Goal: Answer question/provide support: Share knowledge or assist other users

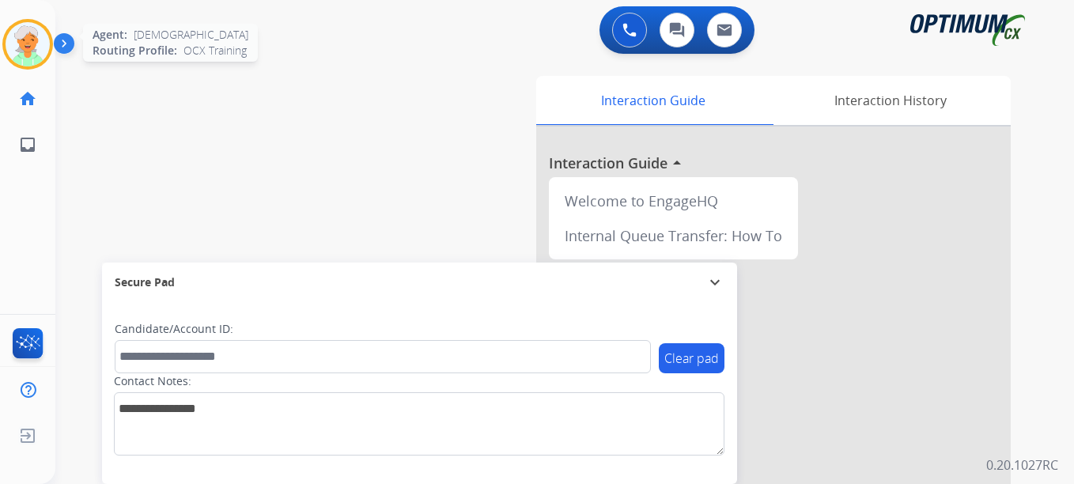
click at [35, 47] on img at bounding box center [28, 44] width 44 height 44
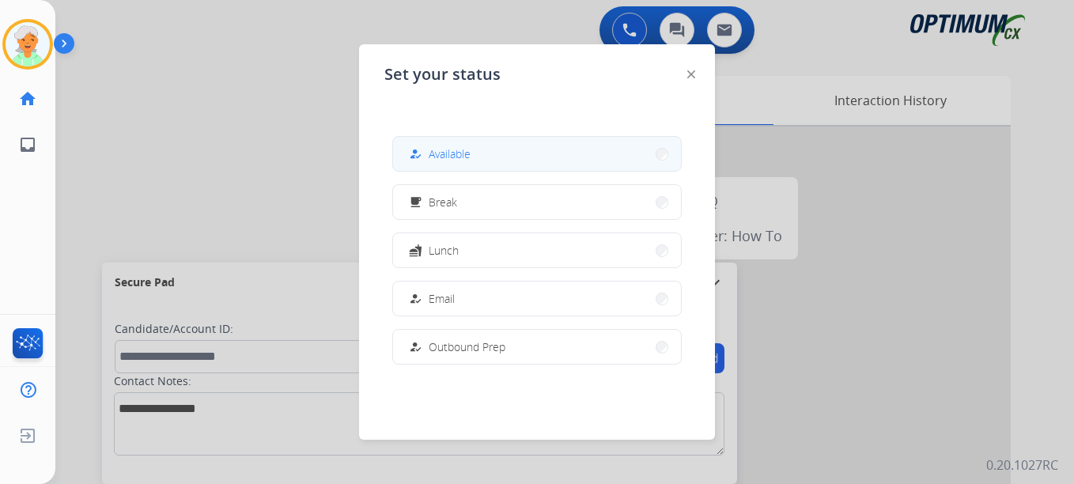
click at [487, 150] on button "how_to_reg Available" at bounding box center [537, 154] width 288 height 34
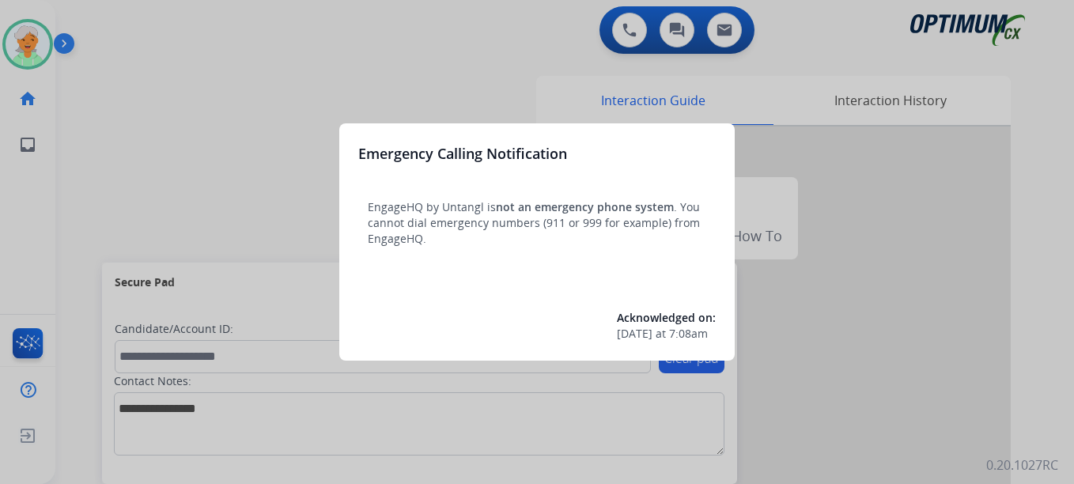
click at [263, 200] on div at bounding box center [537, 242] width 1074 height 484
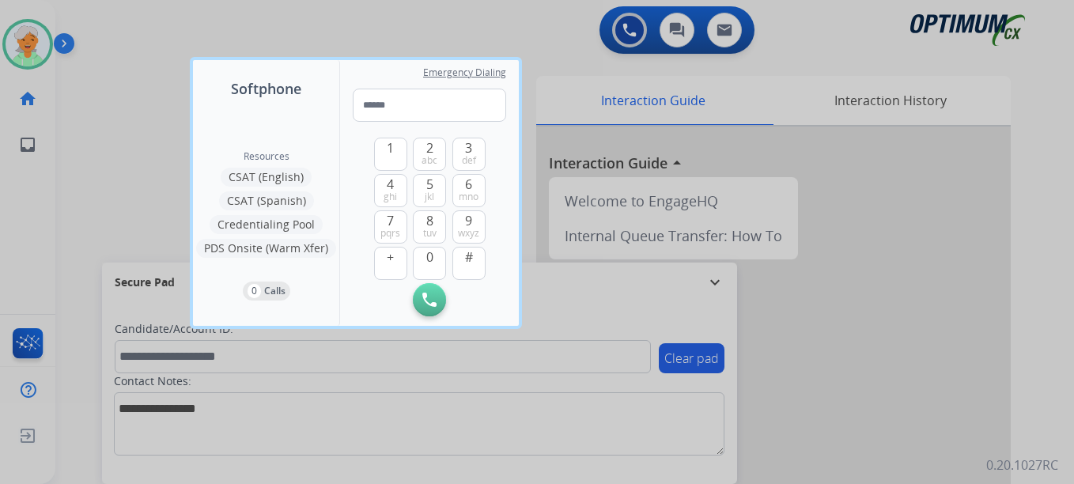
click at [203, 26] on div at bounding box center [537, 242] width 1074 height 484
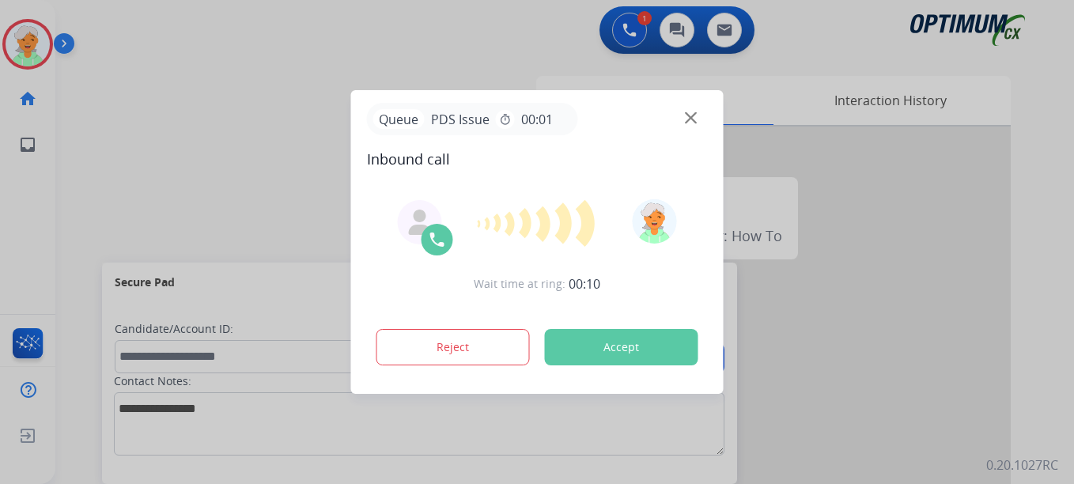
click at [608, 343] on button "Accept" at bounding box center [621, 347] width 153 height 36
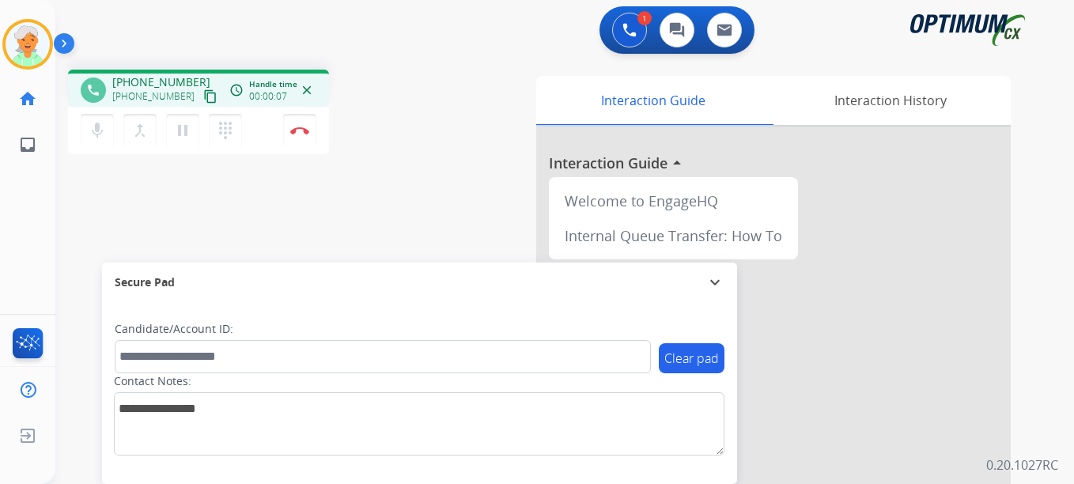
click at [203, 97] on mat-icon "content_copy" at bounding box center [210, 96] width 14 height 14
click at [187, 126] on mat-icon "pause" at bounding box center [182, 130] width 19 height 19
click at [303, 131] on img at bounding box center [299, 131] width 19 height 8
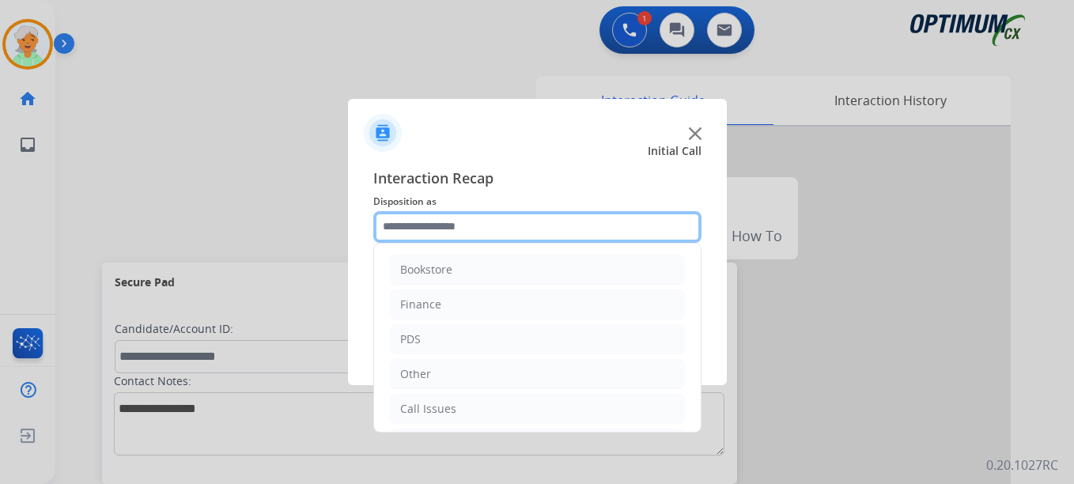
click at [499, 223] on input "text" at bounding box center [537, 227] width 328 height 32
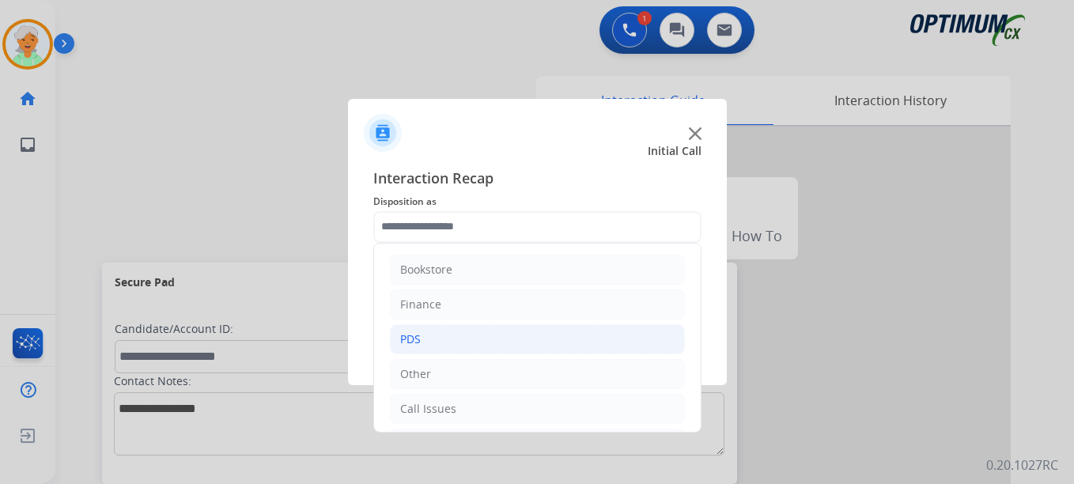
click at [415, 333] on div "PDS" at bounding box center [410, 339] width 21 height 16
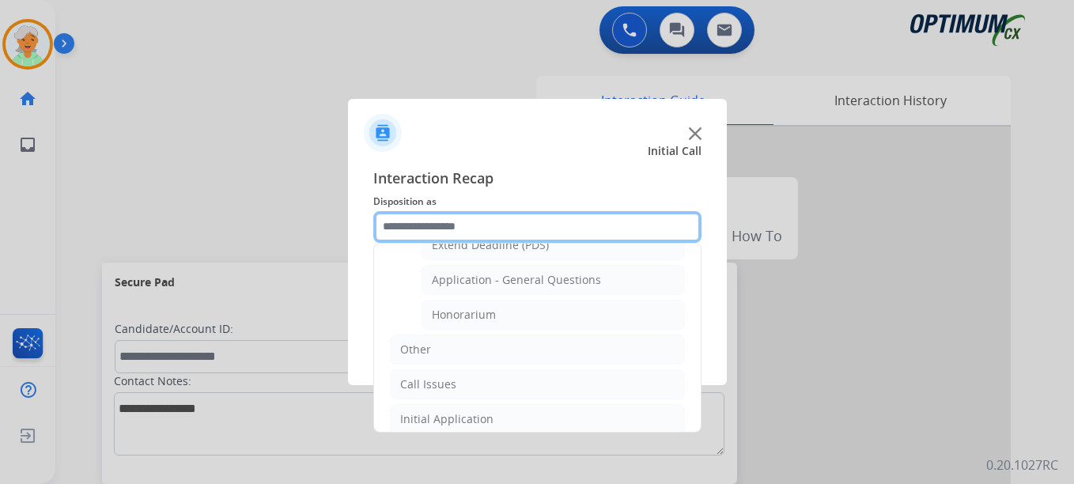
scroll to position [475, 0]
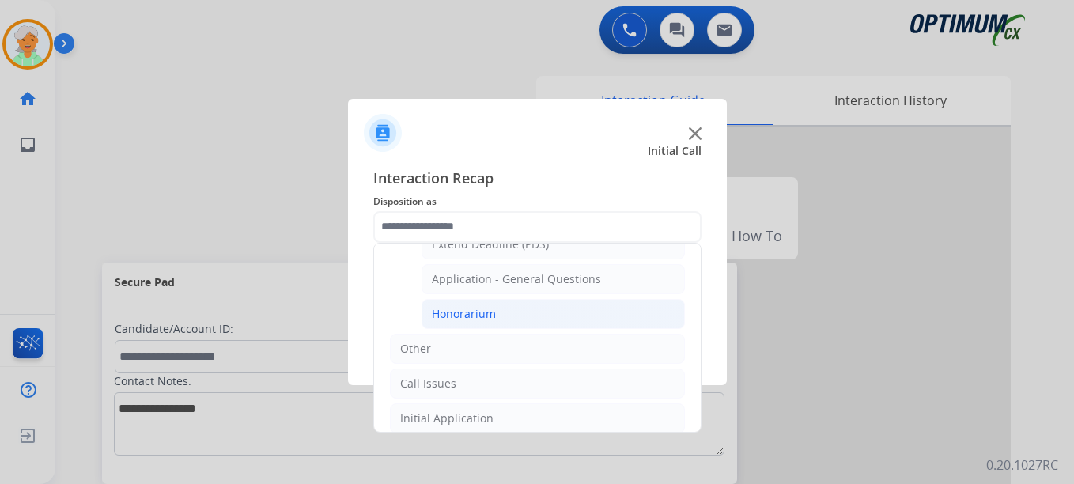
click at [490, 315] on div "Honorarium" at bounding box center [464, 314] width 64 height 16
type input "**********"
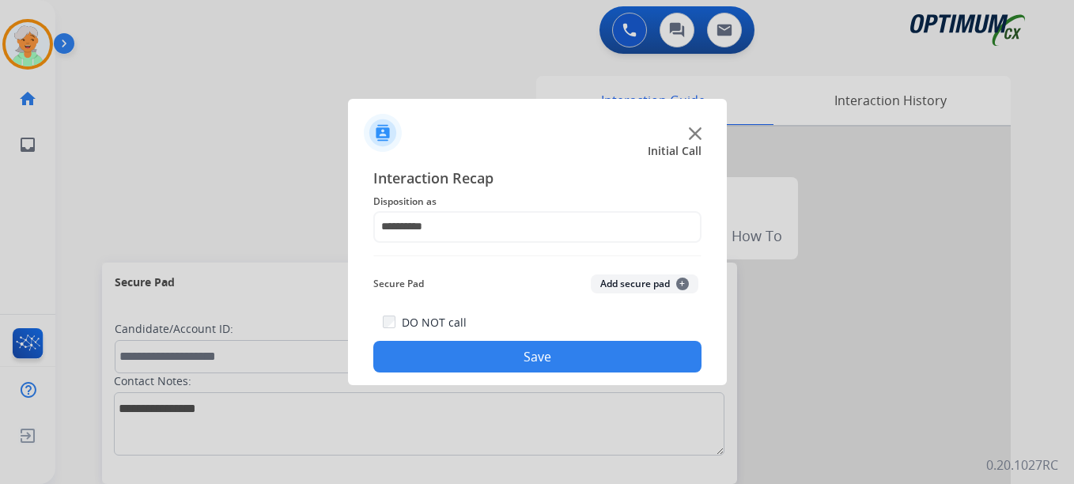
click at [540, 355] on button "Save" at bounding box center [537, 357] width 328 height 32
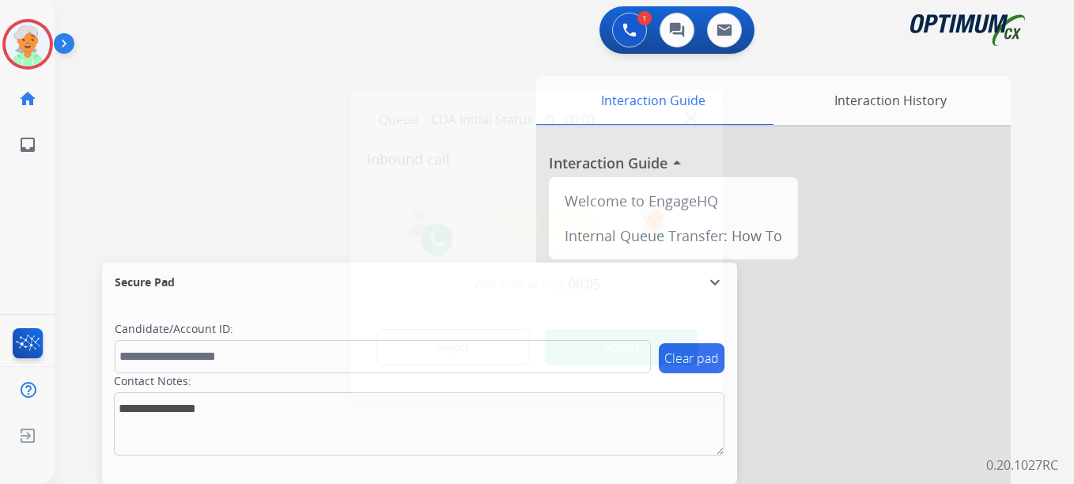
click at [646, 353] on button "Accept" at bounding box center [621, 347] width 153 height 36
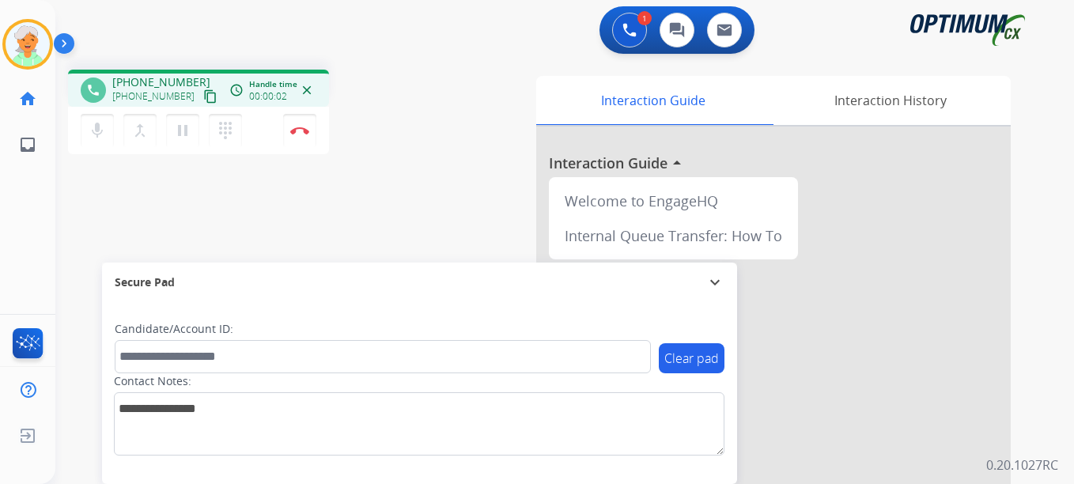
click at [203, 96] on mat-icon "content_copy" at bounding box center [210, 96] width 14 height 14
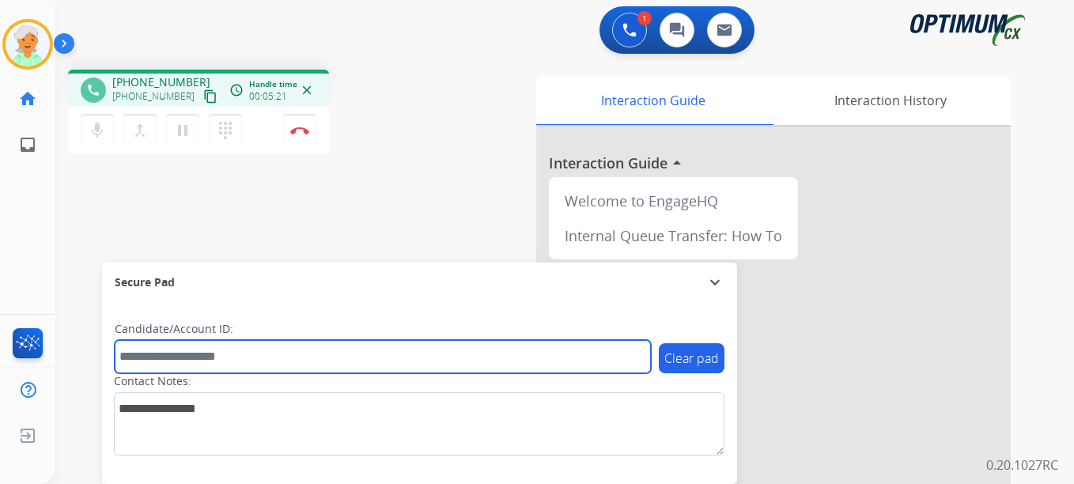
click at [149, 360] on input "text" at bounding box center [383, 356] width 536 height 33
paste input "*******"
type input "*******"
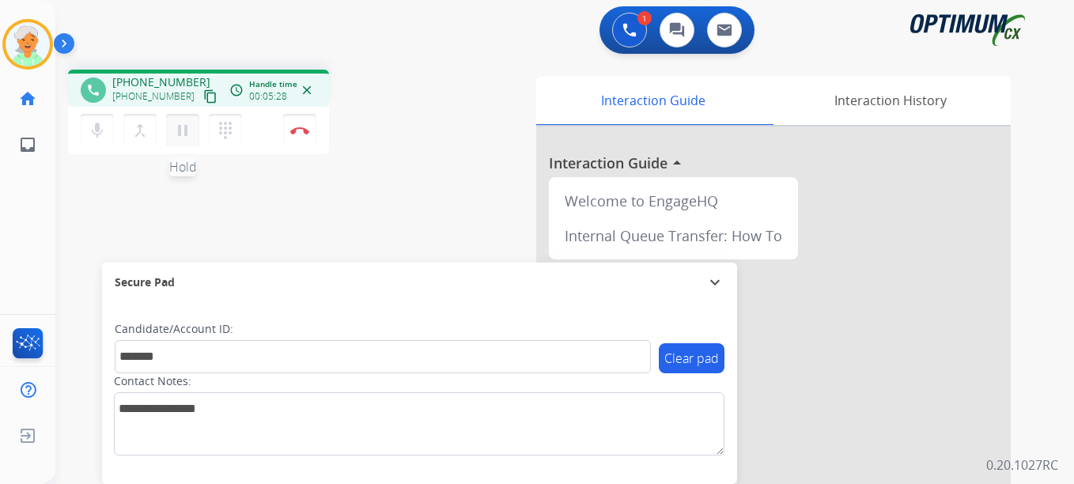
click at [175, 129] on mat-icon "pause" at bounding box center [182, 130] width 19 height 19
click at [309, 123] on button "Disconnect" at bounding box center [299, 130] width 33 height 33
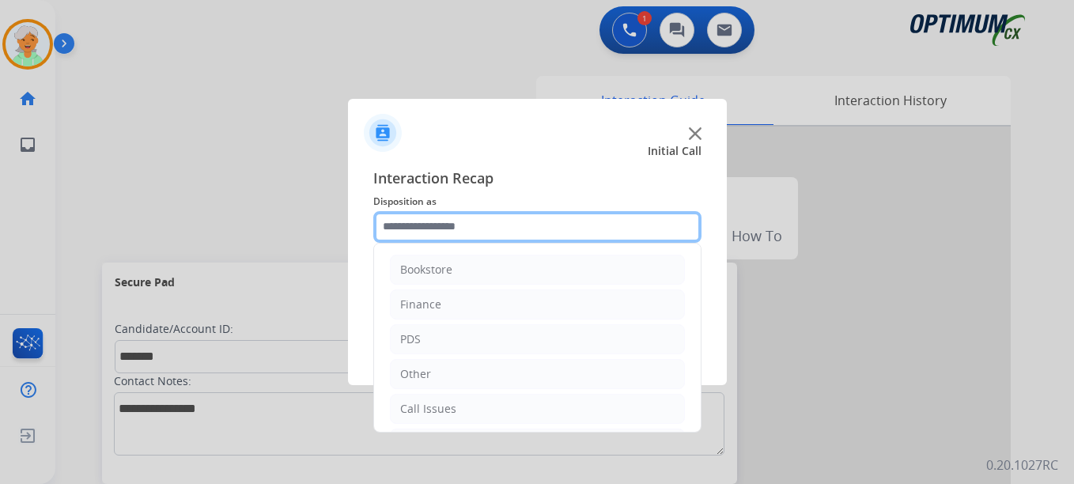
click at [458, 216] on input "text" at bounding box center [537, 227] width 328 height 32
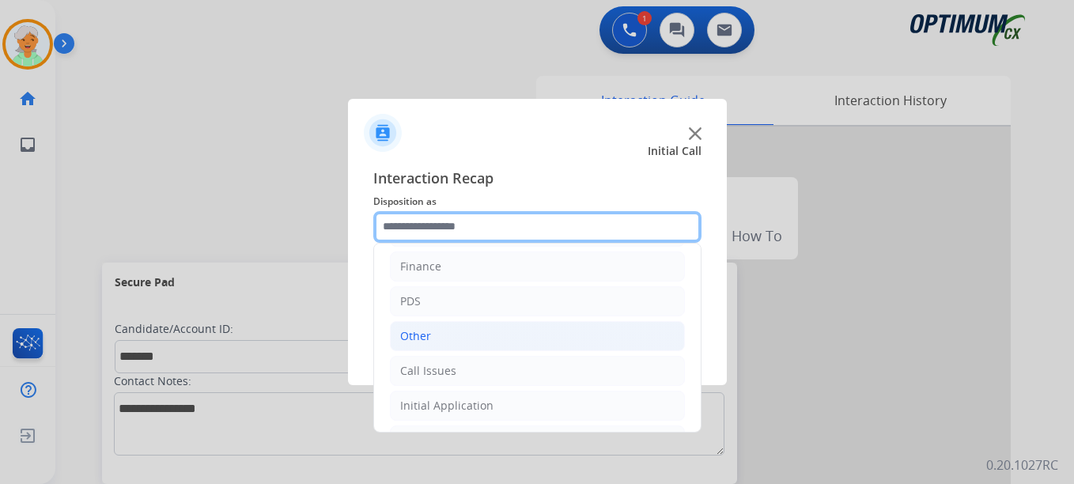
scroll to position [108, 0]
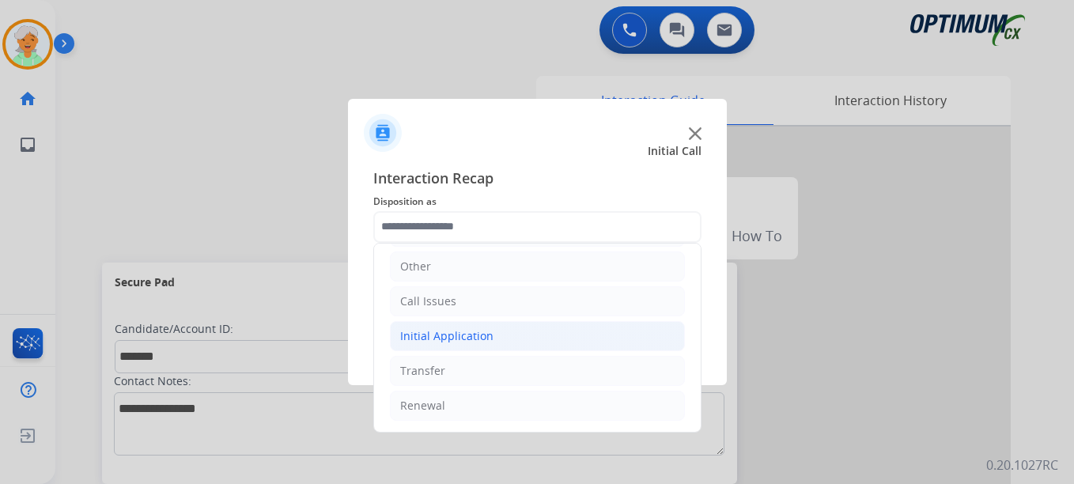
click at [461, 332] on div "Initial Application" at bounding box center [446, 336] width 93 height 16
click at [474, 366] on div "Credential Resend (Initial application)" at bounding box center [532, 371] width 200 height 16
type input "**********"
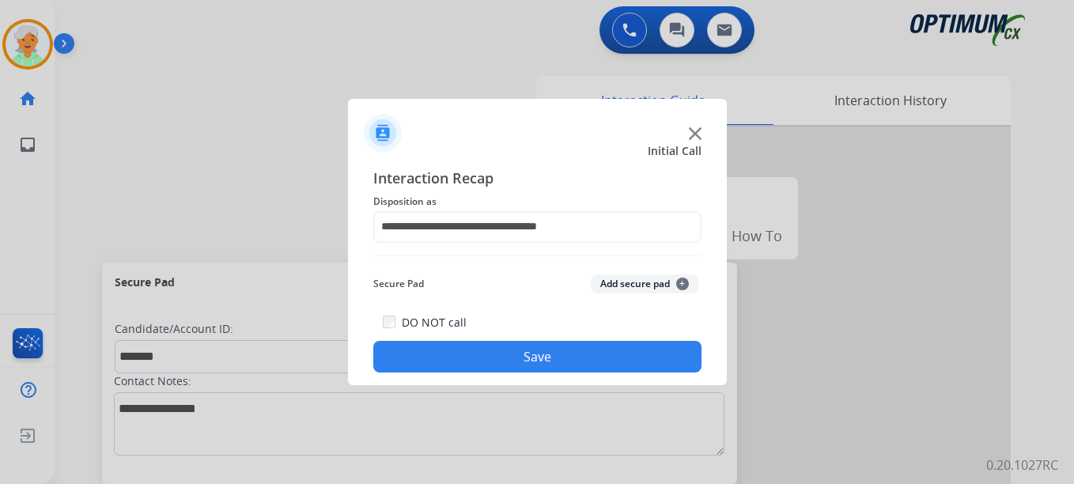
click at [525, 360] on button "Save" at bounding box center [537, 357] width 328 height 32
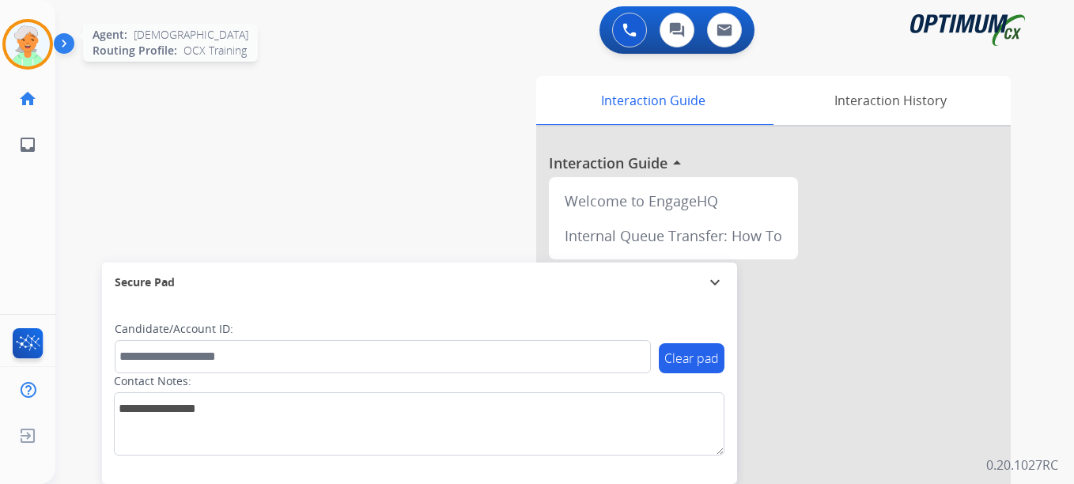
click at [36, 54] on img at bounding box center [28, 44] width 44 height 44
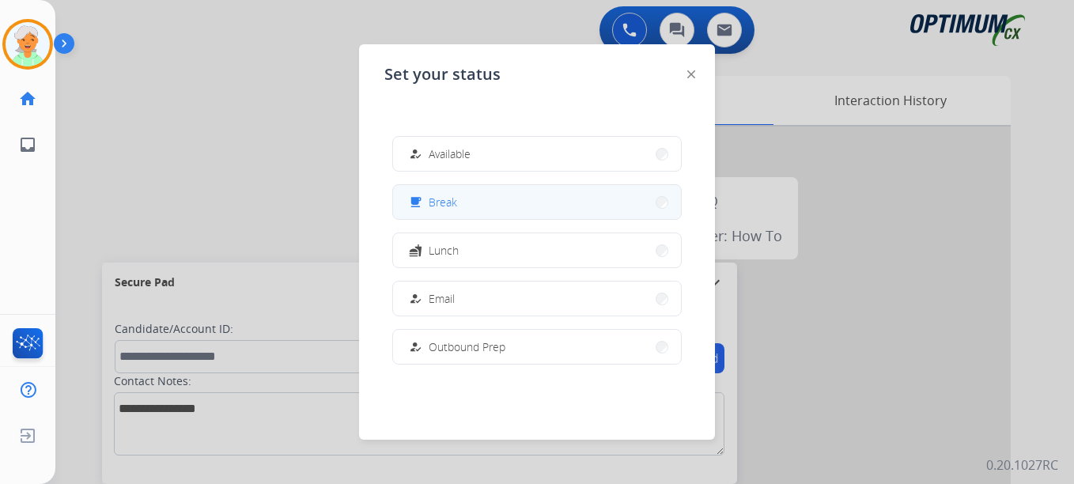
click at [463, 204] on button "free_breakfast Break" at bounding box center [537, 202] width 288 height 34
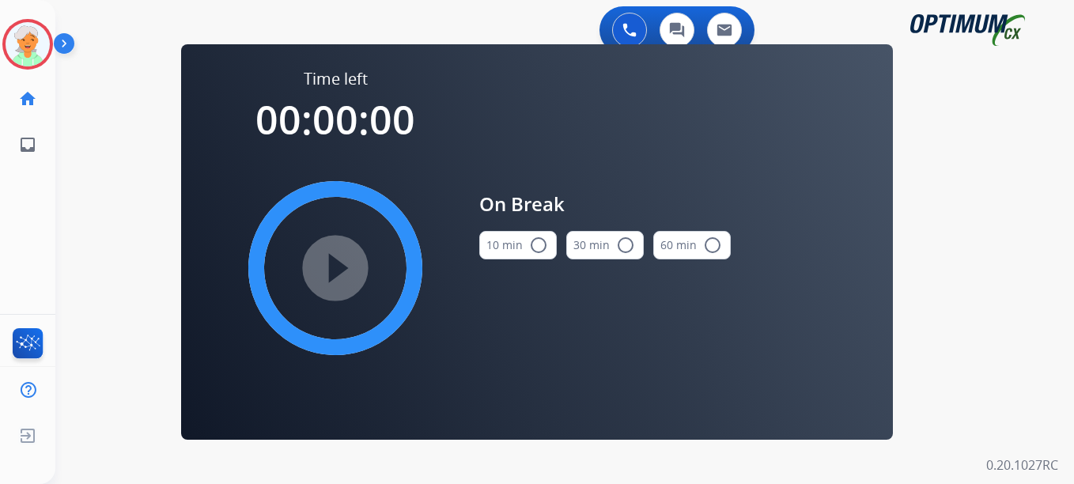
click at [541, 248] on mat-icon "radio_button_unchecked" at bounding box center [538, 245] width 19 height 19
click at [335, 265] on mat-icon "play_circle_filled" at bounding box center [335, 268] width 19 height 19
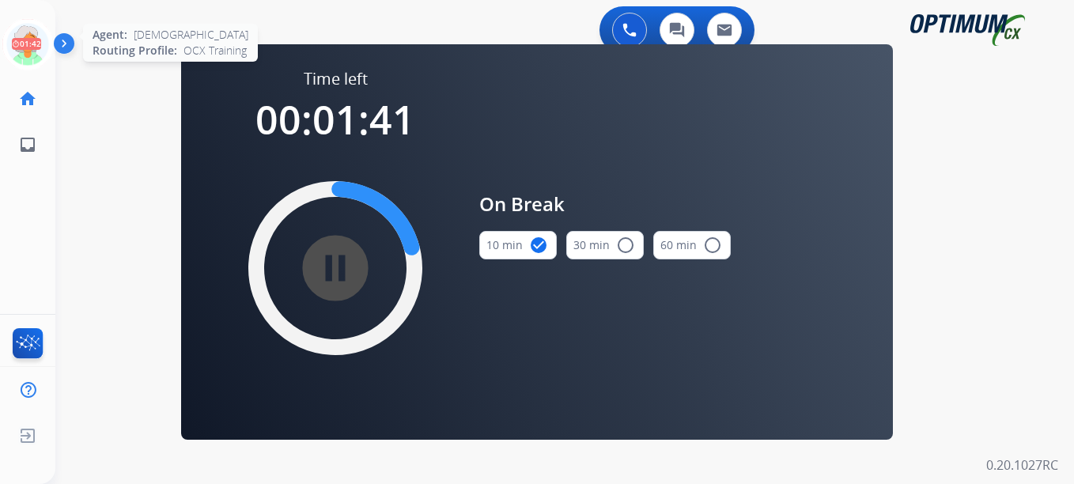
click at [26, 36] on icon at bounding box center [27, 44] width 51 height 51
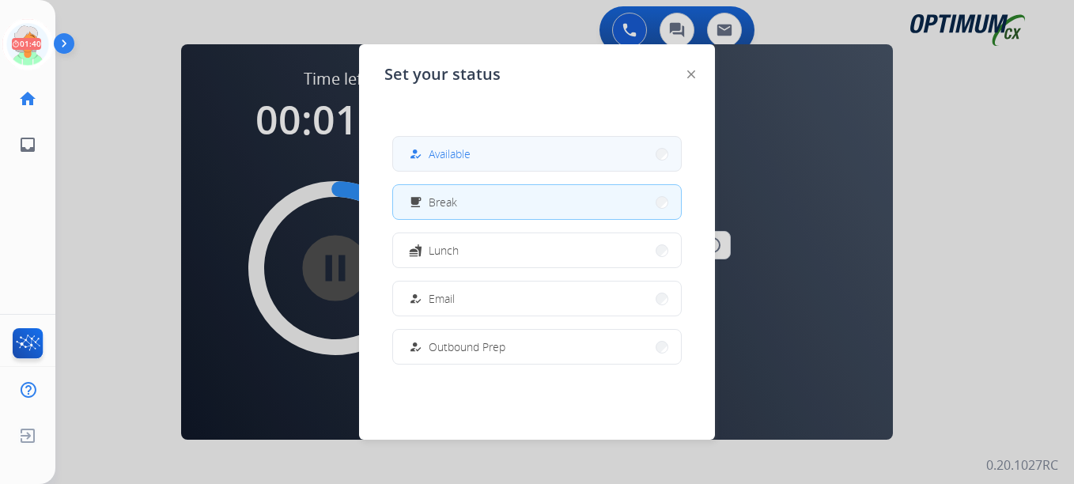
click at [463, 164] on button "how_to_reg Available" at bounding box center [537, 154] width 288 height 34
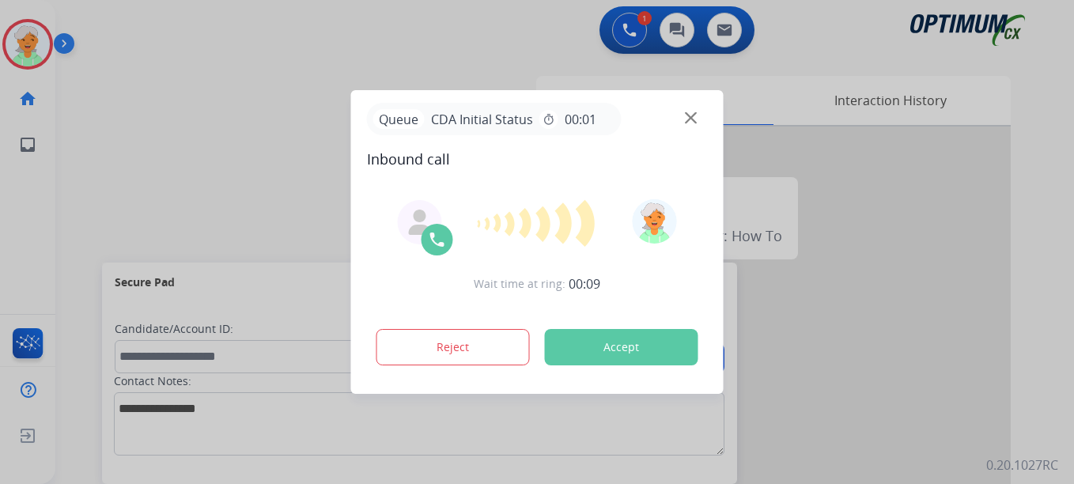
click at [589, 351] on button "Accept" at bounding box center [621, 347] width 153 height 36
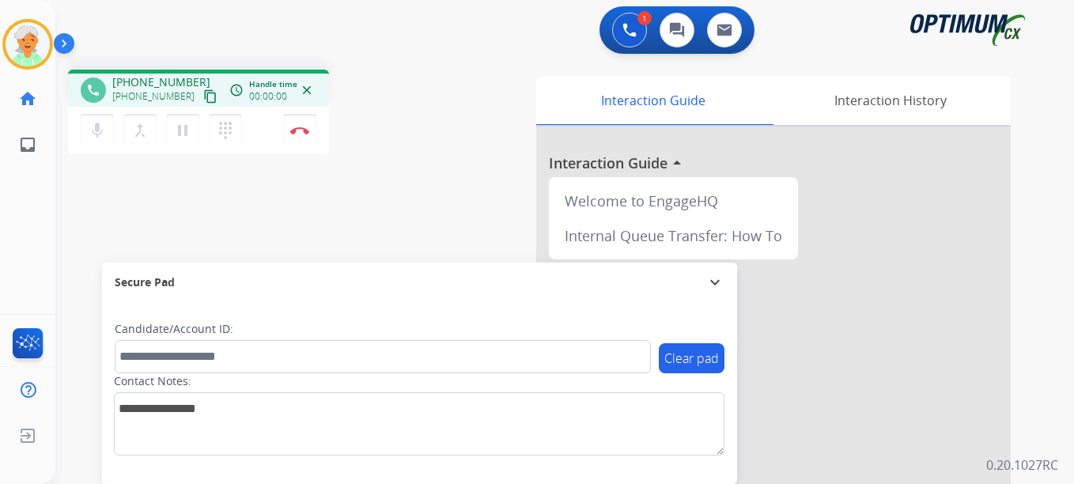
click at [203, 100] on mat-icon "content_copy" at bounding box center [210, 96] width 14 height 14
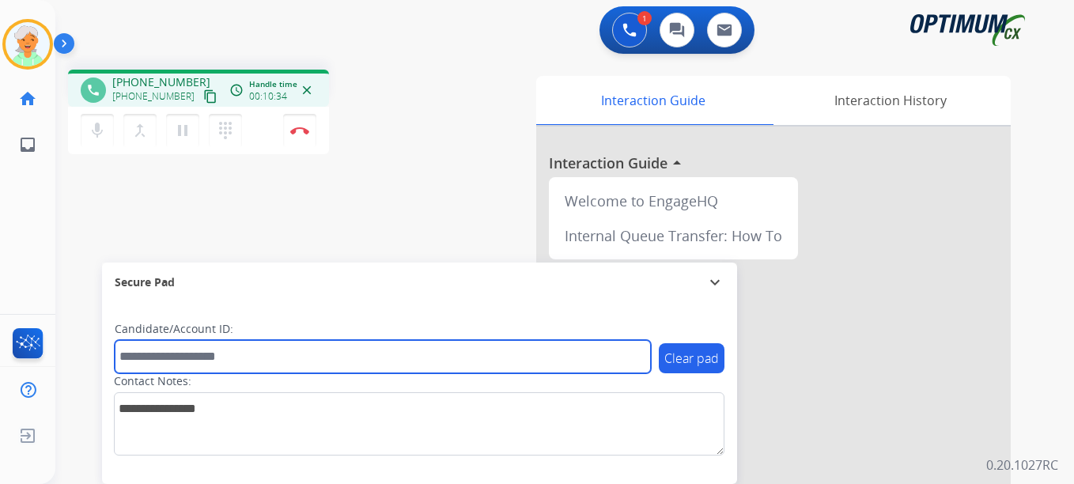
click at [187, 354] on input "text" at bounding box center [383, 356] width 536 height 33
paste input "*******"
type input "*******"
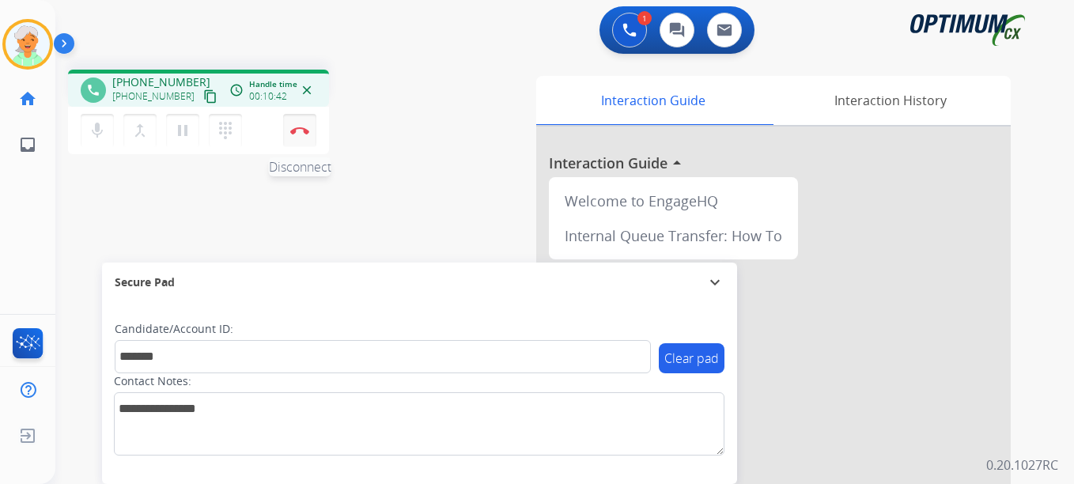
click at [297, 136] on button "Disconnect" at bounding box center [299, 130] width 33 height 33
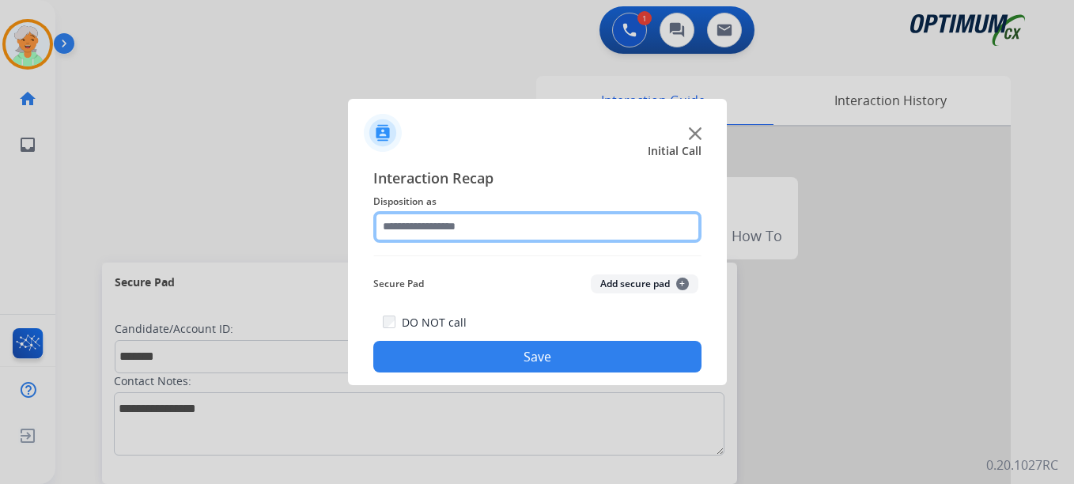
click at [463, 224] on input "text" at bounding box center [537, 227] width 328 height 32
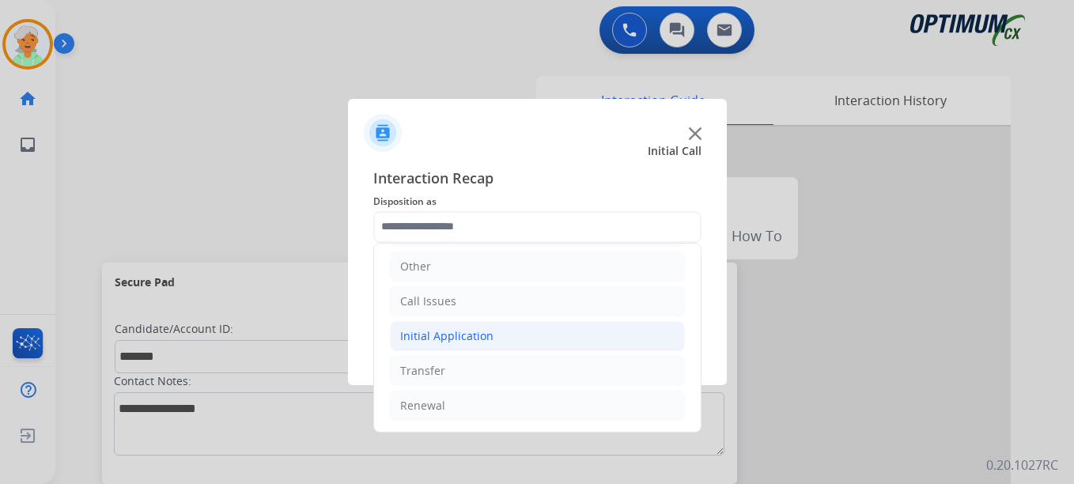
click at [441, 343] on div "Initial Application" at bounding box center [446, 336] width 93 height 16
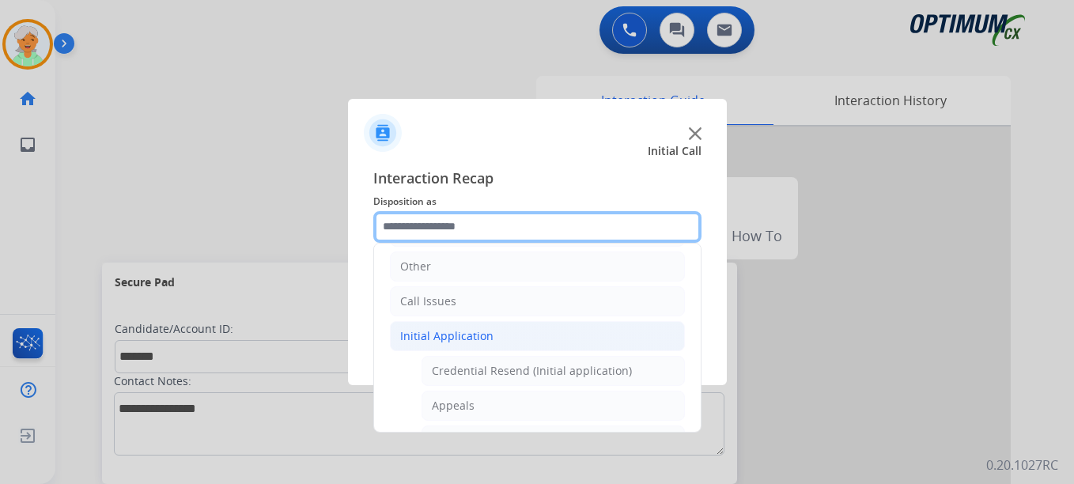
scroll to position [187, 0]
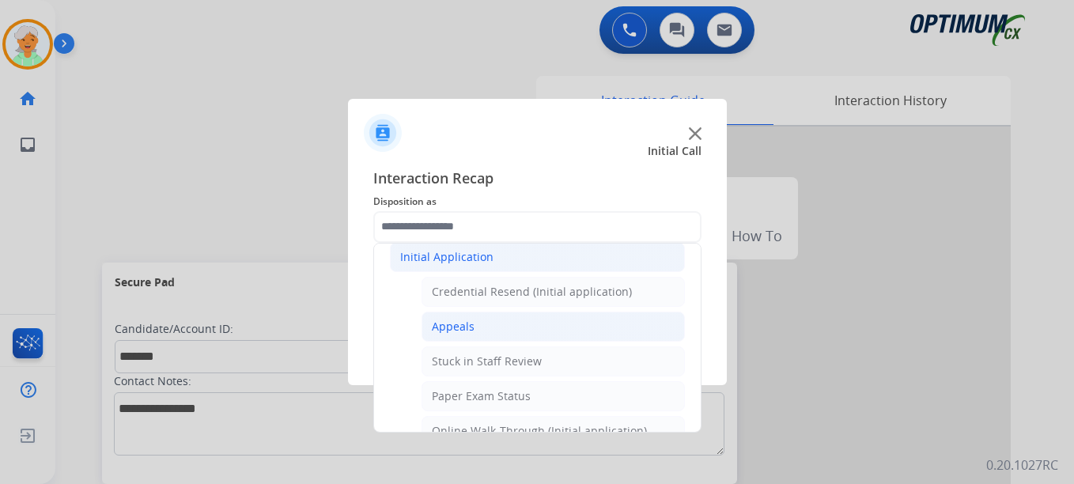
click at [457, 333] on div "Appeals" at bounding box center [453, 327] width 43 height 16
type input "*******"
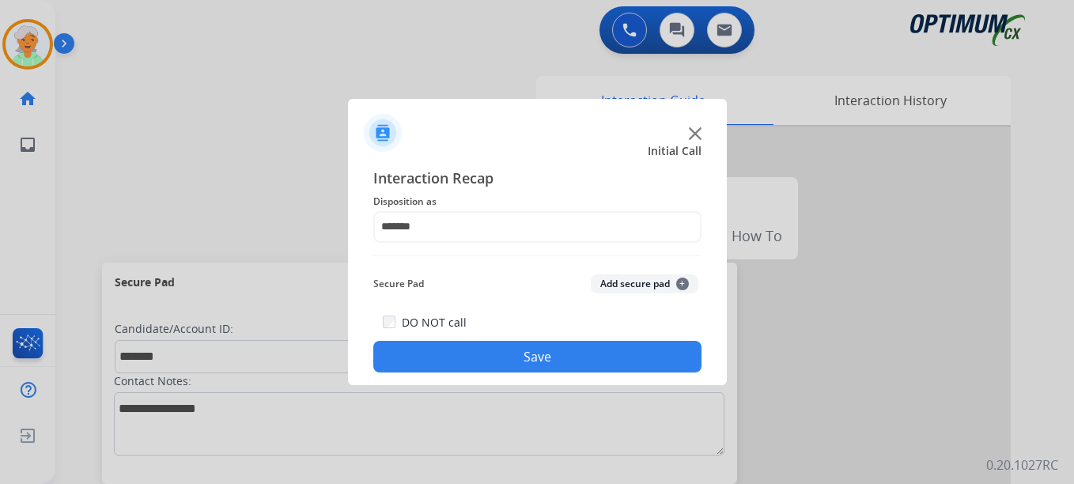
click at [481, 355] on button "Save" at bounding box center [537, 357] width 328 height 32
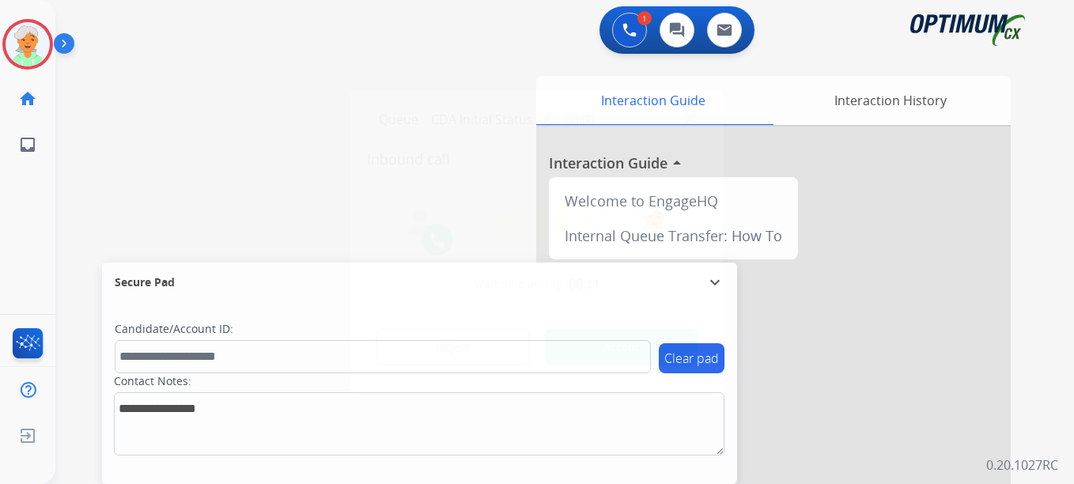
click at [586, 343] on button "Accept" at bounding box center [621, 347] width 153 height 36
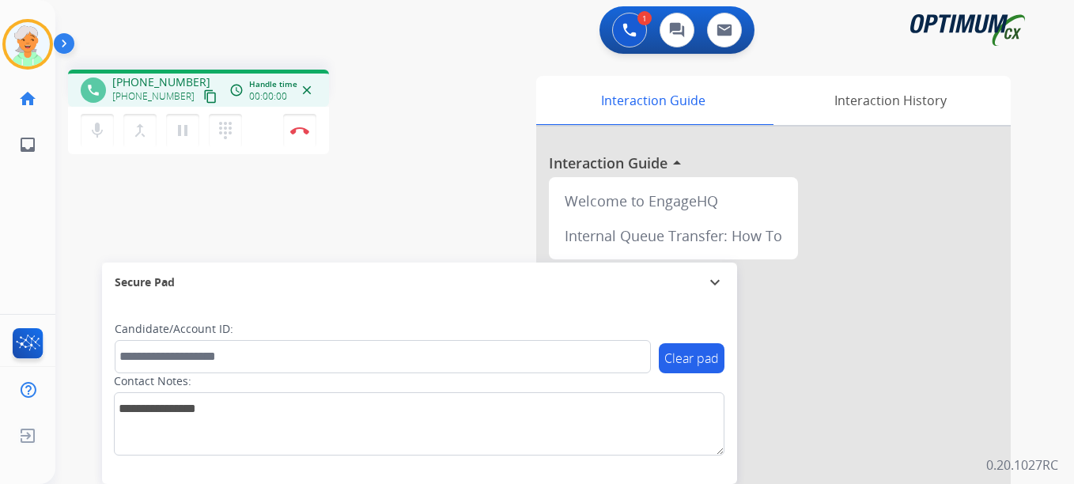
click at [203, 101] on mat-icon "content_copy" at bounding box center [210, 96] width 14 height 14
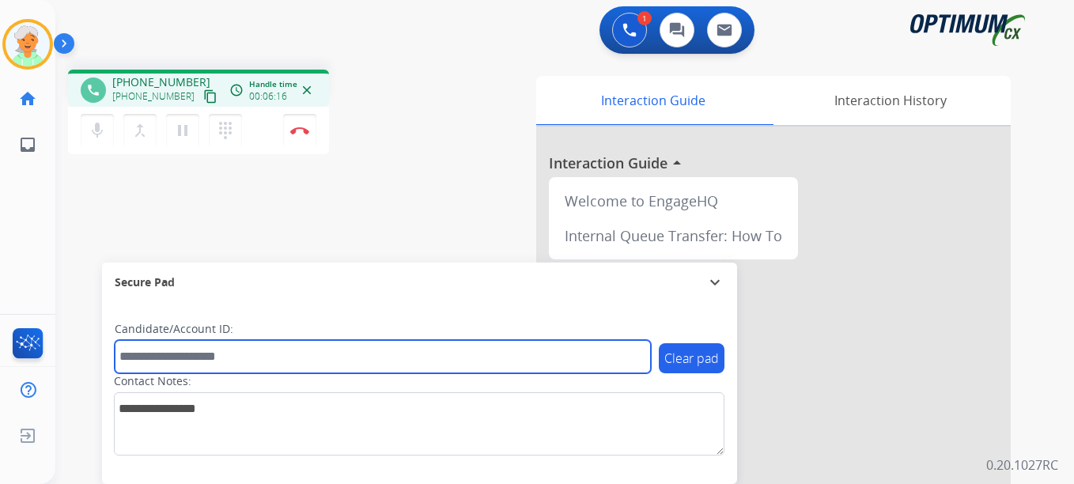
click at [177, 353] on input "text" at bounding box center [383, 356] width 536 height 33
paste input "*******"
type input "*******"
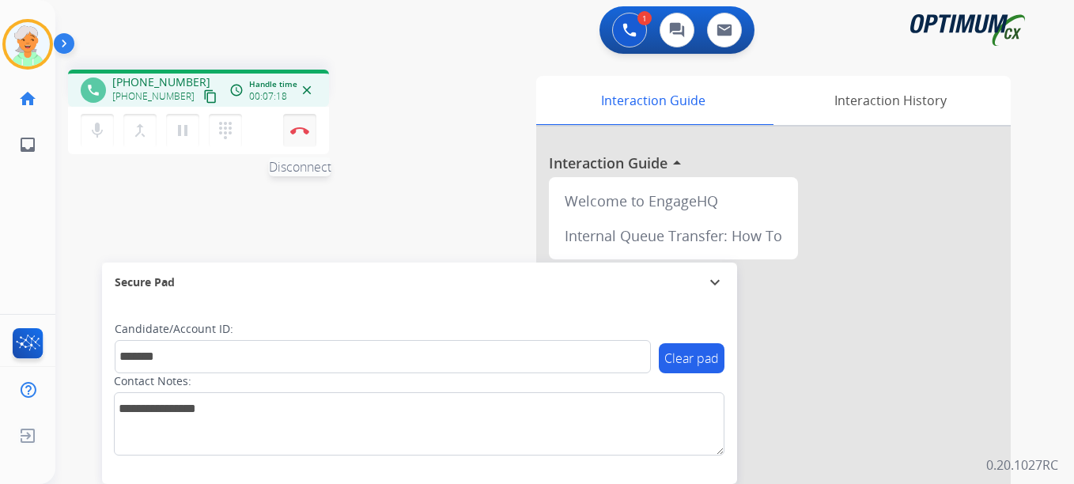
click at [301, 127] on img at bounding box center [299, 131] width 19 height 8
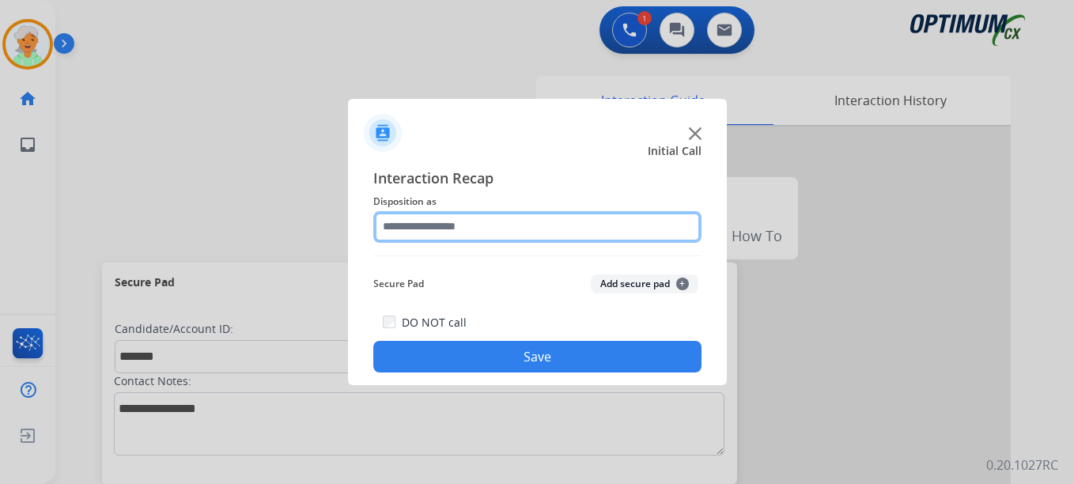
click at [410, 225] on input "text" at bounding box center [537, 227] width 328 height 32
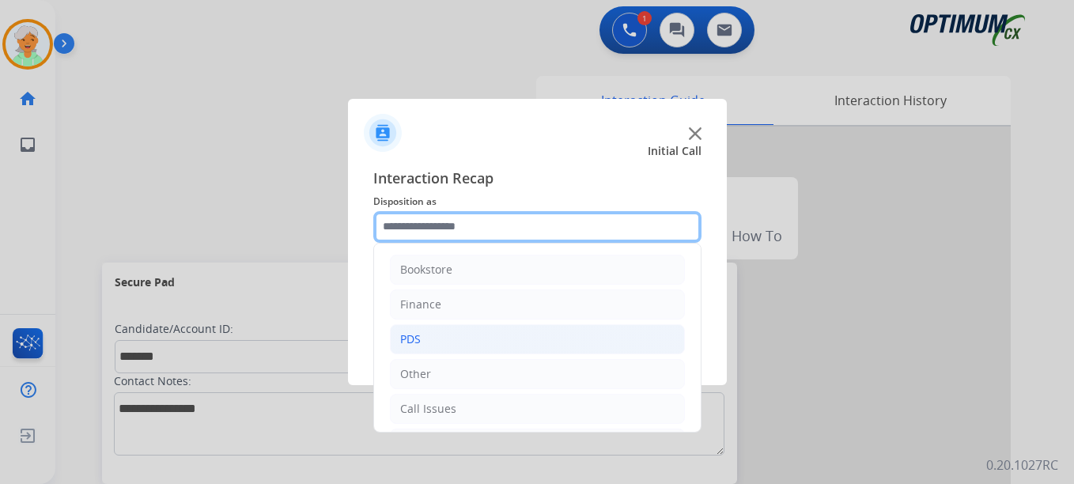
scroll to position [79, 0]
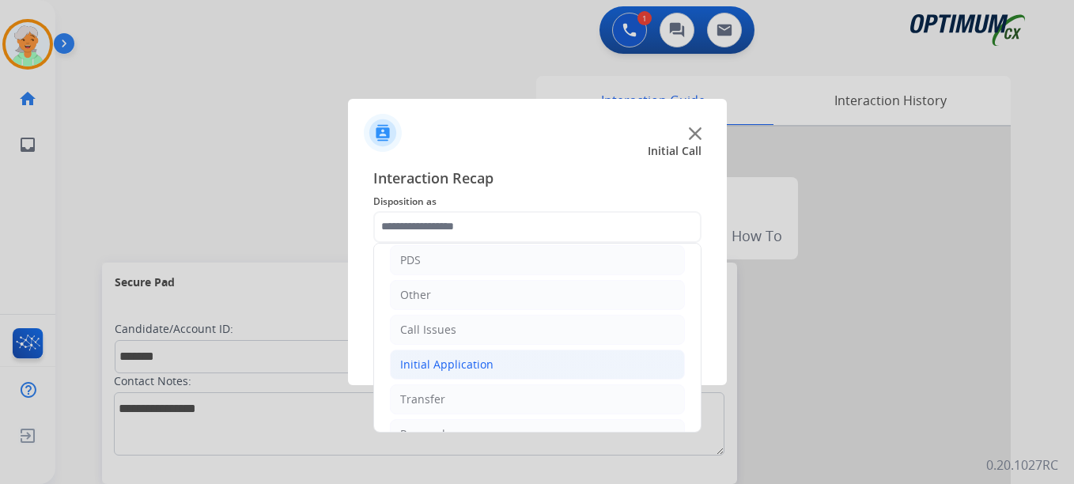
click at [424, 362] on div "Initial Application" at bounding box center [446, 365] width 93 height 16
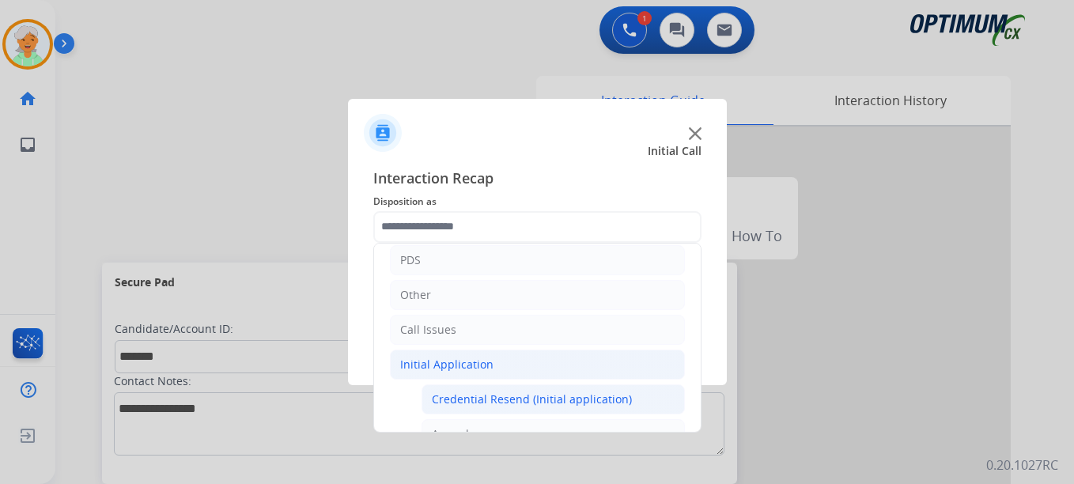
click at [476, 396] on div "Credential Resend (Initial application)" at bounding box center [532, 400] width 200 height 16
type input "**********"
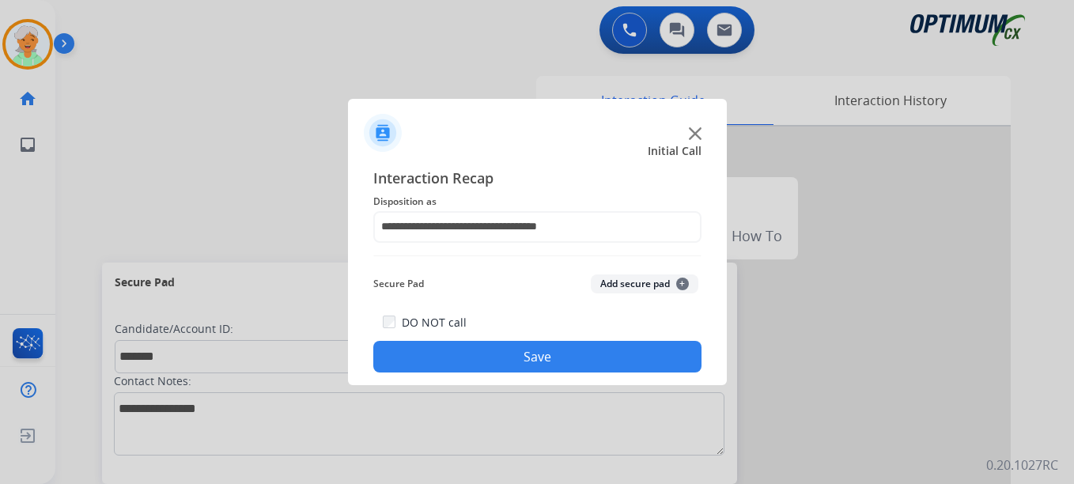
click at [488, 362] on button "Save" at bounding box center [537, 357] width 328 height 32
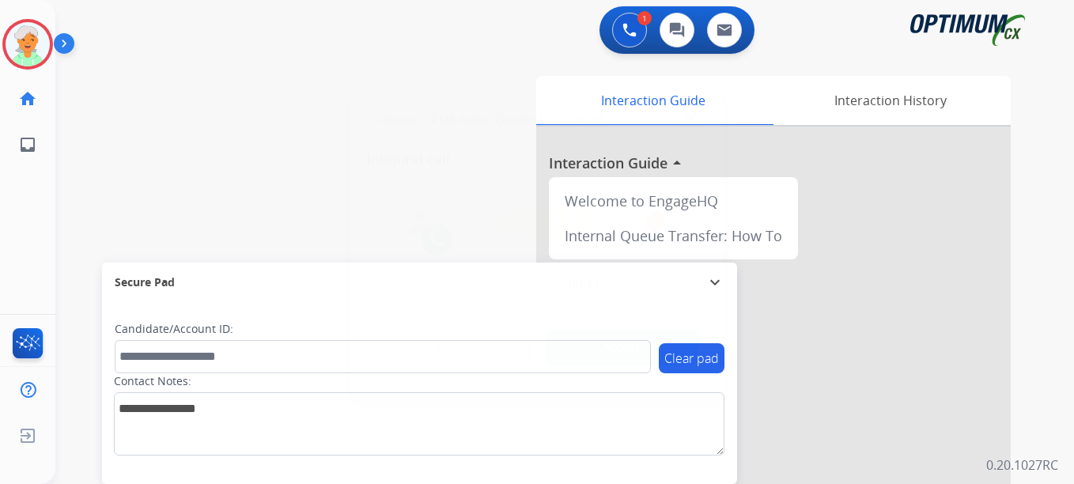
click at [620, 342] on button "Accept" at bounding box center [621, 347] width 153 height 36
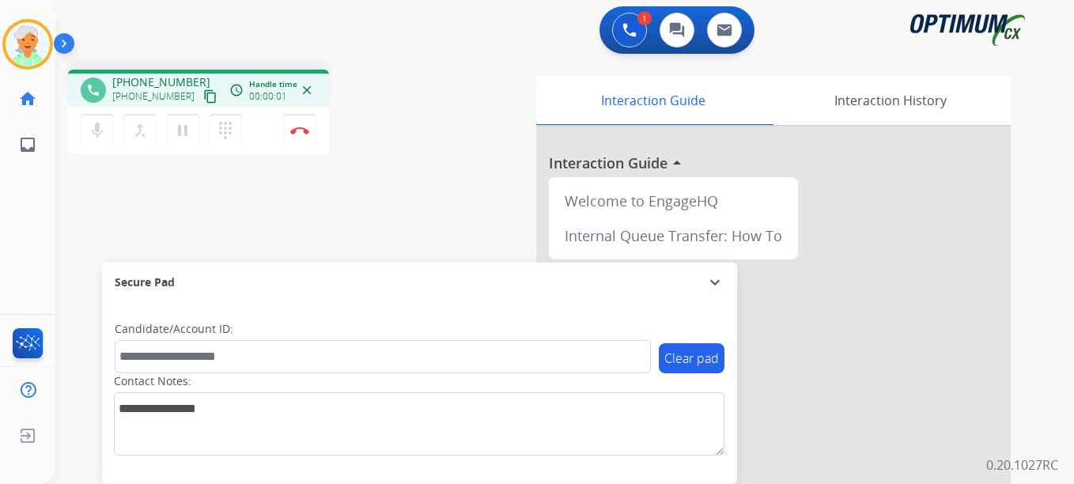
click at [203, 95] on mat-icon "content_copy" at bounding box center [210, 96] width 14 height 14
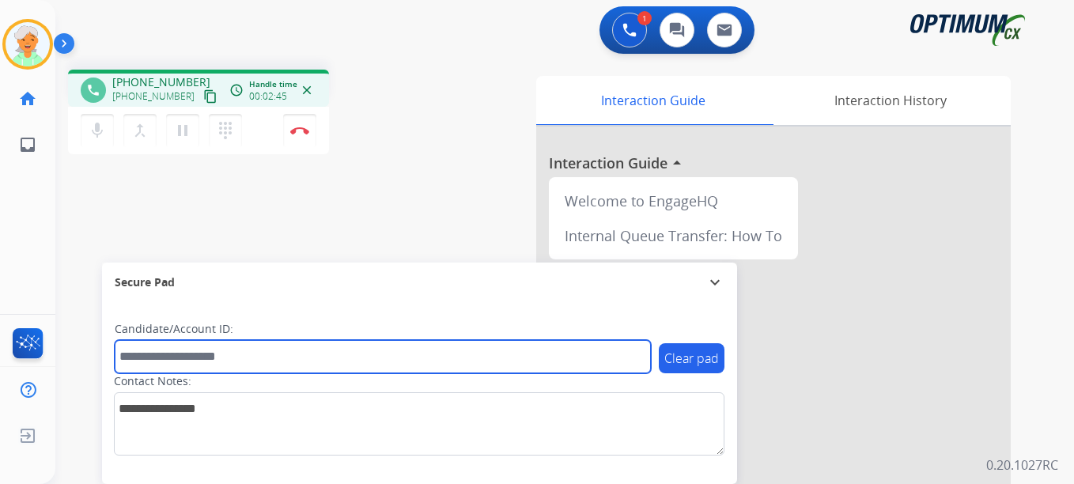
click at [229, 354] on input "text" at bounding box center [383, 356] width 536 height 33
paste input "*******"
type input "*******"
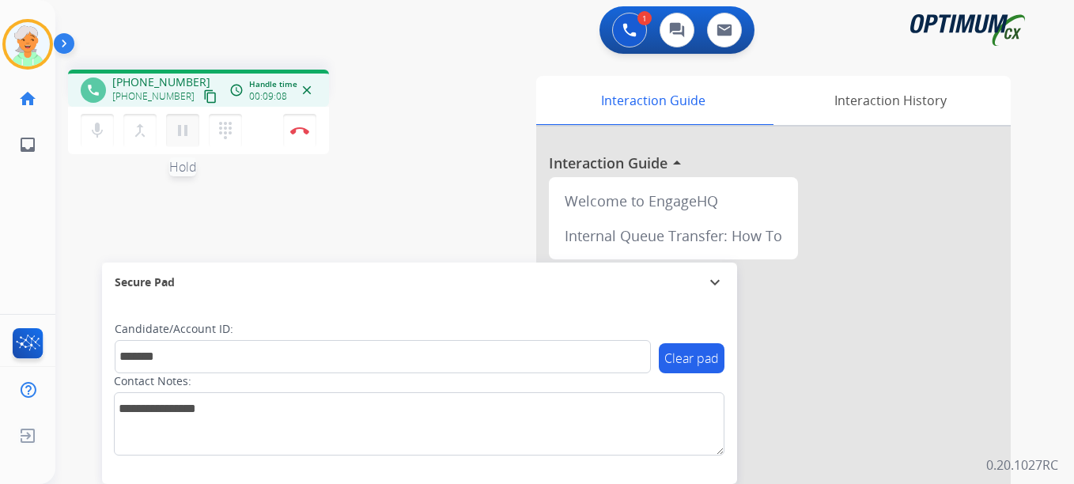
click at [179, 122] on mat-icon "pause" at bounding box center [182, 130] width 19 height 19
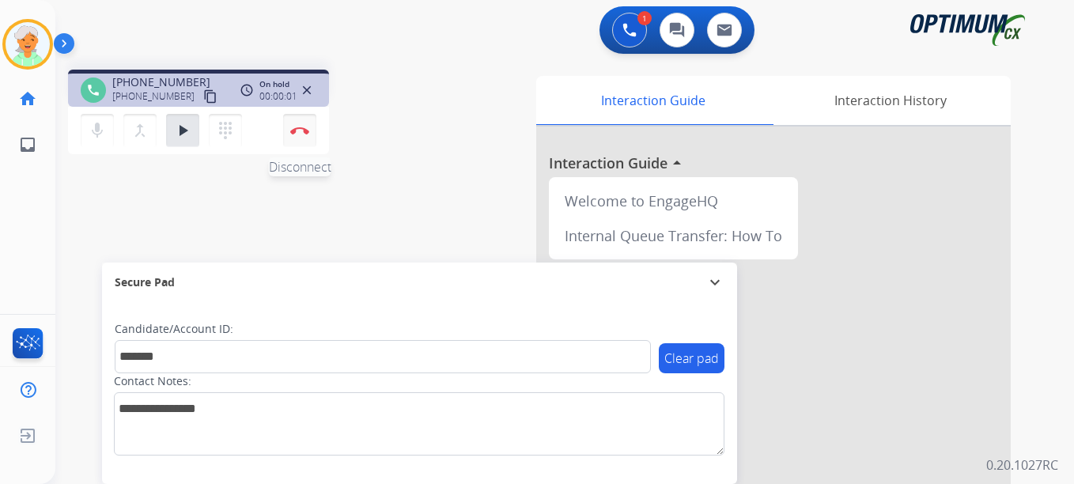
click at [307, 133] on img at bounding box center [299, 131] width 19 height 8
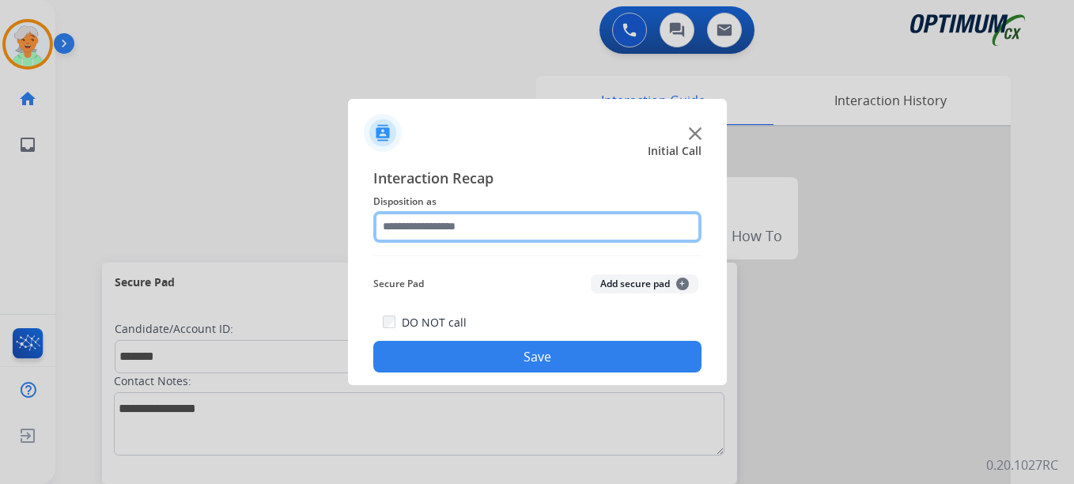
click at [464, 221] on input "text" at bounding box center [537, 227] width 328 height 32
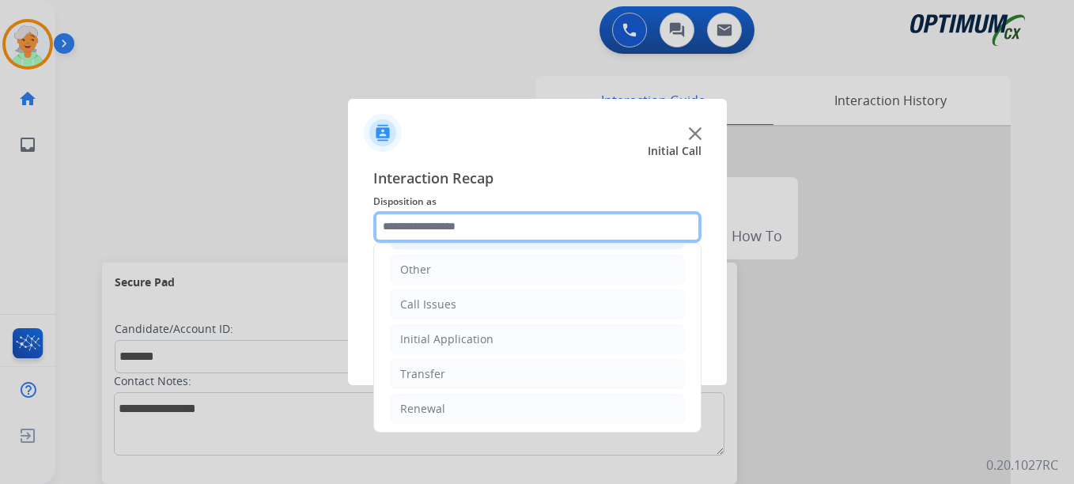
scroll to position [108, 0]
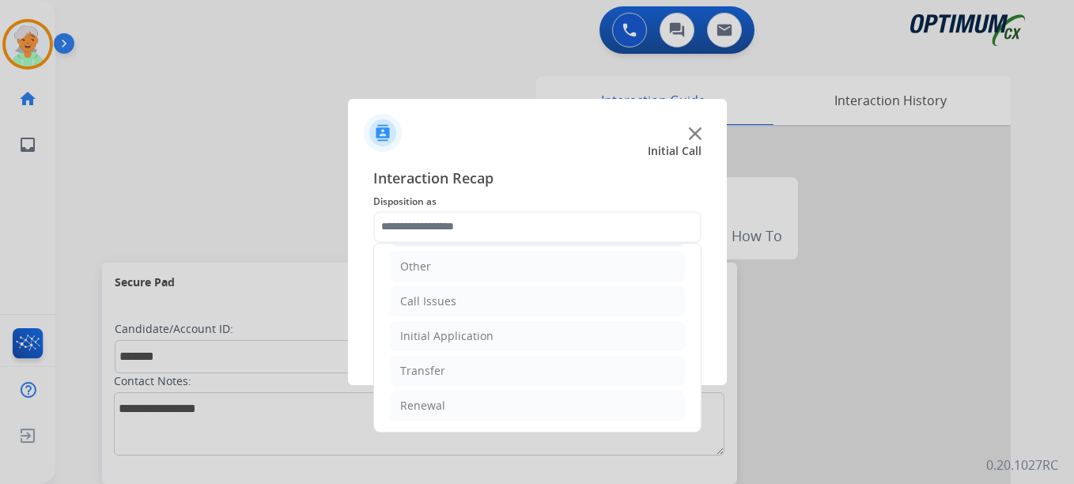
click at [446, 341] on div "Initial Application" at bounding box center [446, 336] width 93 height 16
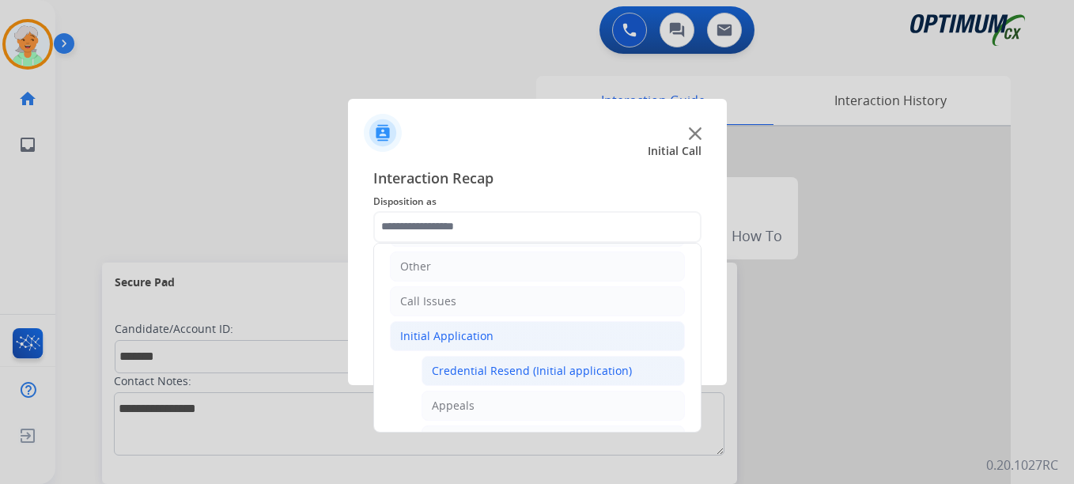
click at [475, 371] on div "Credential Resend (Initial application)" at bounding box center [532, 371] width 200 height 16
type input "**********"
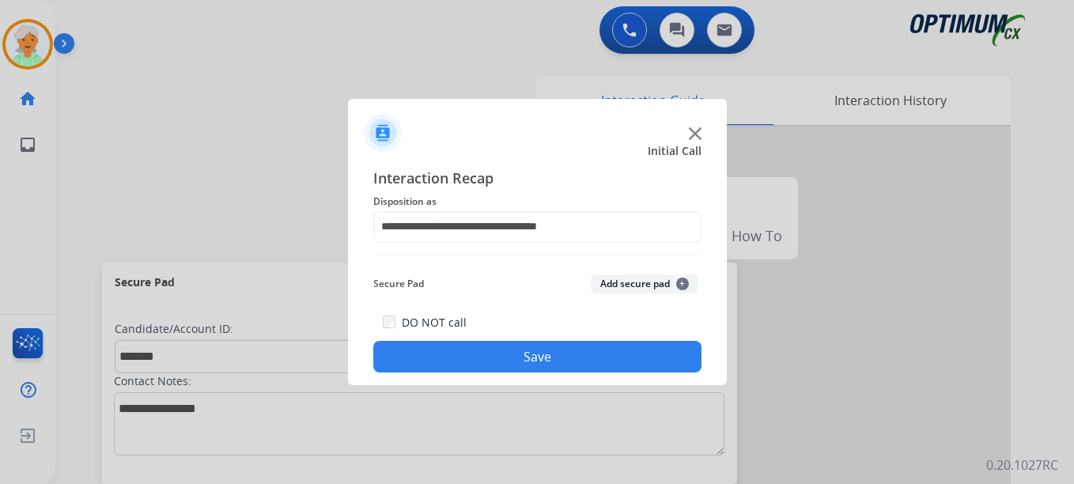
click at [581, 354] on button "Save" at bounding box center [537, 357] width 328 height 32
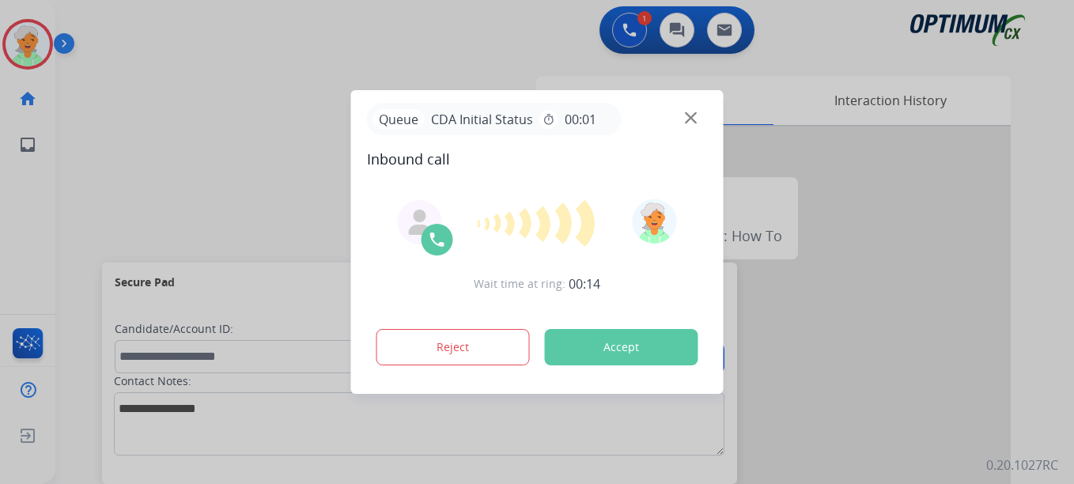
click at [581, 345] on button "Accept" at bounding box center [621, 347] width 153 height 36
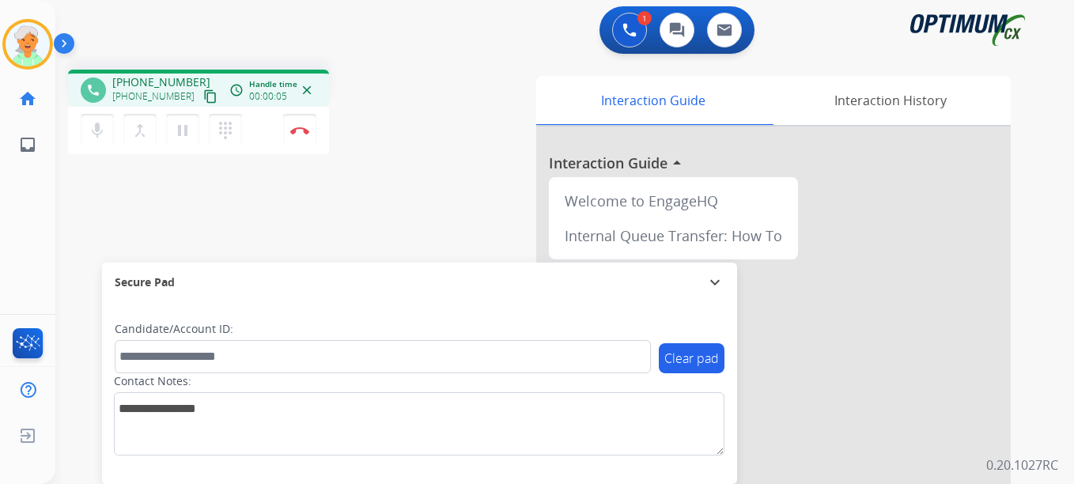
click at [203, 102] on mat-icon "content_copy" at bounding box center [210, 96] width 14 height 14
click at [184, 131] on mat-icon "pause" at bounding box center [182, 130] width 19 height 19
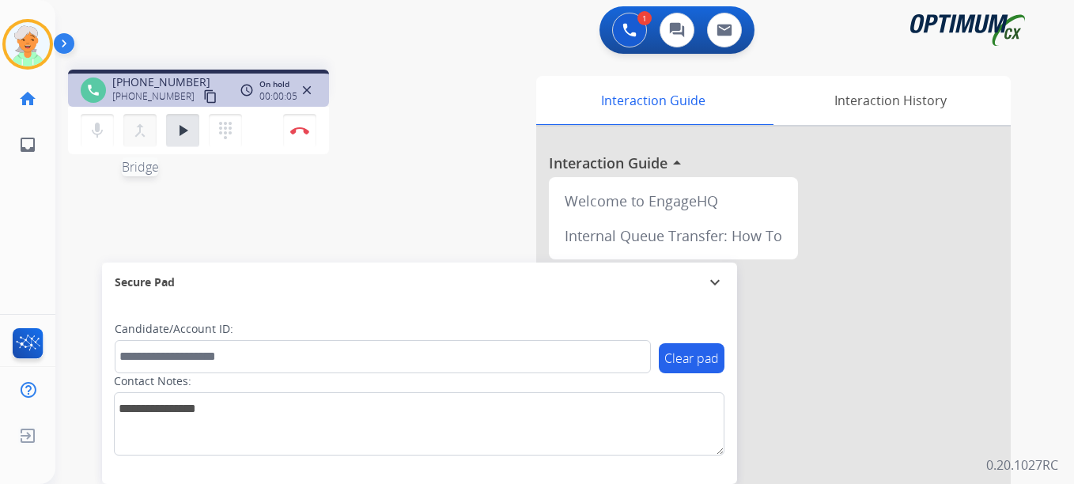
click at [139, 131] on mat-icon "merge_type" at bounding box center [140, 130] width 19 height 19
click at [221, 135] on mat-icon "dialpad" at bounding box center [225, 130] width 19 height 19
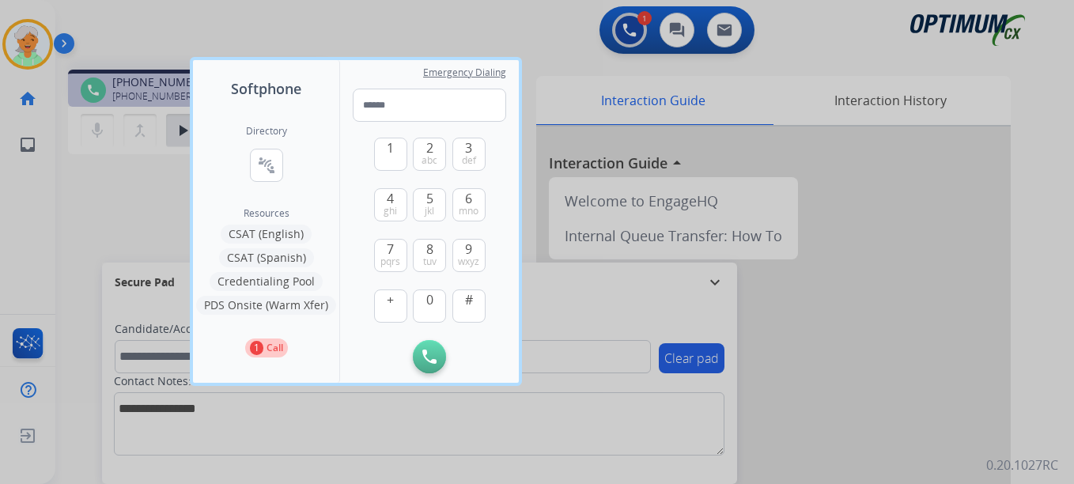
click at [255, 235] on button "CSAT (English)" at bounding box center [266, 234] width 91 height 19
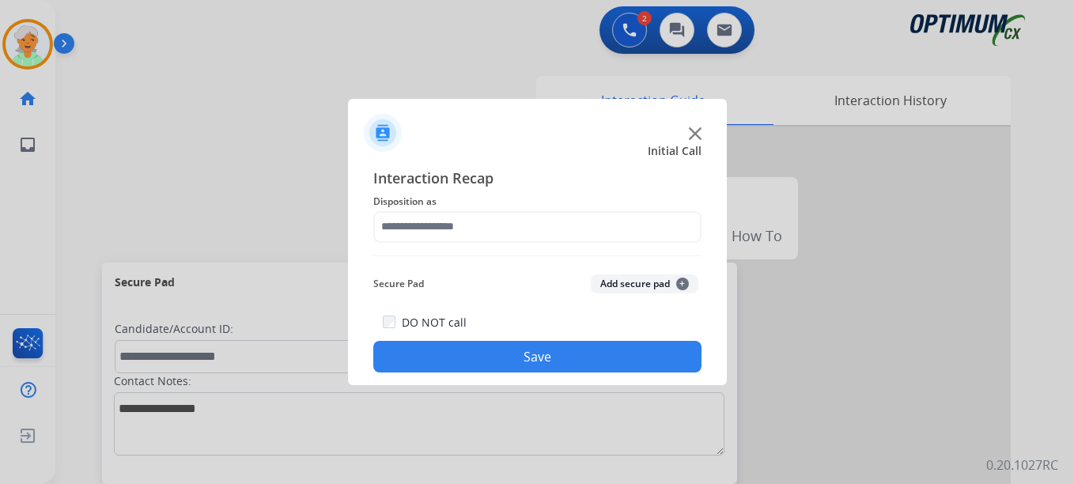
click at [699, 133] on img at bounding box center [695, 133] width 13 height 13
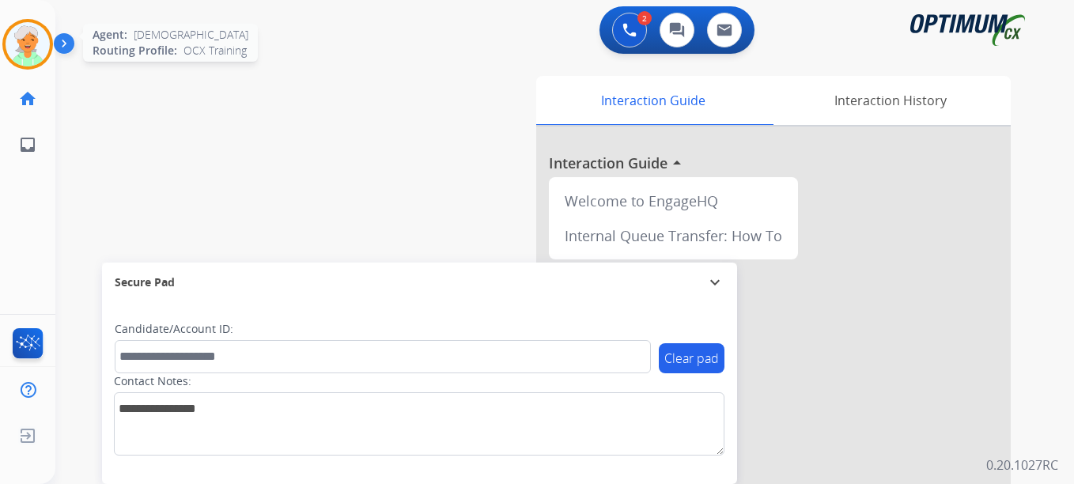
click at [26, 44] on img at bounding box center [28, 44] width 44 height 44
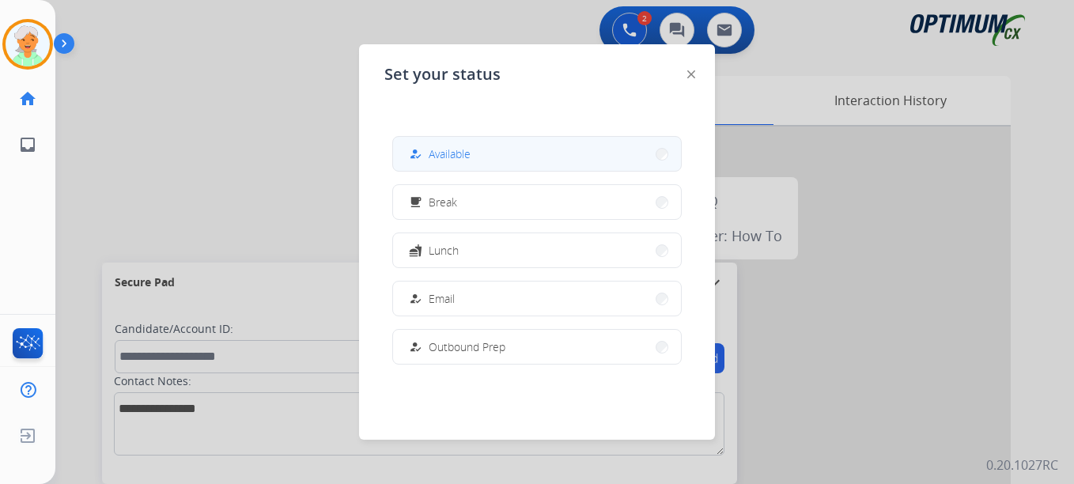
click at [431, 163] on button "how_to_reg Available" at bounding box center [537, 154] width 288 height 34
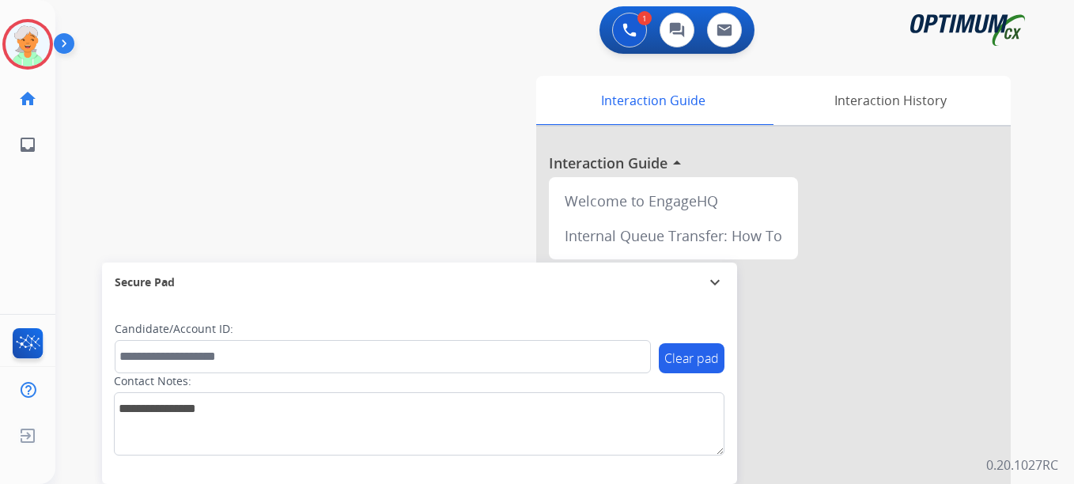
click at [596, 350] on button "Accept" at bounding box center [621, 347] width 153 height 36
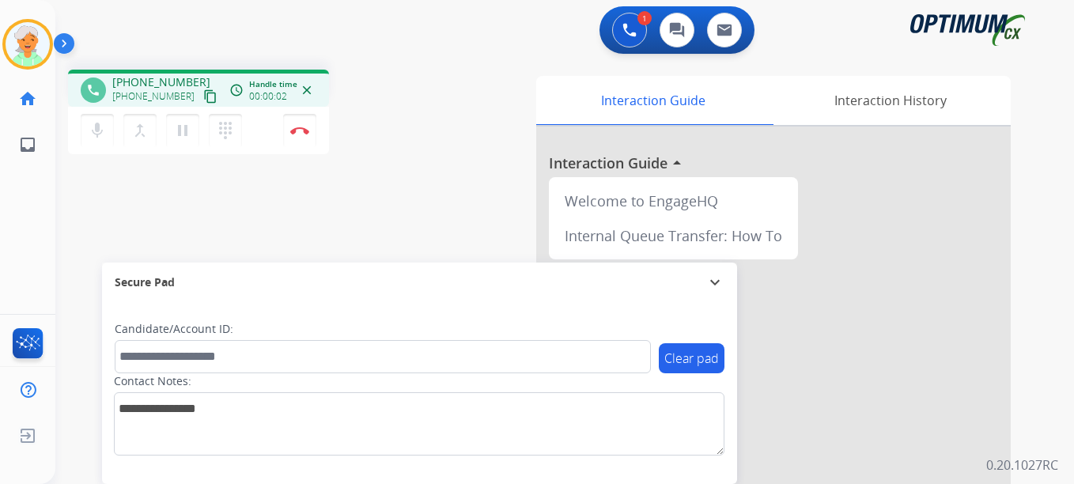
click at [203, 96] on mat-icon "content_copy" at bounding box center [210, 96] width 14 height 14
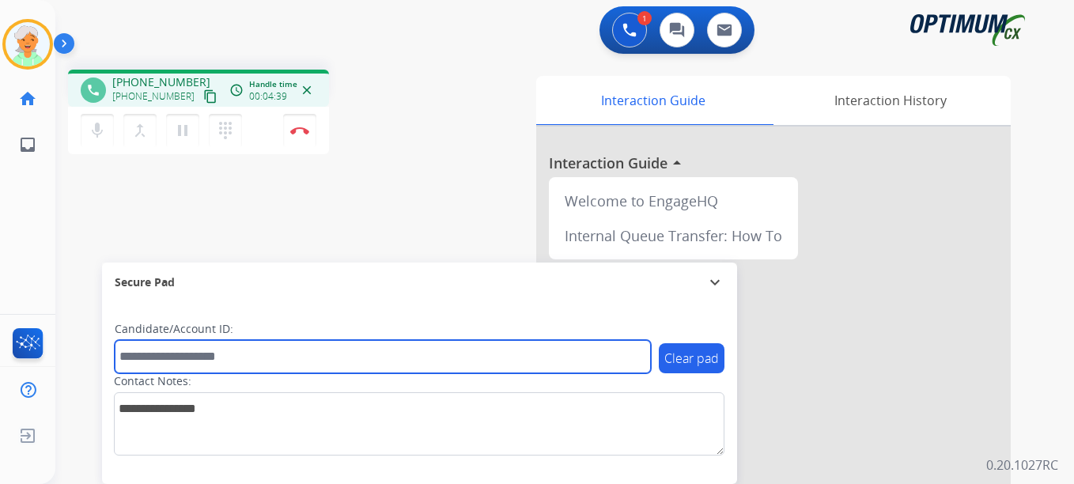
click at [158, 357] on input "text" at bounding box center [383, 356] width 536 height 33
paste input "*******"
type input "*******"
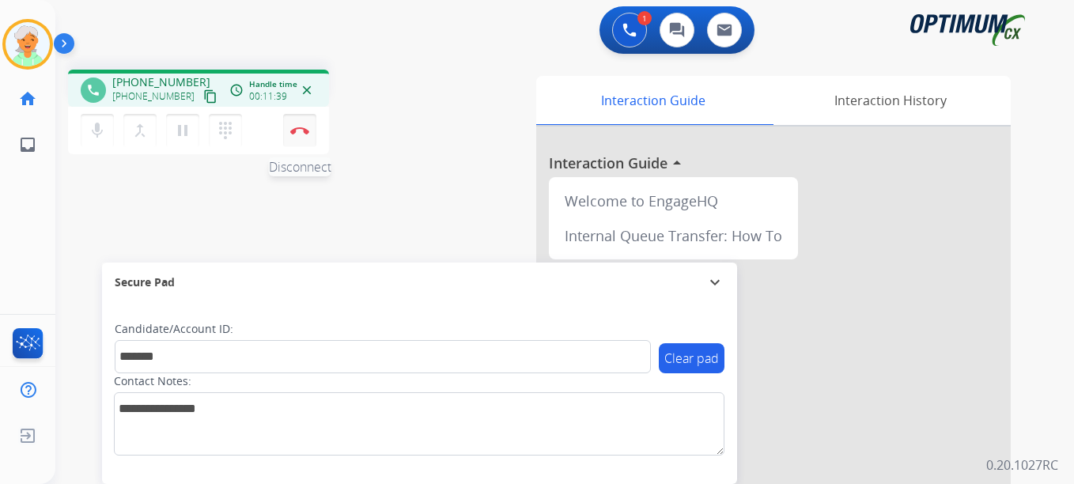
click at [296, 135] on button "Disconnect" at bounding box center [299, 130] width 33 height 33
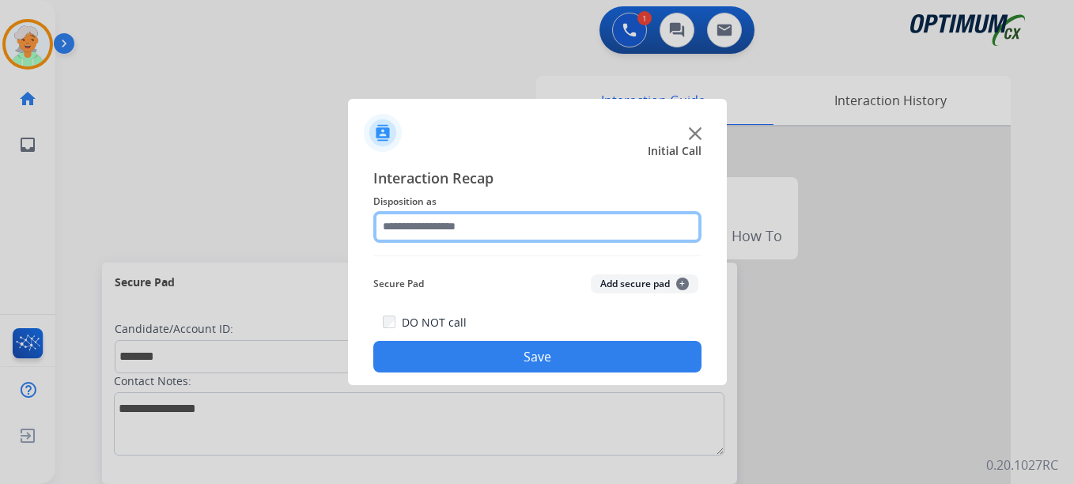
click at [508, 234] on input "text" at bounding box center [537, 227] width 328 height 32
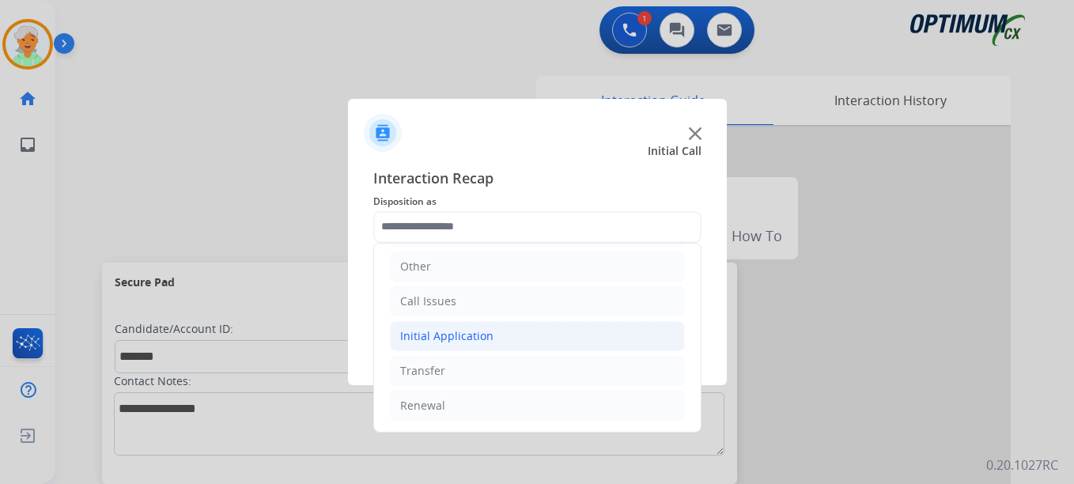
click at [454, 343] on div "Initial Application" at bounding box center [446, 336] width 93 height 16
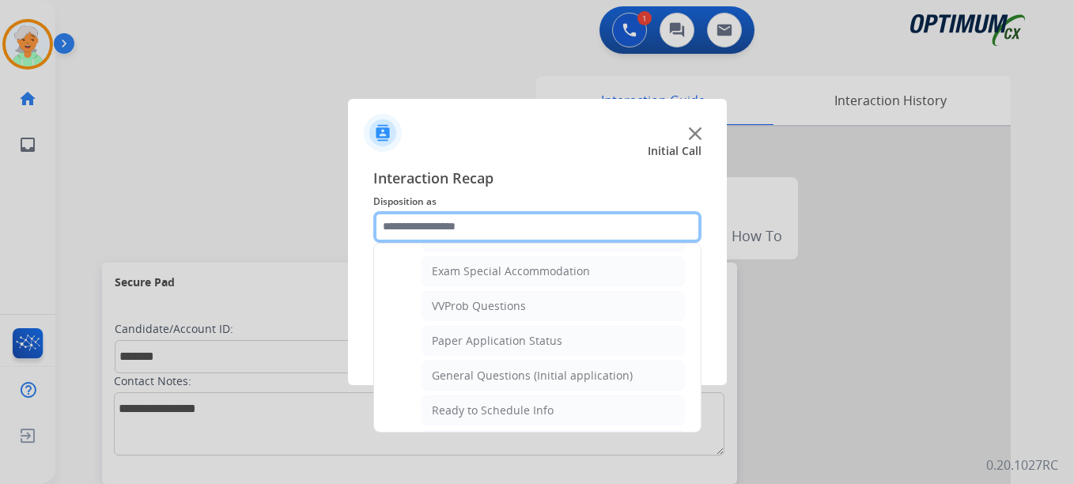
scroll to position [820, 0]
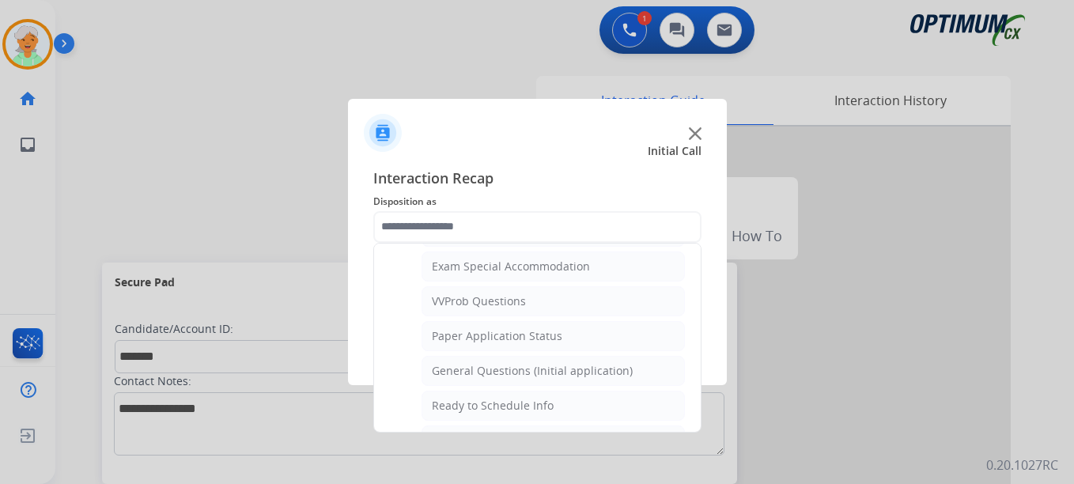
click at [473, 370] on div "General Questions (Initial application)" at bounding box center [532, 371] width 201 height 16
type input "**********"
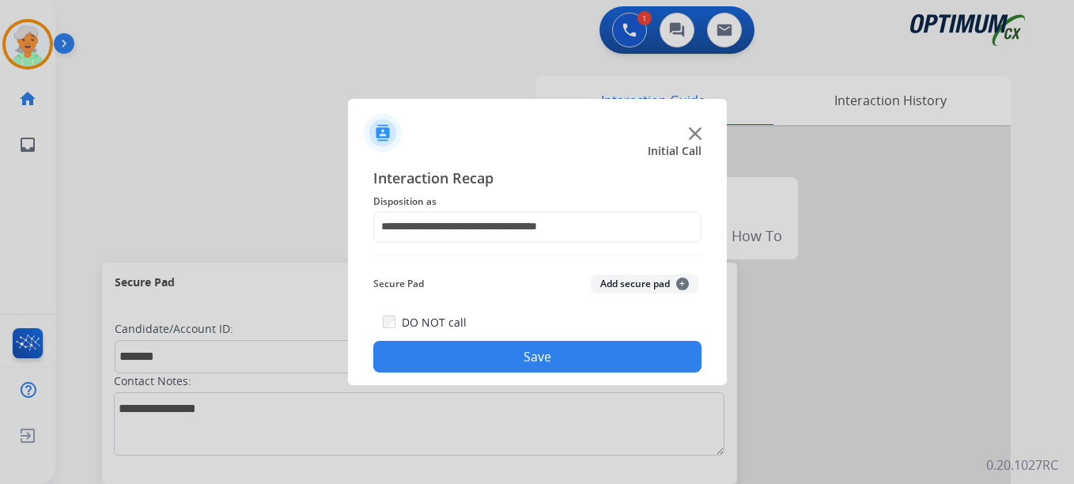
click at [488, 354] on button "Save" at bounding box center [537, 357] width 328 height 32
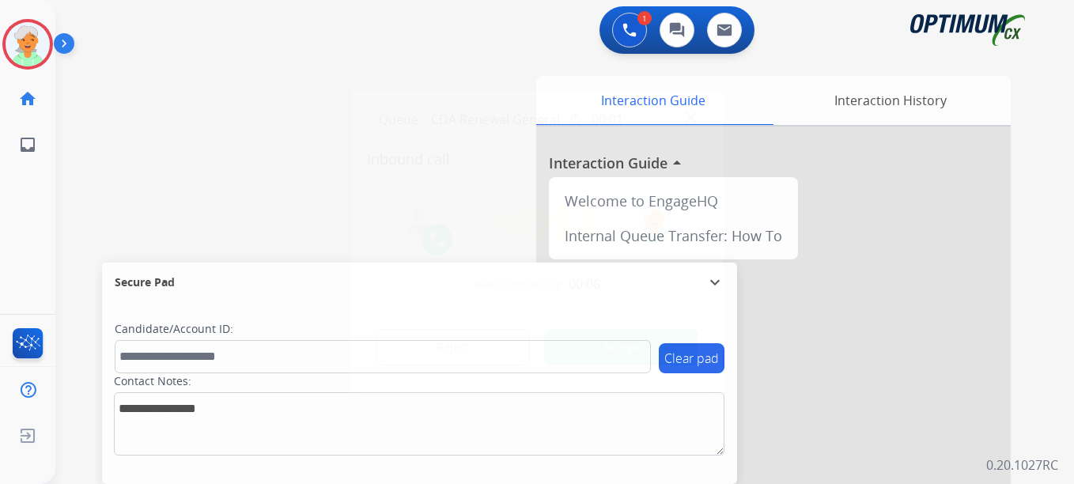
click at [617, 353] on button "Accept" at bounding box center [621, 347] width 153 height 36
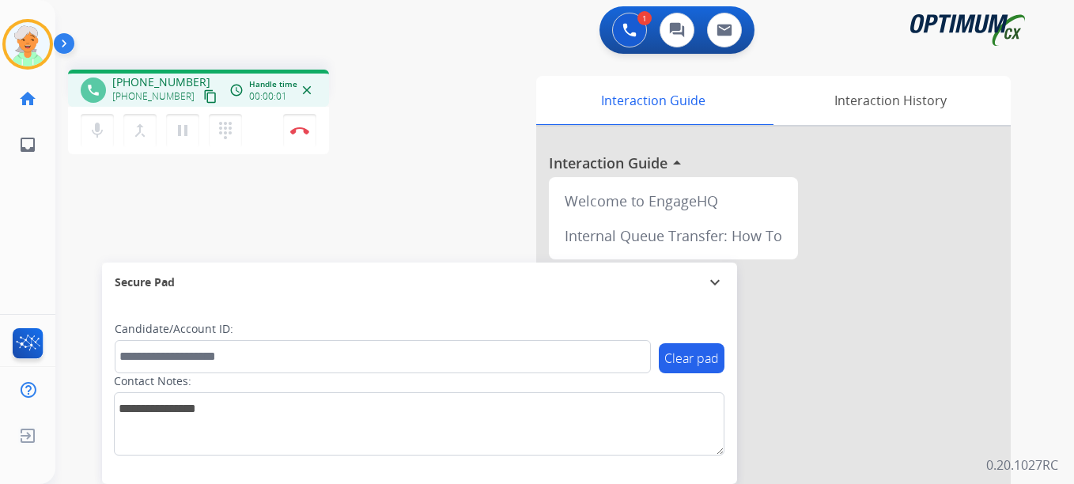
click at [203, 100] on mat-icon "content_copy" at bounding box center [210, 96] width 14 height 14
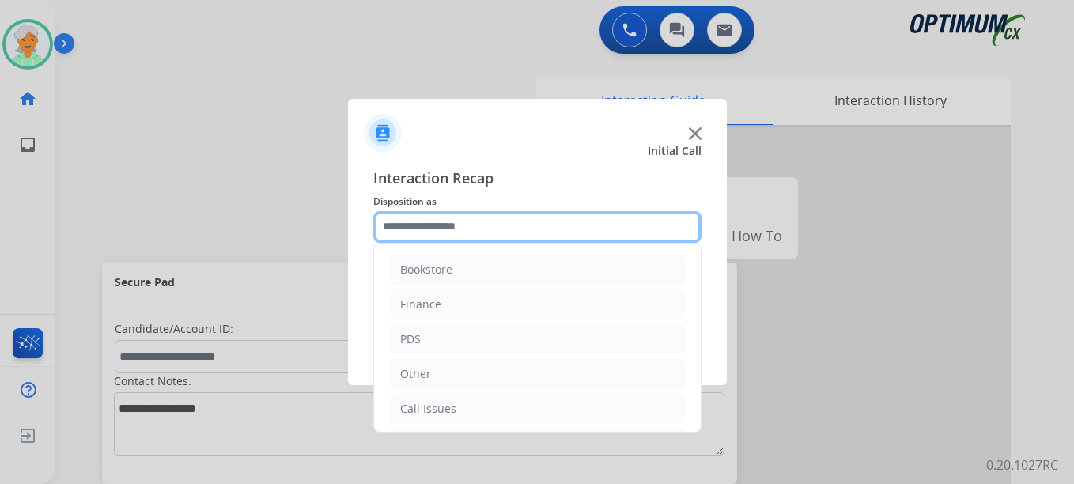
click at [490, 227] on input "text" at bounding box center [537, 227] width 328 height 32
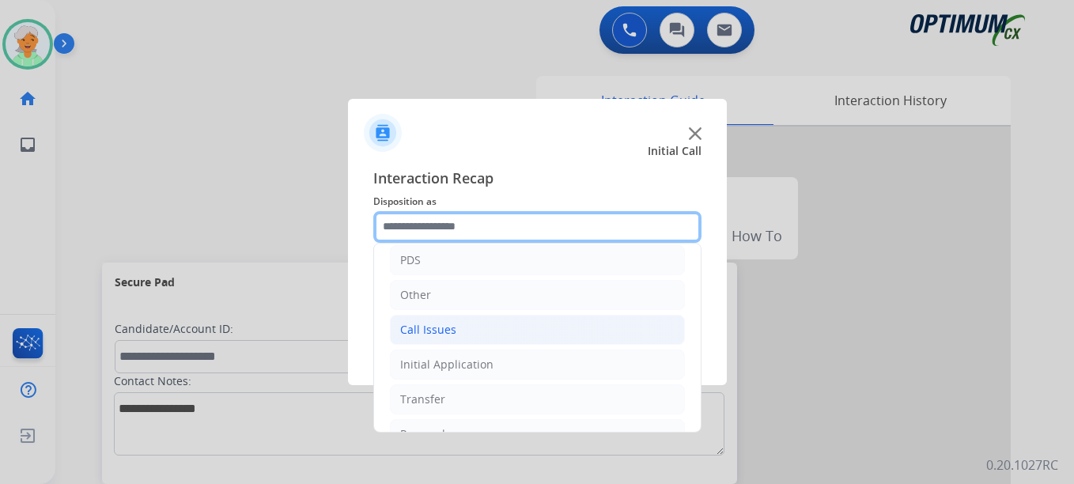
scroll to position [108, 0]
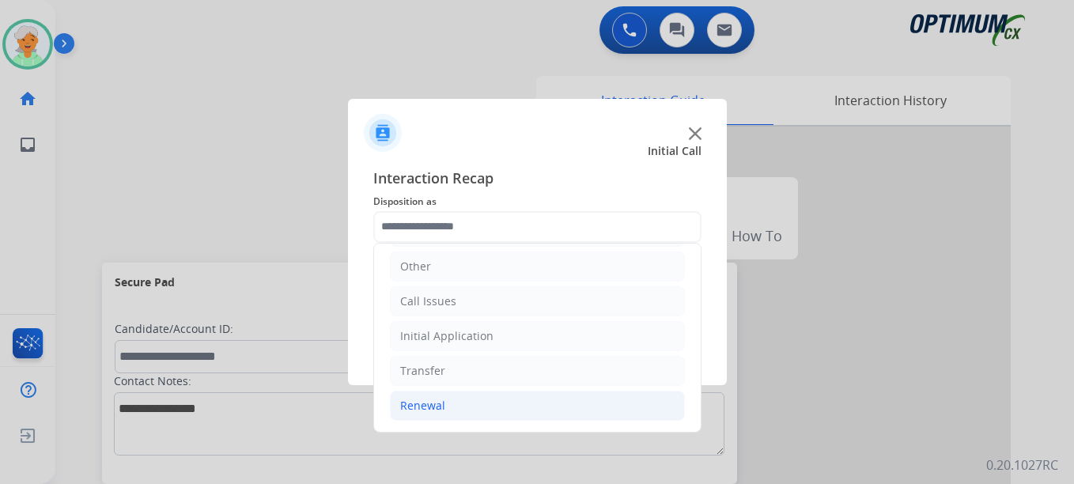
click at [448, 404] on li "Renewal" at bounding box center [537, 406] width 295 height 30
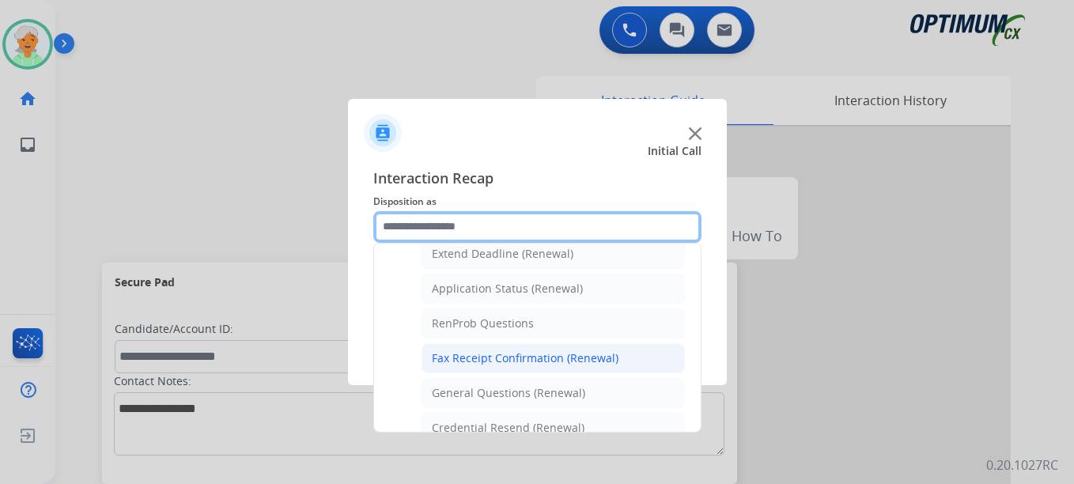
scroll to position [424, 0]
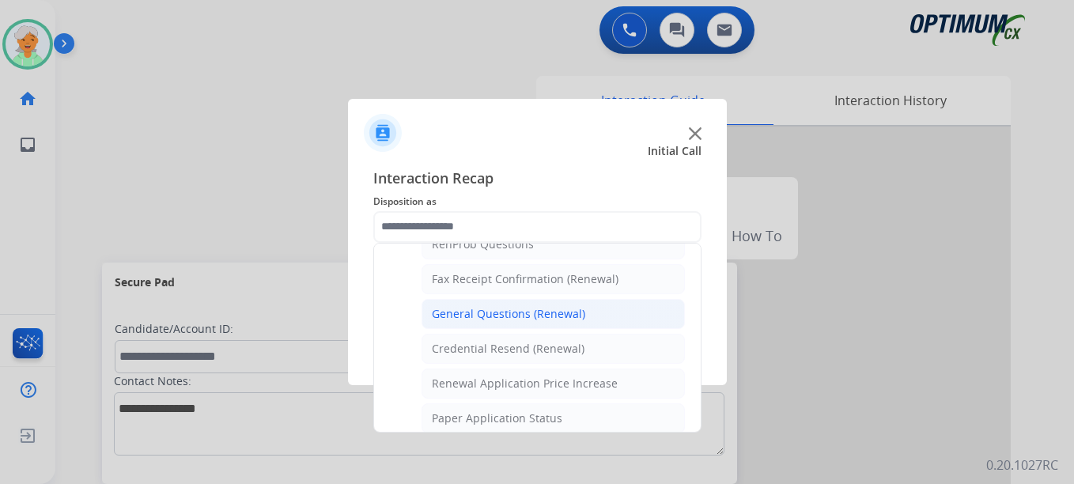
click at [479, 312] on div "General Questions (Renewal)" at bounding box center [508, 314] width 153 height 16
type input "**********"
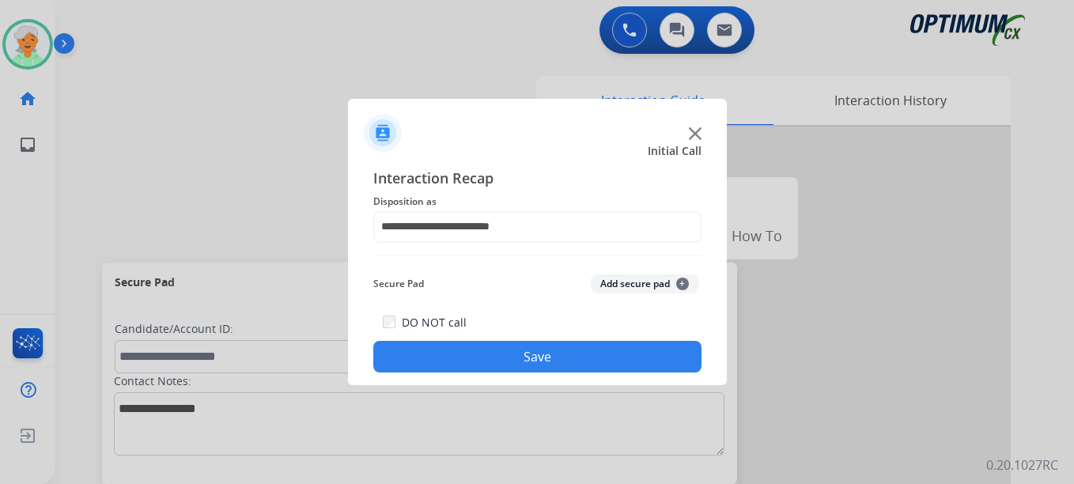
click at [518, 363] on button "Save" at bounding box center [537, 357] width 328 height 32
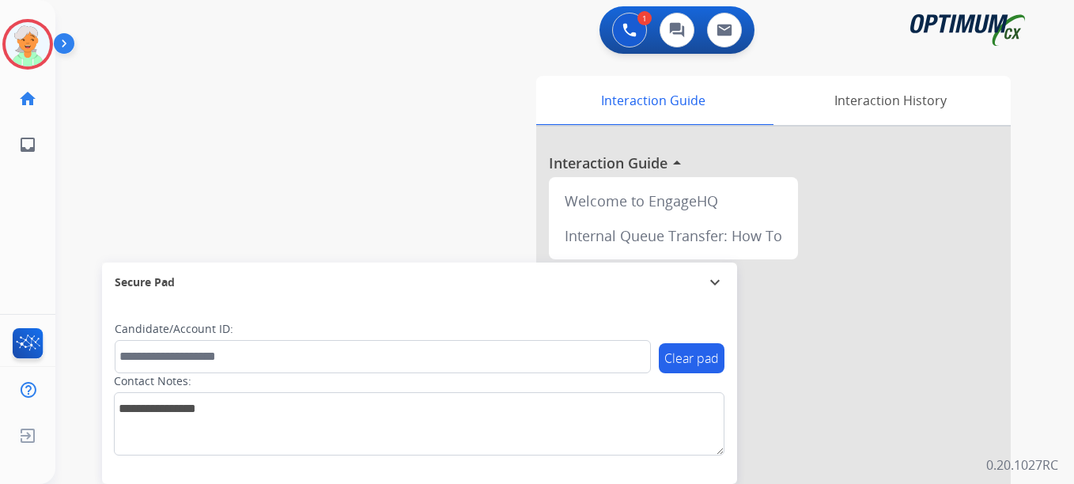
click at [647, 359] on button "Accept" at bounding box center [621, 347] width 153 height 36
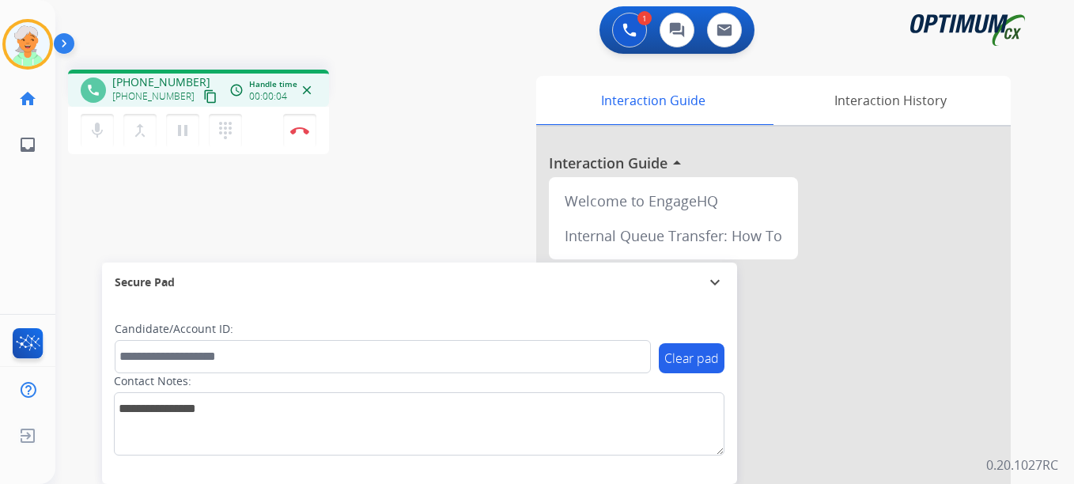
click at [203, 91] on mat-icon "content_copy" at bounding box center [210, 96] width 14 height 14
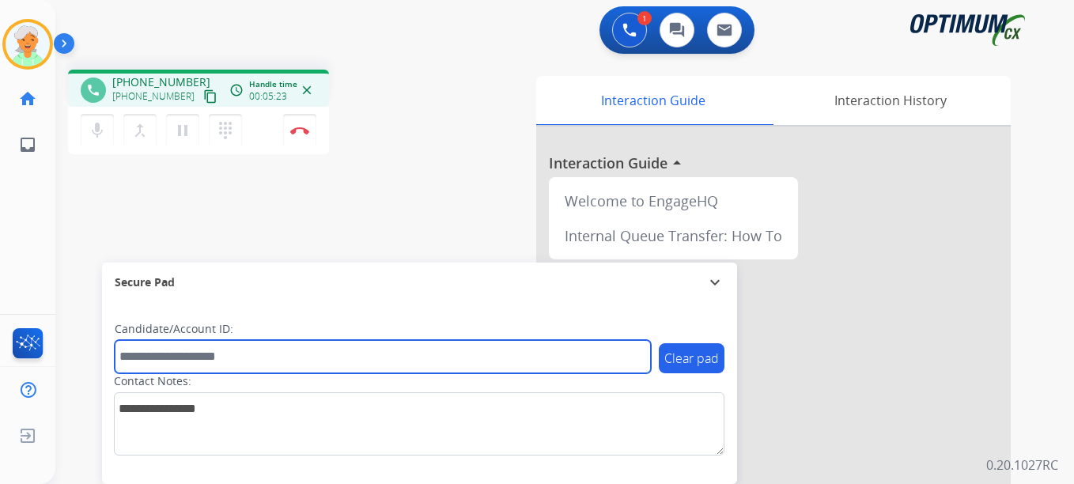
click at [171, 353] on input "text" at bounding box center [383, 356] width 536 height 33
paste input "*******"
type input "*******"
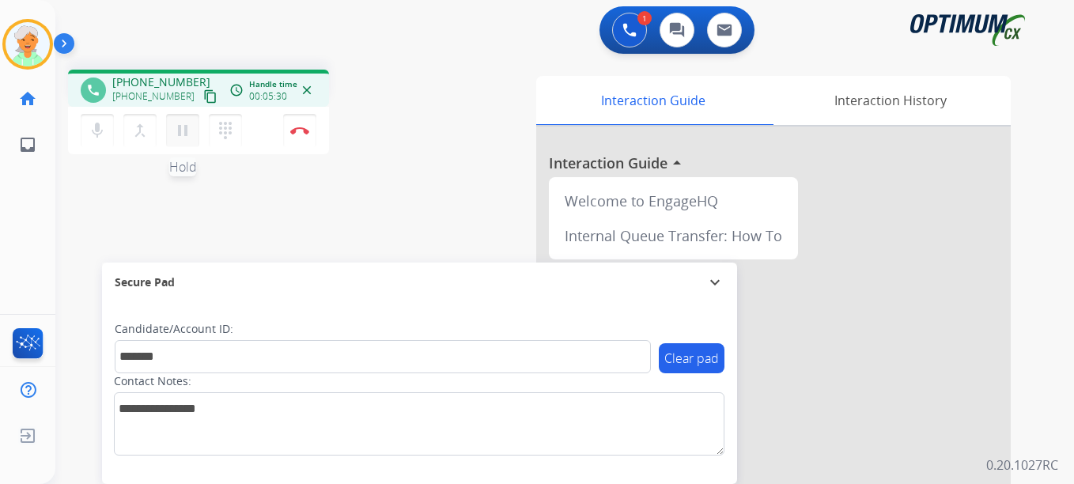
click at [188, 130] on mat-icon "pause" at bounding box center [182, 130] width 19 height 19
click at [293, 139] on button "Disconnect" at bounding box center [299, 130] width 33 height 33
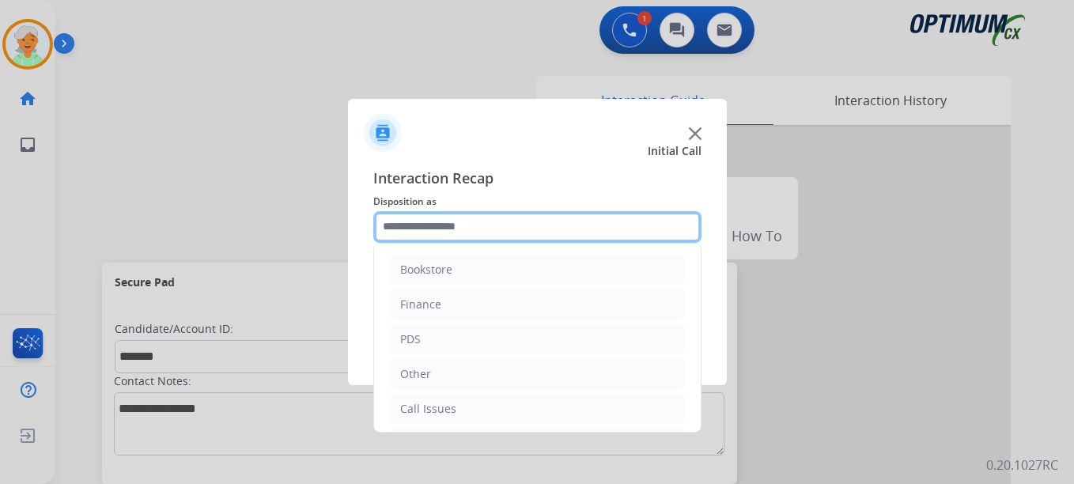
click at [454, 235] on input "text" at bounding box center [537, 227] width 328 height 32
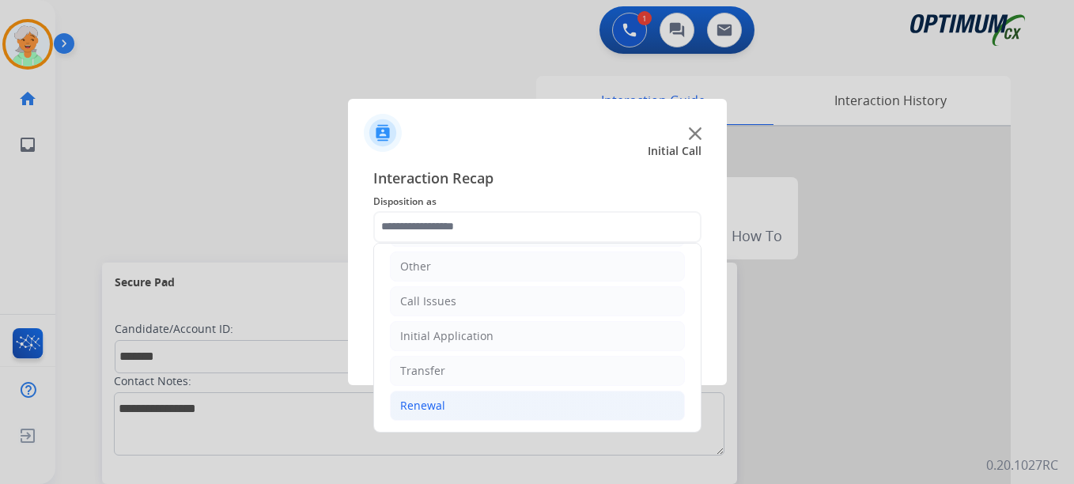
click at [428, 400] on div "Renewal" at bounding box center [422, 406] width 45 height 16
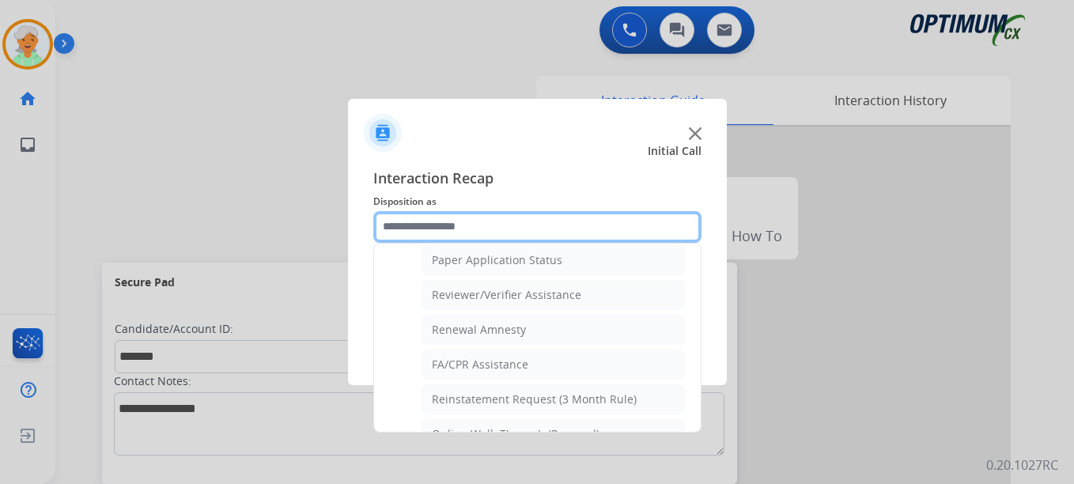
scroll to position [611, 0]
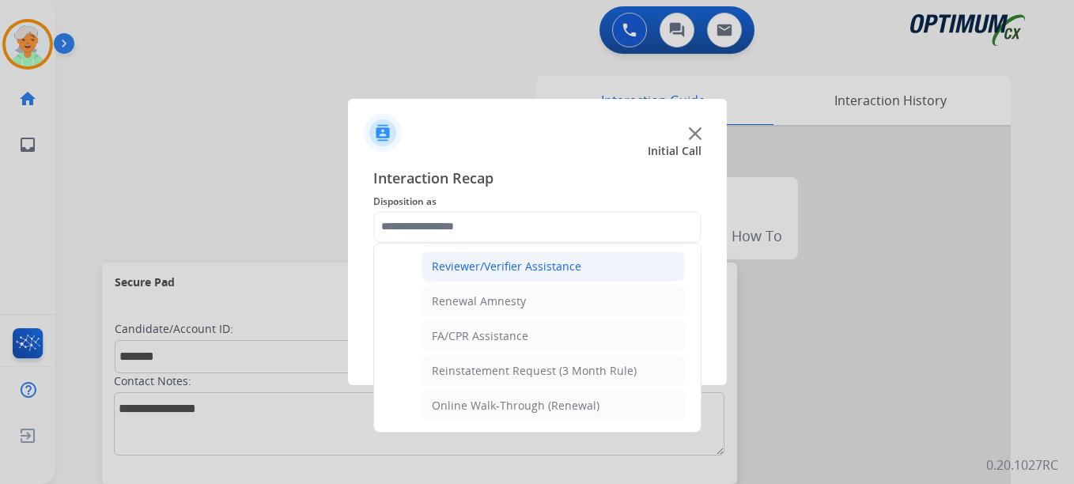
click at [513, 270] on div "Reviewer/Verifier Assistance" at bounding box center [507, 267] width 150 height 16
type input "**********"
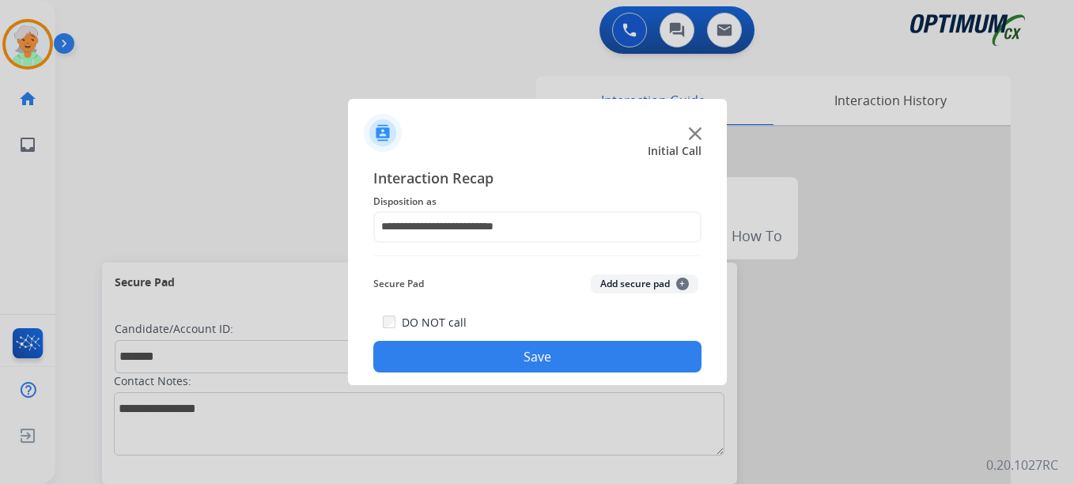
click at [516, 358] on button "Save" at bounding box center [537, 357] width 328 height 32
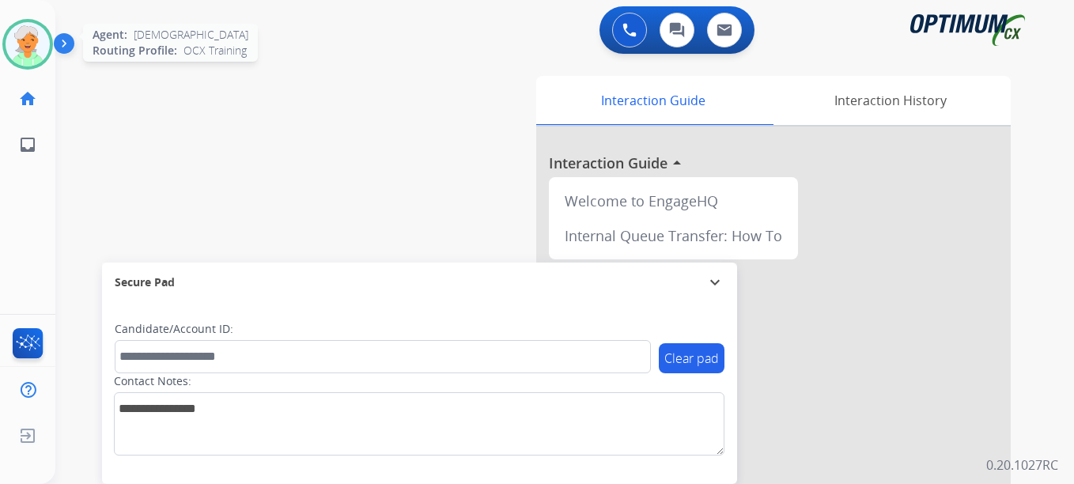
click at [6, 48] on img at bounding box center [28, 44] width 44 height 44
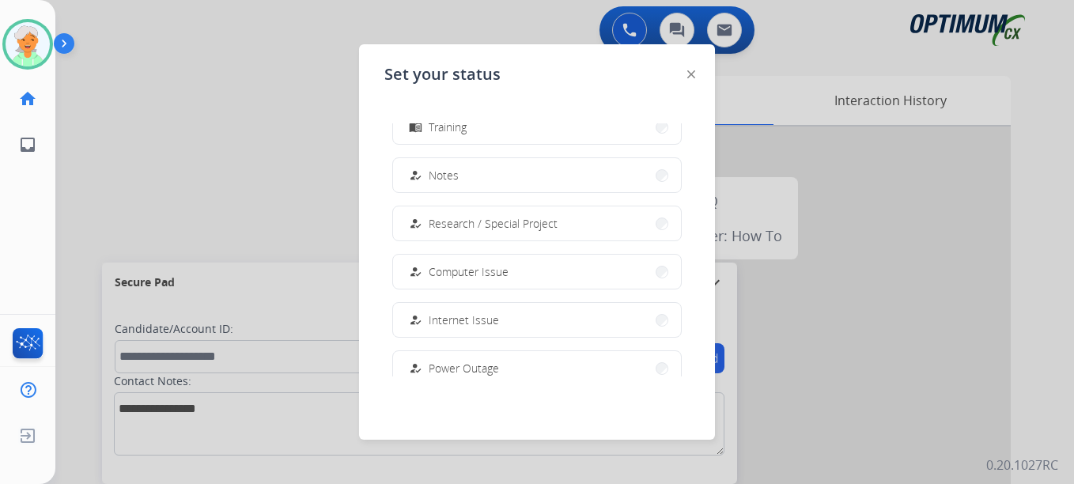
scroll to position [395, 0]
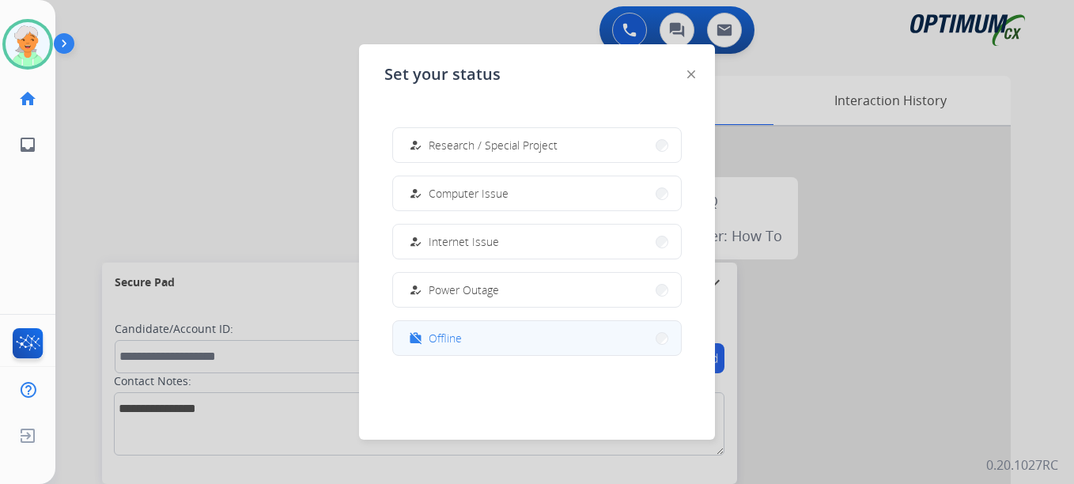
click at [493, 341] on button "work_off Offline" at bounding box center [537, 338] width 288 height 34
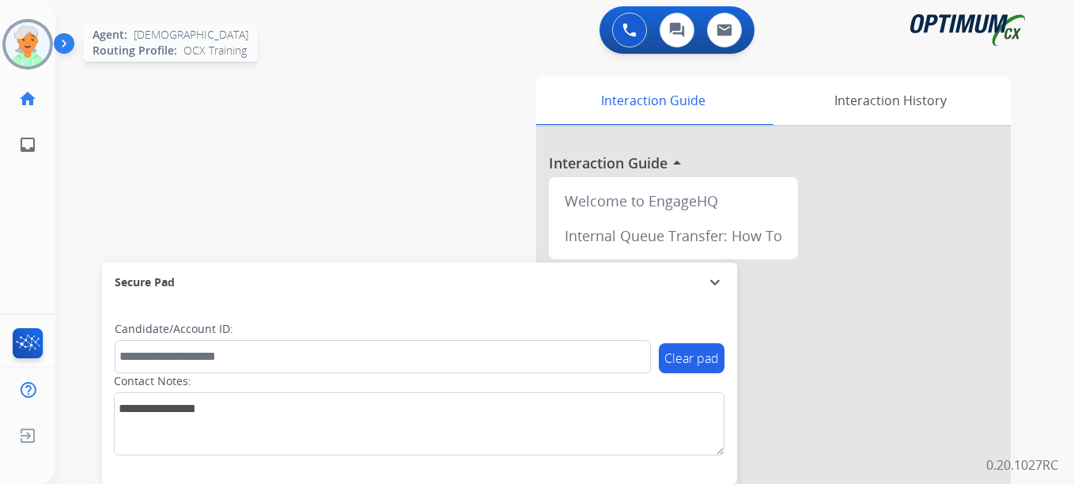
click at [30, 48] on img at bounding box center [28, 44] width 44 height 44
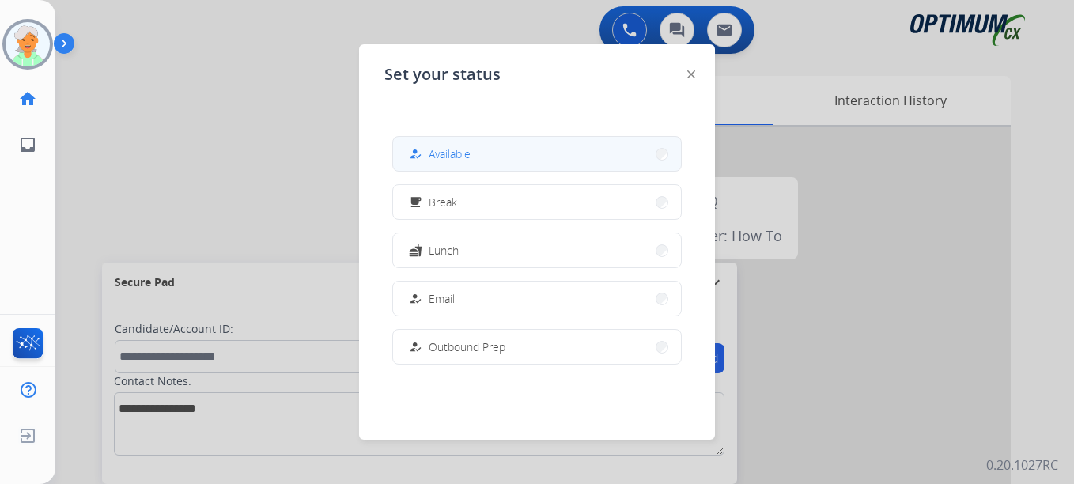
click at [447, 144] on button "how_to_reg Available" at bounding box center [537, 154] width 288 height 34
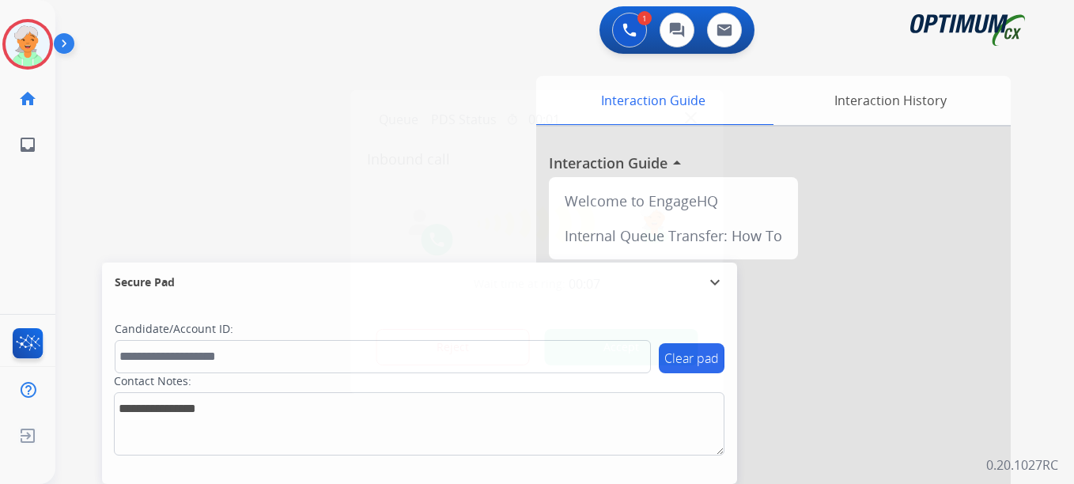
click at [59, 161] on div at bounding box center [537, 242] width 1074 height 484
click at [618, 335] on button "Accept" at bounding box center [621, 347] width 153 height 36
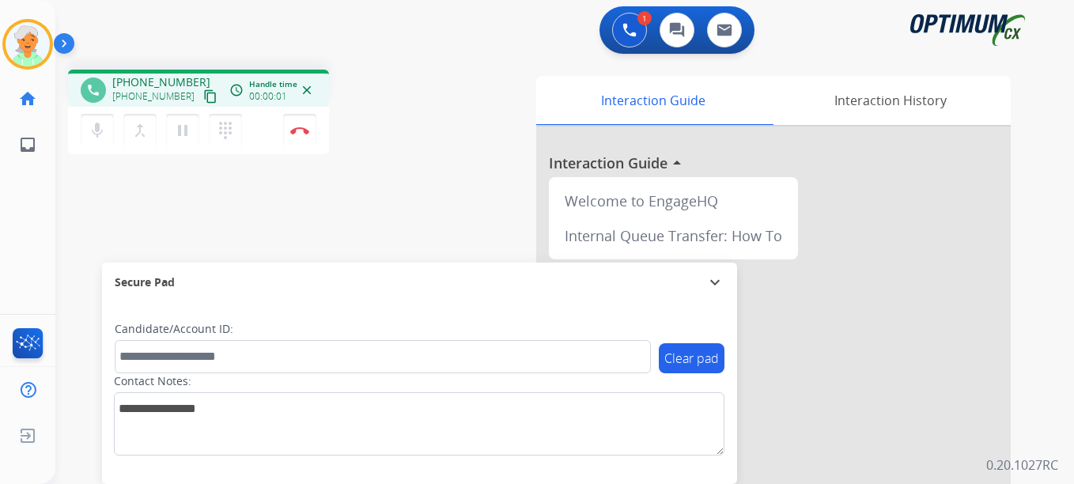
click at [203, 100] on mat-icon "content_copy" at bounding box center [210, 96] width 14 height 14
click at [184, 134] on mat-icon "pause" at bounding box center [182, 130] width 19 height 19
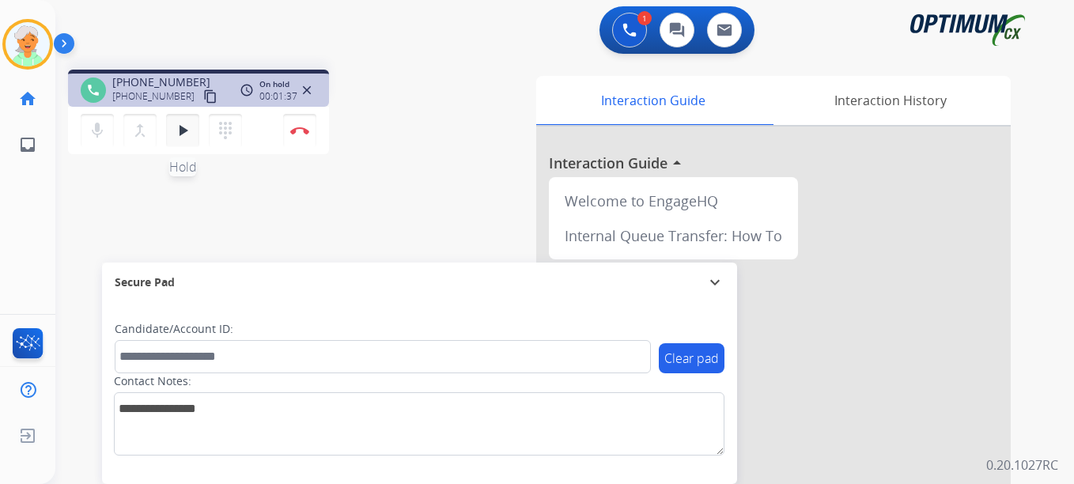
click at [187, 129] on mat-icon "play_arrow" at bounding box center [182, 130] width 19 height 19
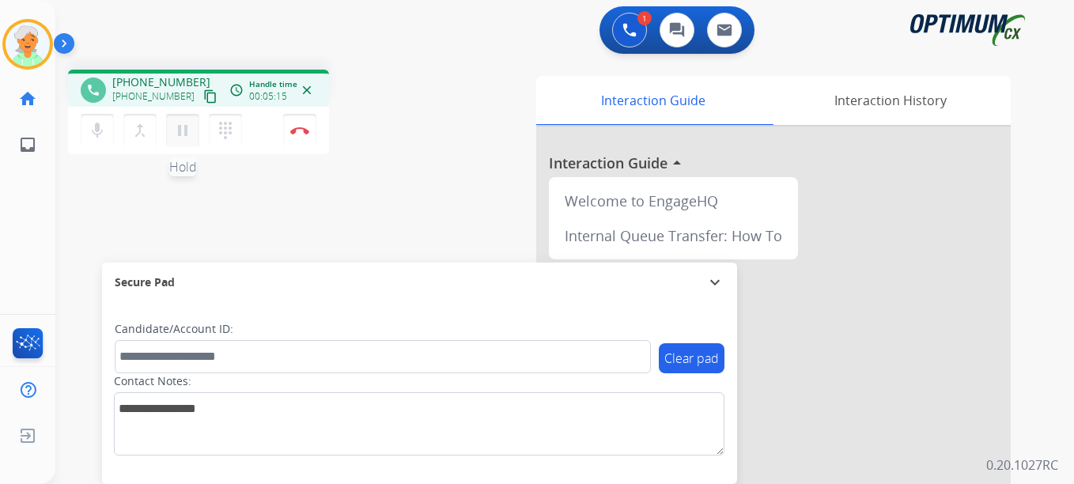
click at [184, 124] on mat-icon "pause" at bounding box center [182, 130] width 19 height 19
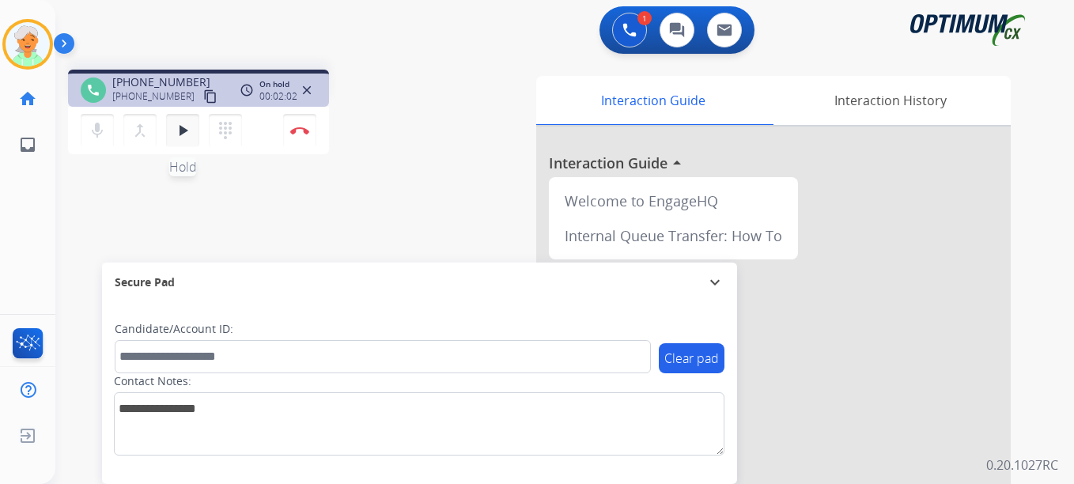
click at [177, 128] on mat-icon "play_arrow" at bounding box center [182, 130] width 19 height 19
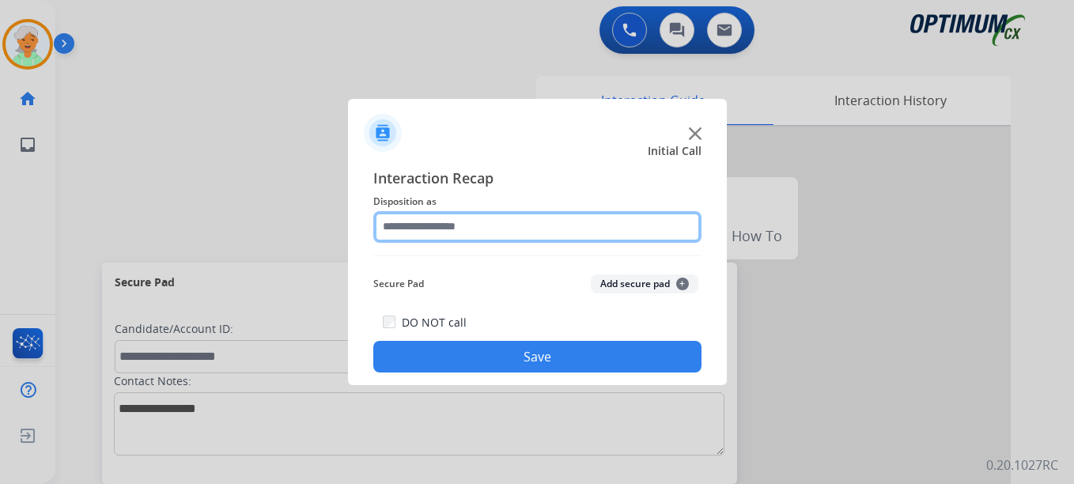
click at [415, 224] on input "text" at bounding box center [537, 227] width 328 height 32
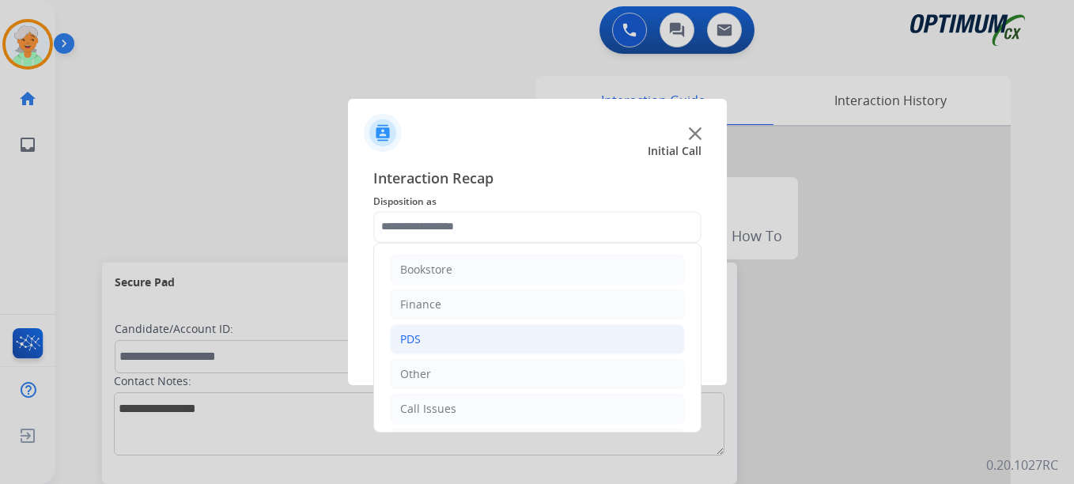
click at [452, 346] on li "PDS" at bounding box center [537, 339] width 295 height 30
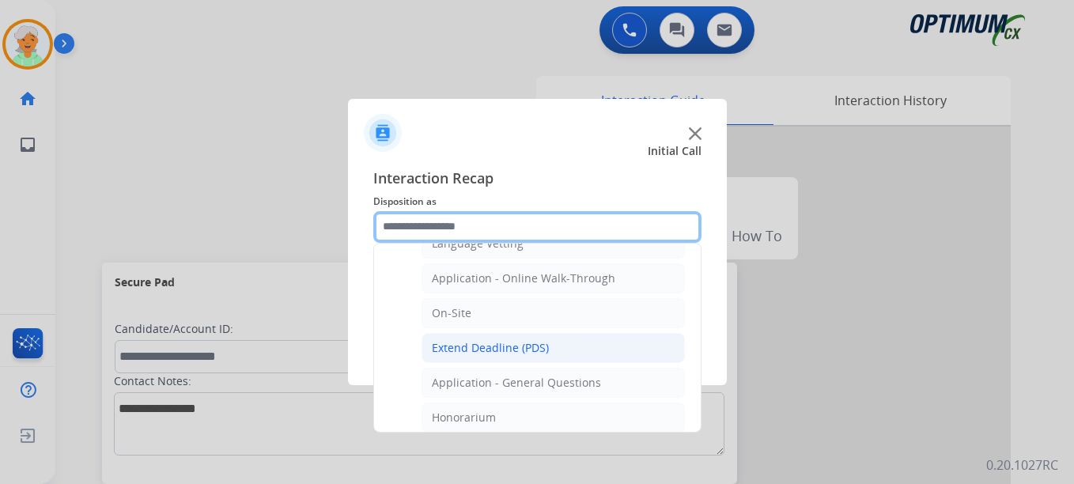
scroll to position [396, 0]
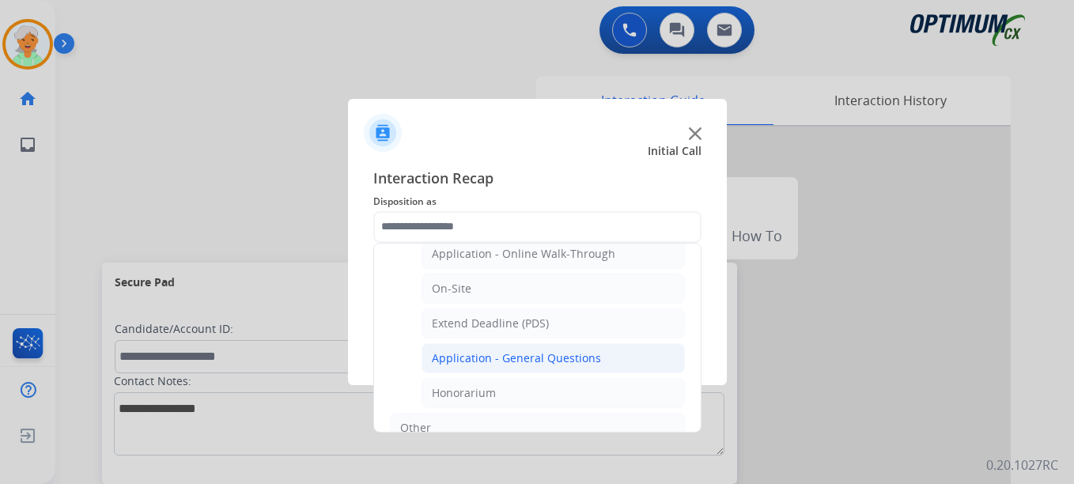
click at [524, 362] on div "Application - General Questions" at bounding box center [516, 358] width 169 height 16
type input "**********"
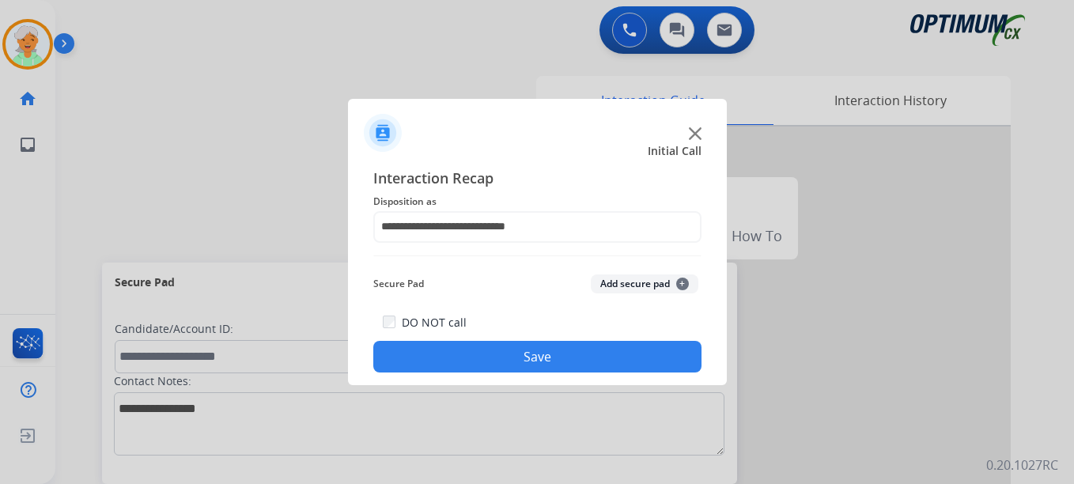
click at [524, 362] on button "Save" at bounding box center [537, 357] width 328 height 32
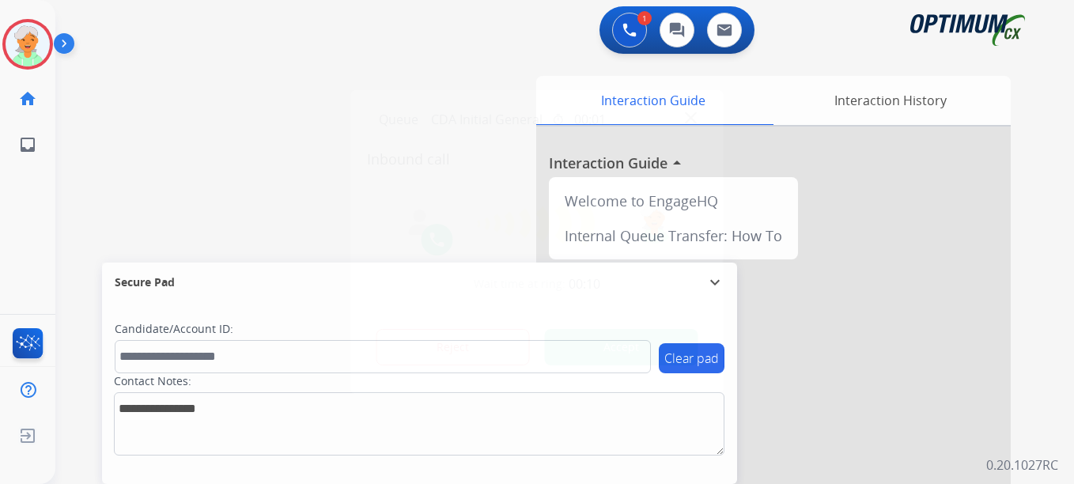
click at [577, 345] on button "Accept" at bounding box center [621, 347] width 153 height 36
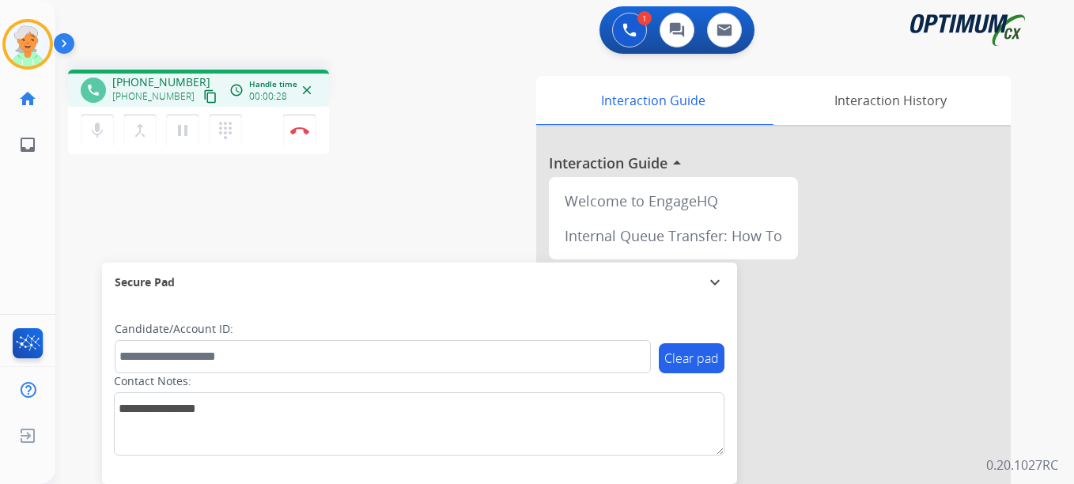
click at [203, 101] on mat-icon "content_copy" at bounding box center [210, 96] width 14 height 14
click at [203, 99] on mat-icon "content_copy" at bounding box center [210, 96] width 14 height 14
drag, startPoint x: 194, startPoint y: 102, endPoint x: 187, endPoint y: 112, distance: 11.4
click at [203, 102] on mat-icon "content_copy" at bounding box center [210, 96] width 14 height 14
click at [181, 143] on button "pause Hold" at bounding box center [182, 130] width 33 height 33
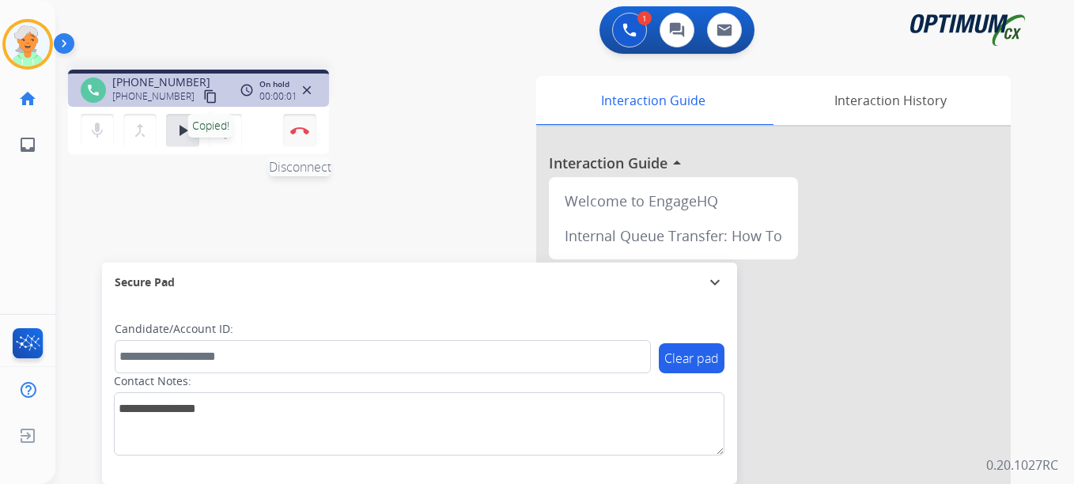
click at [297, 131] on img at bounding box center [299, 131] width 19 height 8
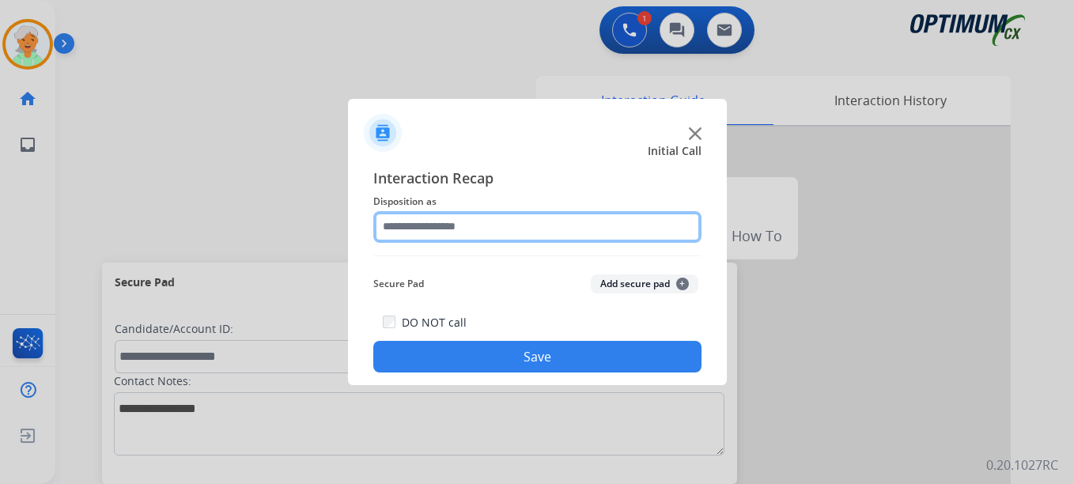
click at [515, 227] on input "text" at bounding box center [537, 227] width 328 height 32
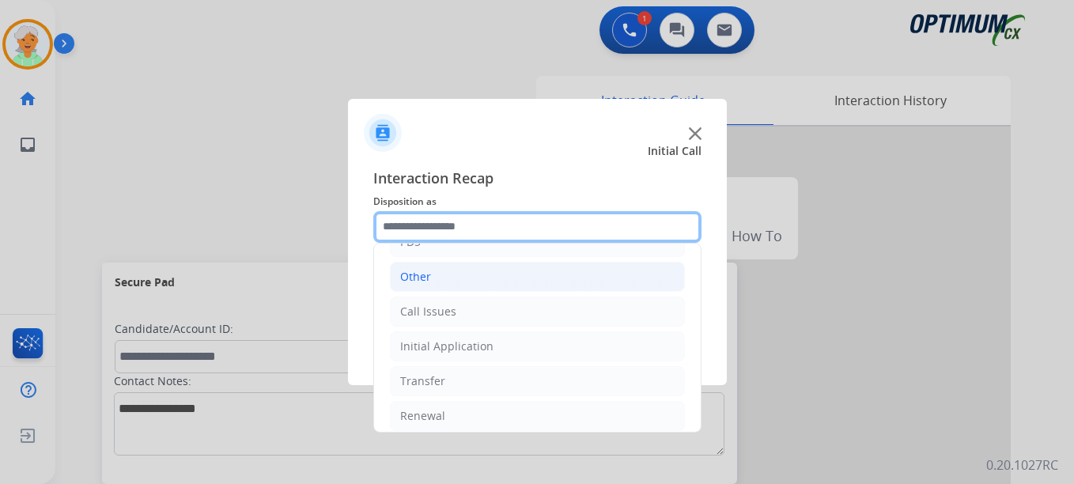
scroll to position [108, 0]
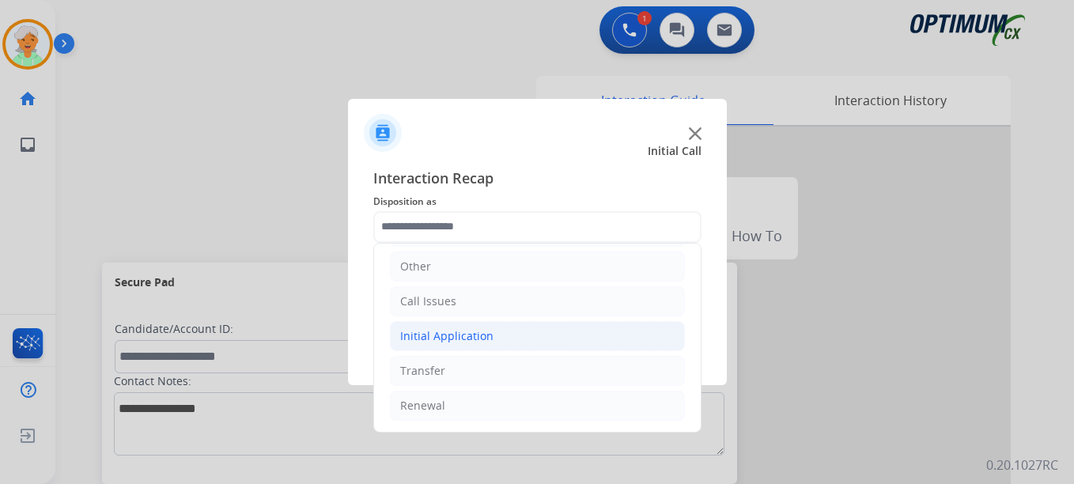
click at [456, 343] on div "Initial Application" at bounding box center [446, 336] width 93 height 16
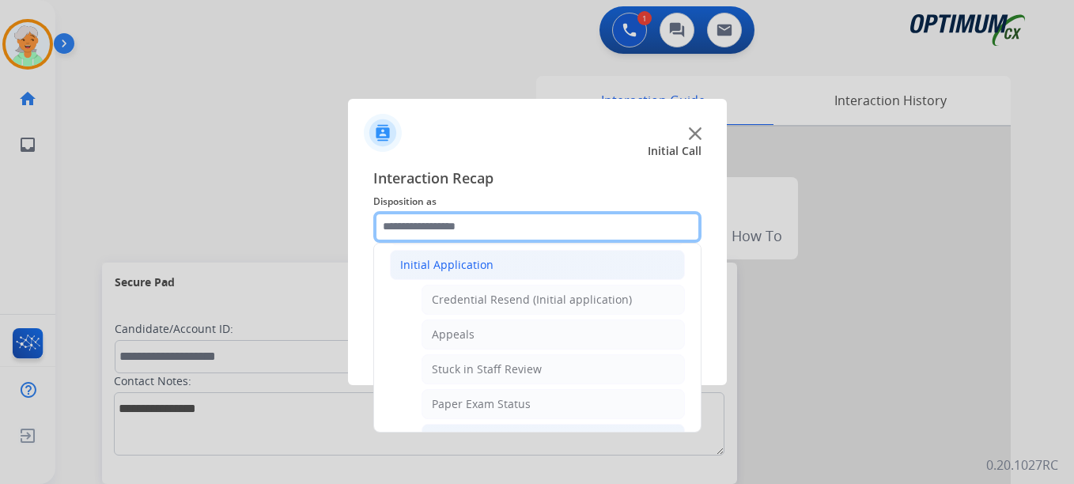
scroll to position [266, 0]
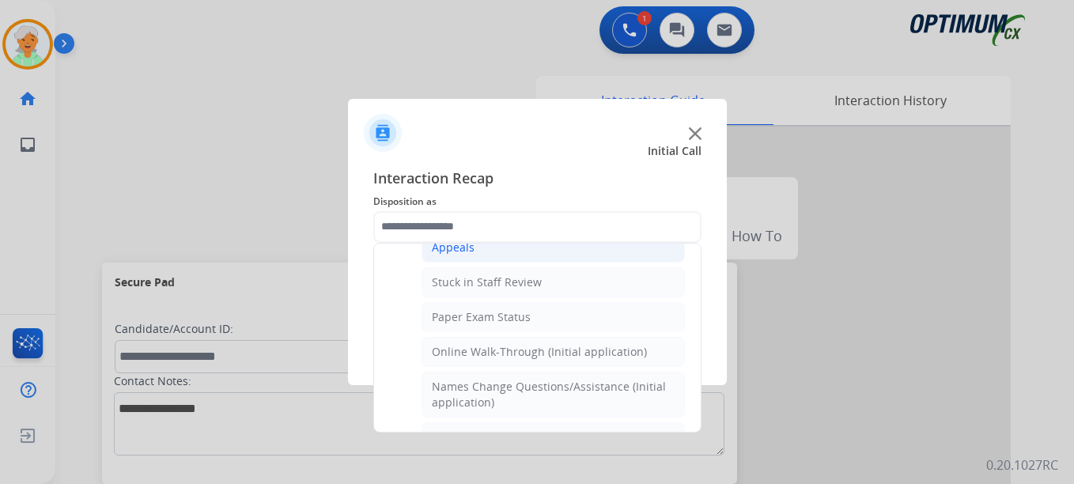
click at [475, 256] on li "Appeals" at bounding box center [553, 248] width 263 height 30
type input "*******"
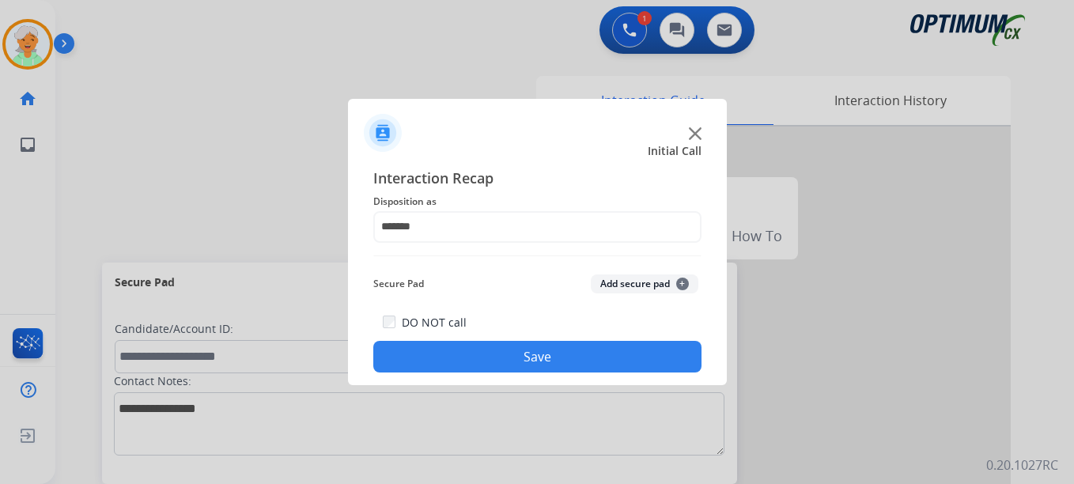
click at [477, 348] on button "Save" at bounding box center [537, 357] width 328 height 32
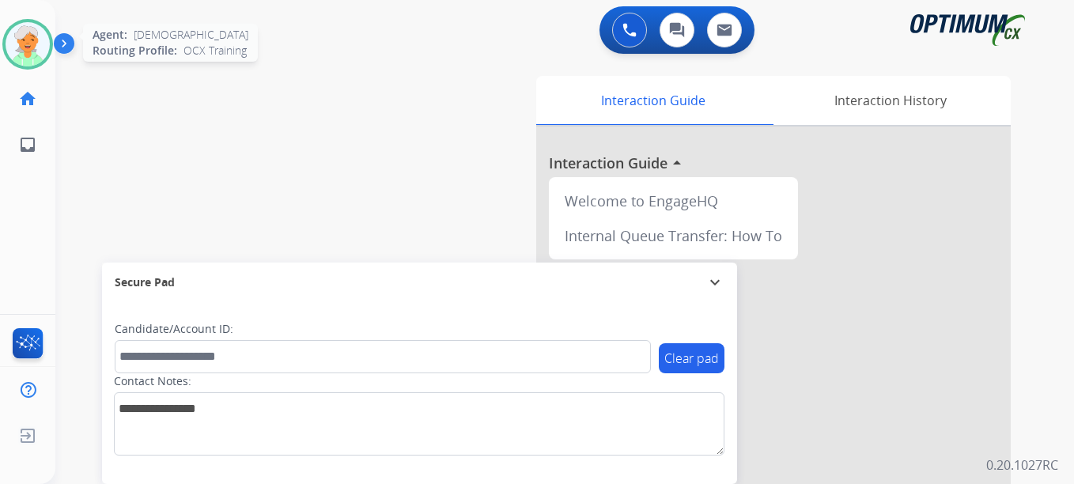
click at [29, 50] on img at bounding box center [28, 44] width 44 height 44
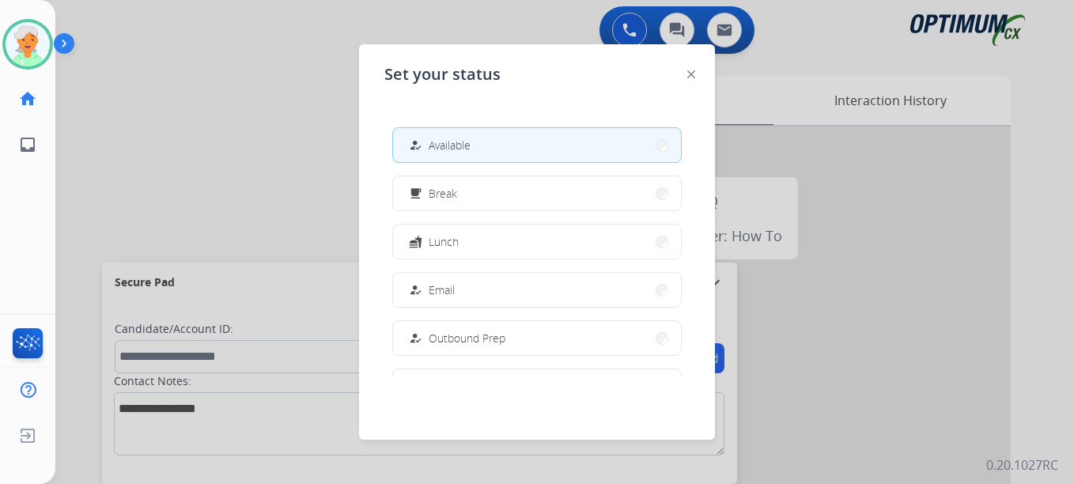
scroll to position [0, 0]
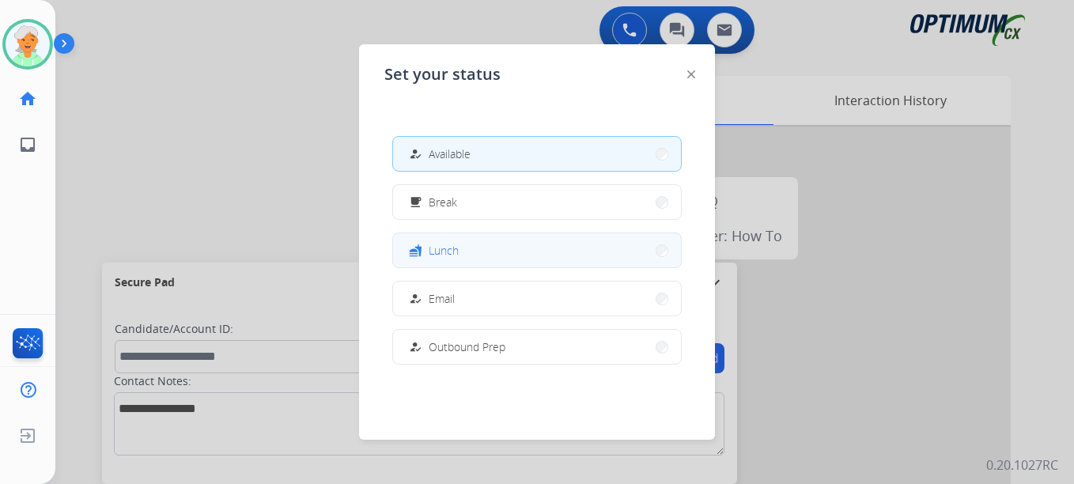
click at [483, 252] on button "fastfood Lunch" at bounding box center [537, 250] width 288 height 34
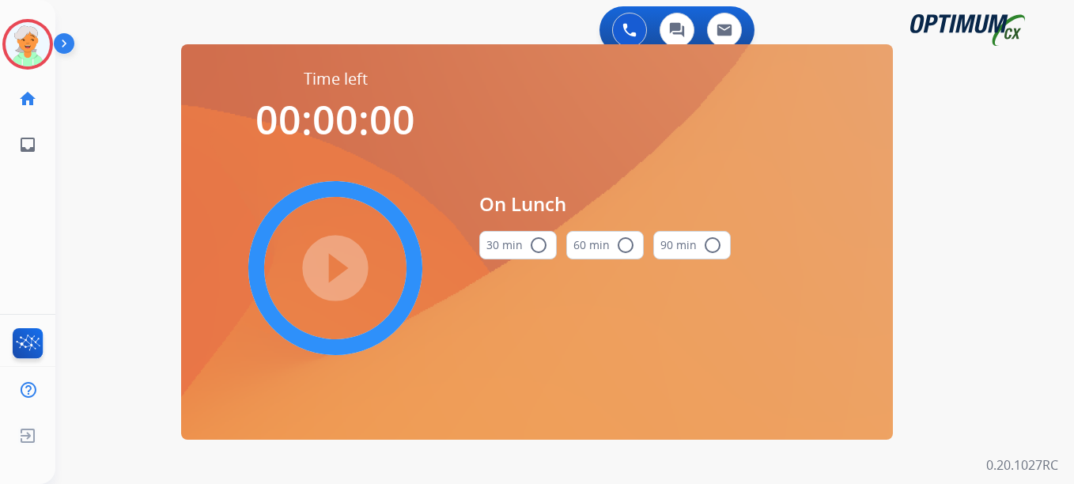
click at [525, 246] on button "30 min radio_button_unchecked" at bounding box center [518, 245] width 78 height 28
click at [326, 277] on mat-icon "play_circle_filled" at bounding box center [335, 268] width 19 height 19
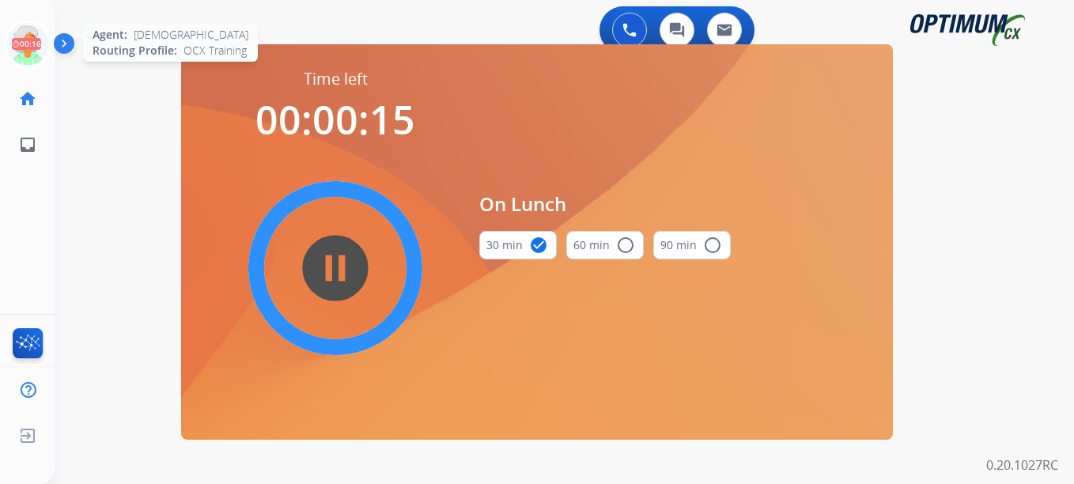
click at [18, 50] on icon at bounding box center [27, 44] width 51 height 51
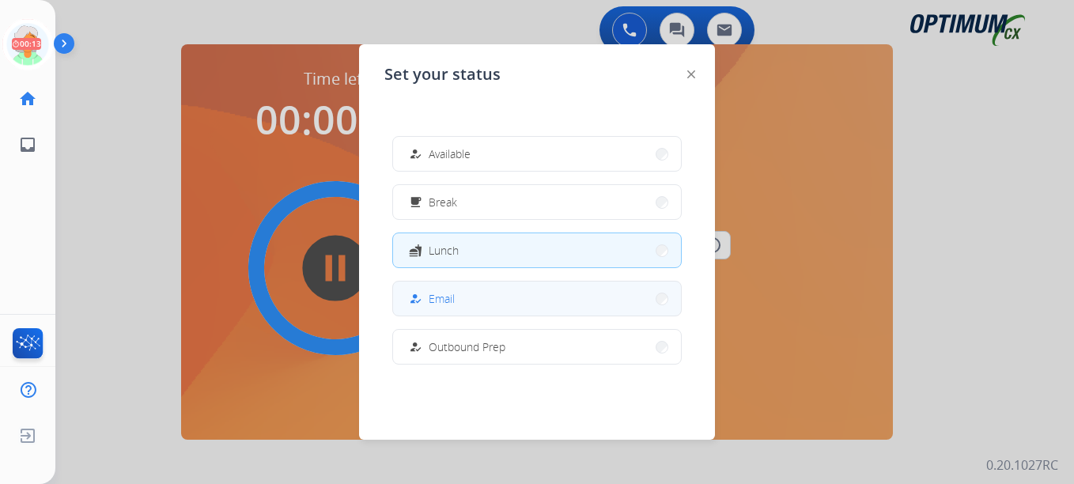
click at [472, 306] on button "how_to_reg Email" at bounding box center [537, 299] width 288 height 34
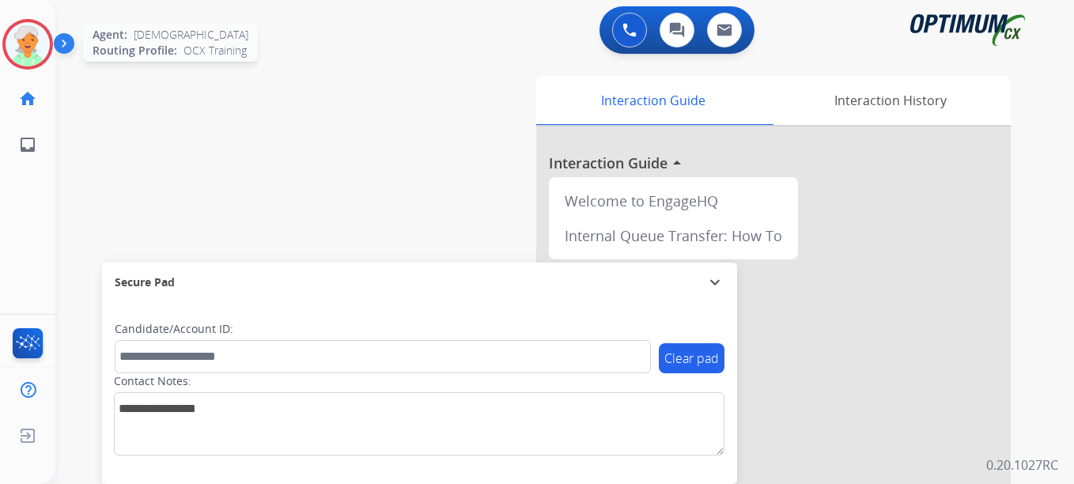
click at [28, 38] on img at bounding box center [28, 44] width 44 height 44
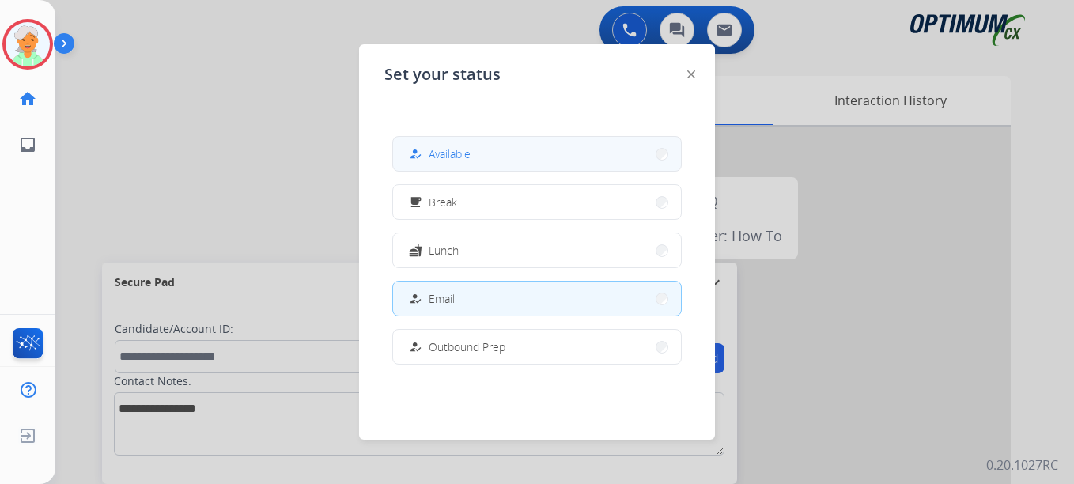
click at [510, 161] on button "how_to_reg Available" at bounding box center [537, 154] width 288 height 34
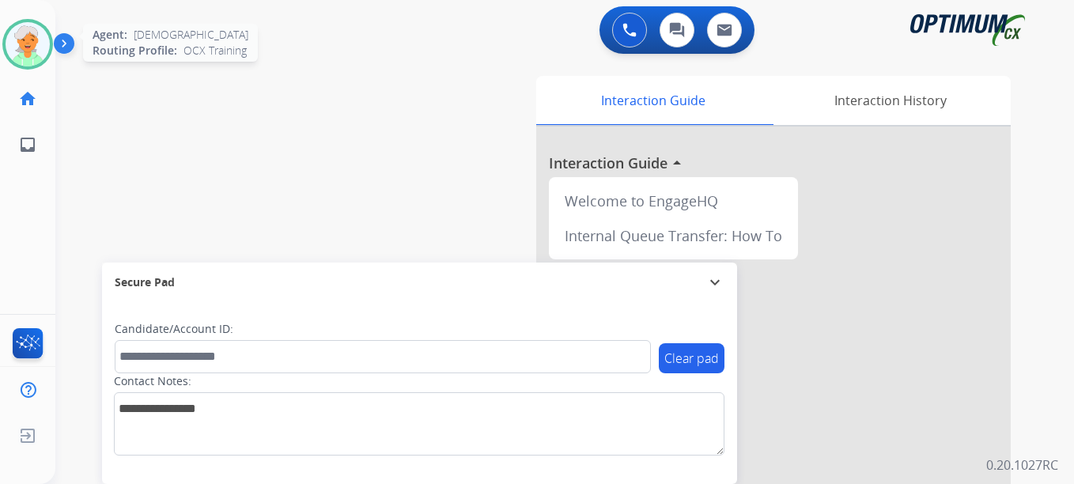
click at [31, 57] on img at bounding box center [28, 44] width 44 height 44
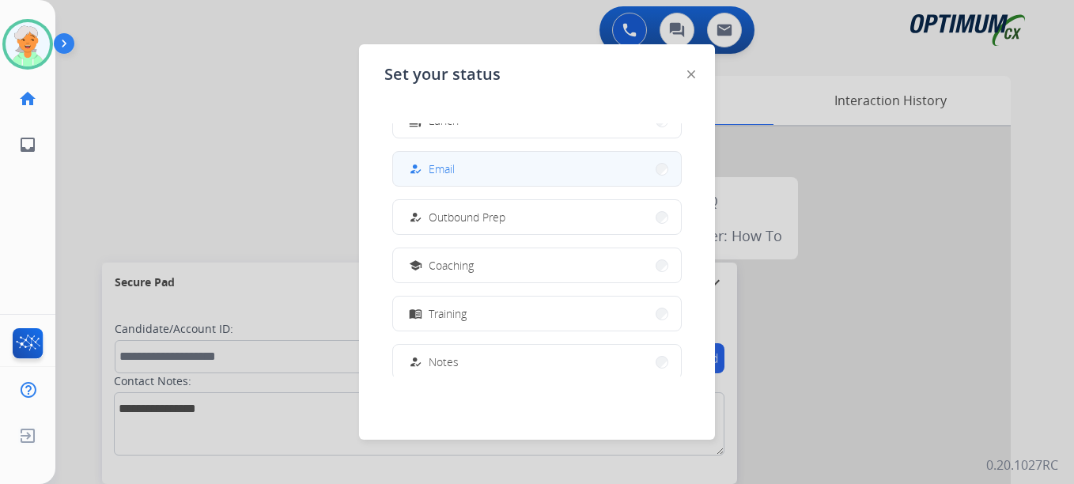
scroll to position [158, 0]
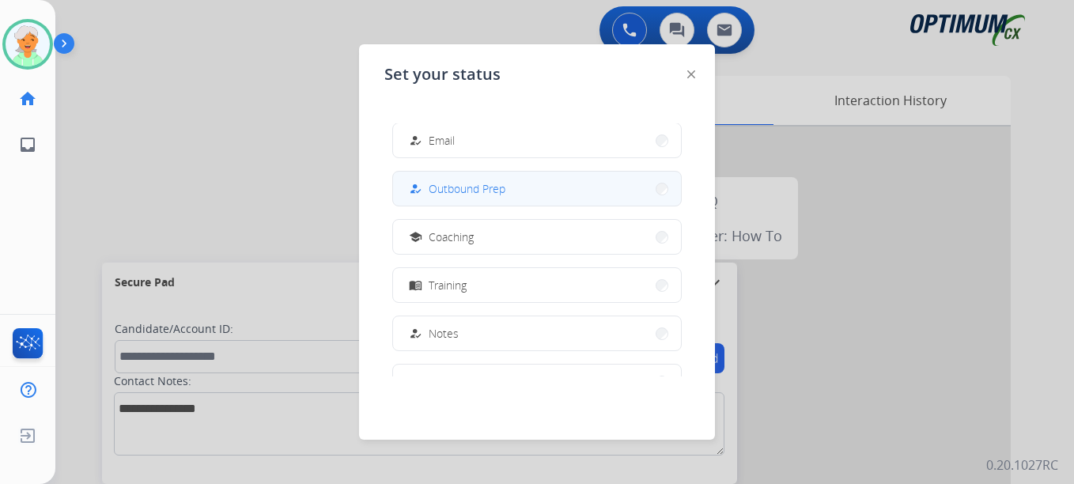
click at [496, 195] on span "Outbound Prep" at bounding box center [467, 188] width 77 height 17
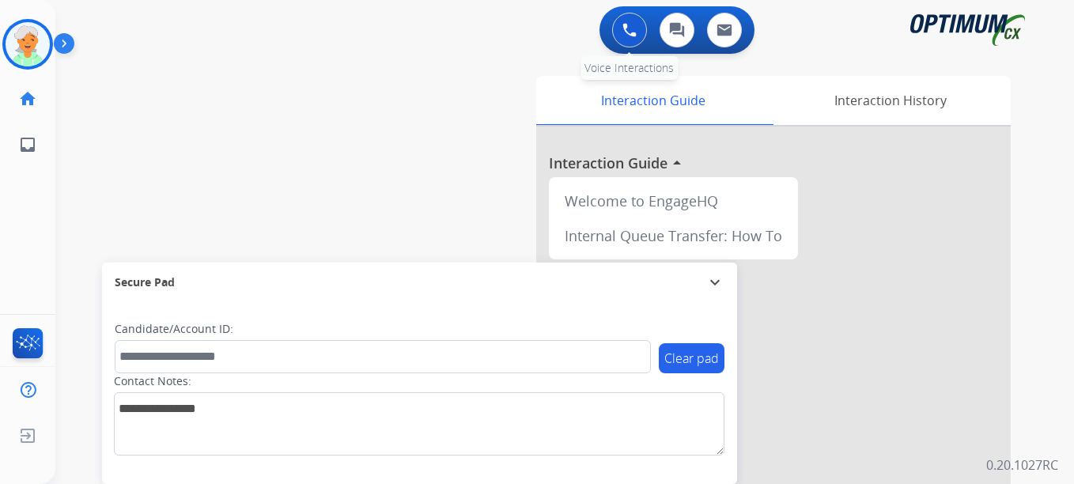
click at [630, 30] on img at bounding box center [630, 30] width 14 height 14
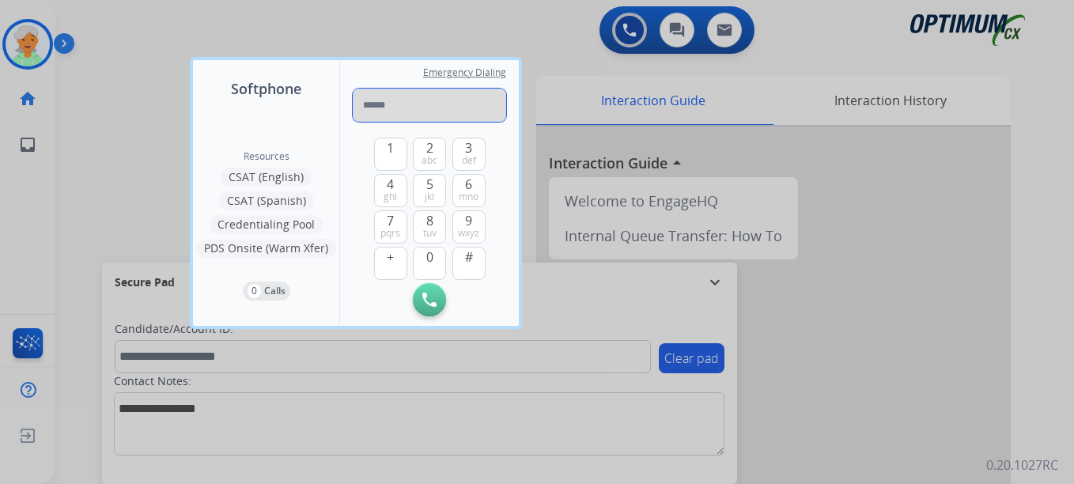
click at [412, 112] on input "tel" at bounding box center [429, 105] width 153 height 33
paste input "**********"
type input "**********"
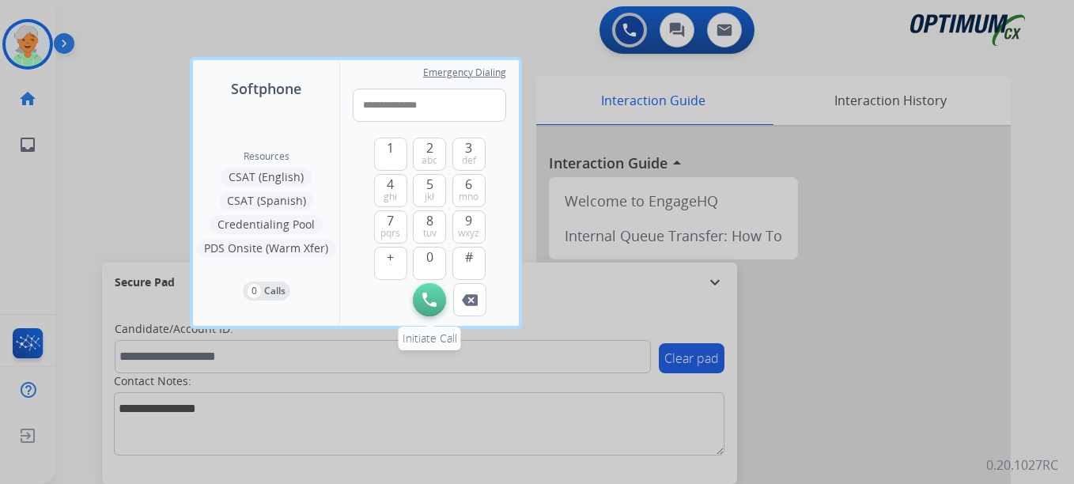
click at [425, 297] on img at bounding box center [429, 300] width 14 height 14
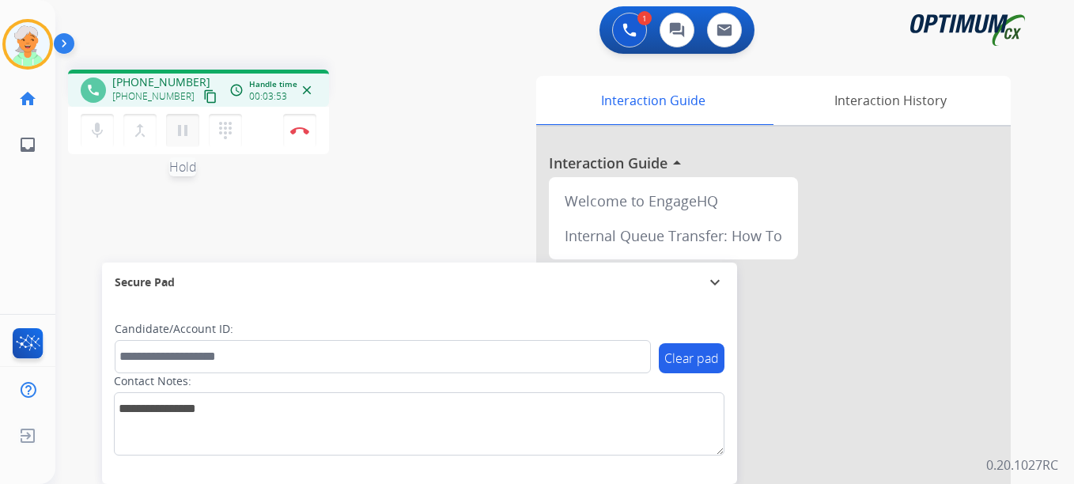
click at [190, 129] on mat-icon "pause" at bounding box center [182, 130] width 19 height 19
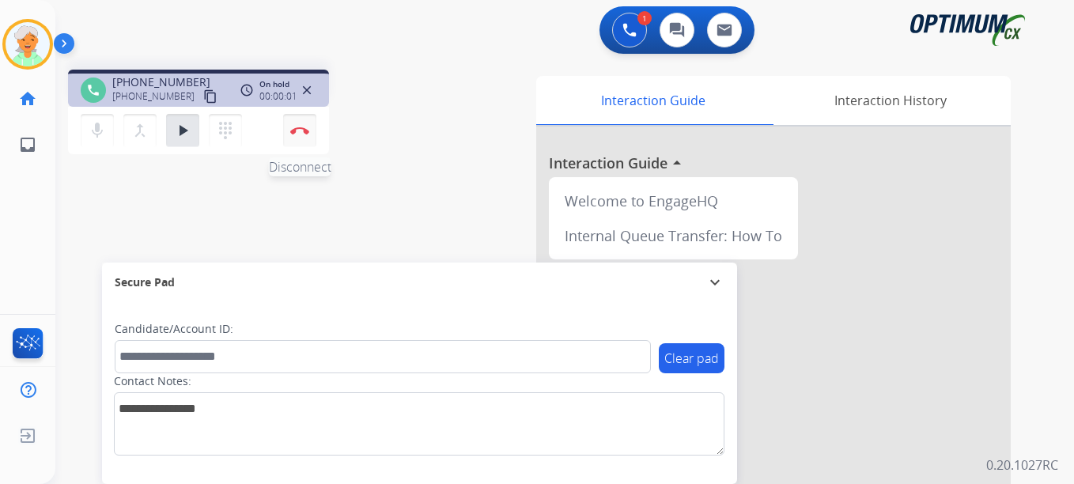
click at [293, 128] on img at bounding box center [299, 131] width 19 height 8
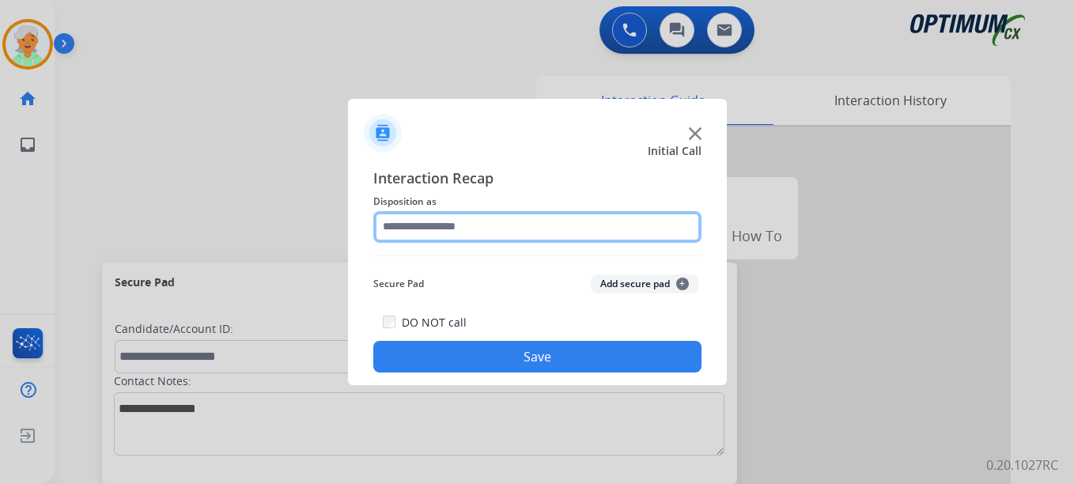
click at [452, 237] on input "text" at bounding box center [537, 227] width 328 height 32
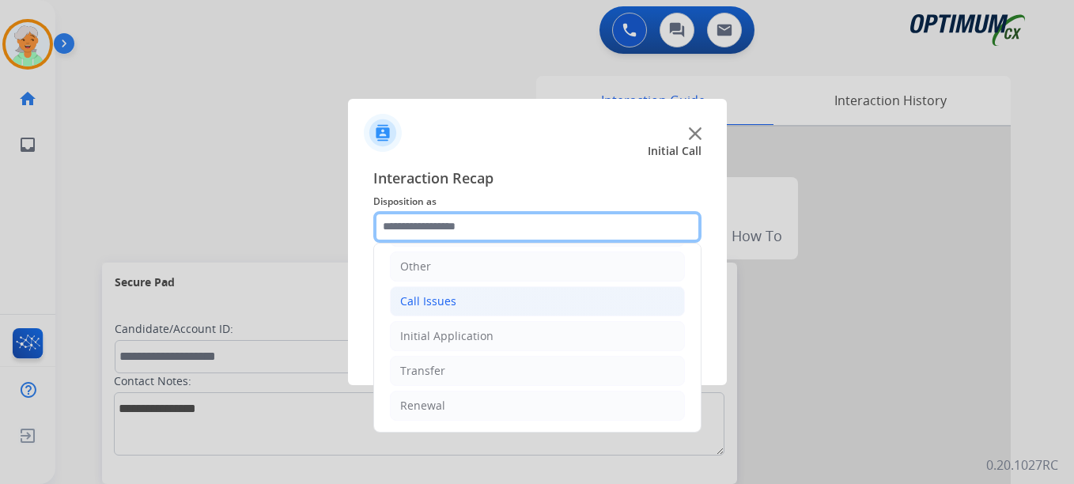
scroll to position [28, 0]
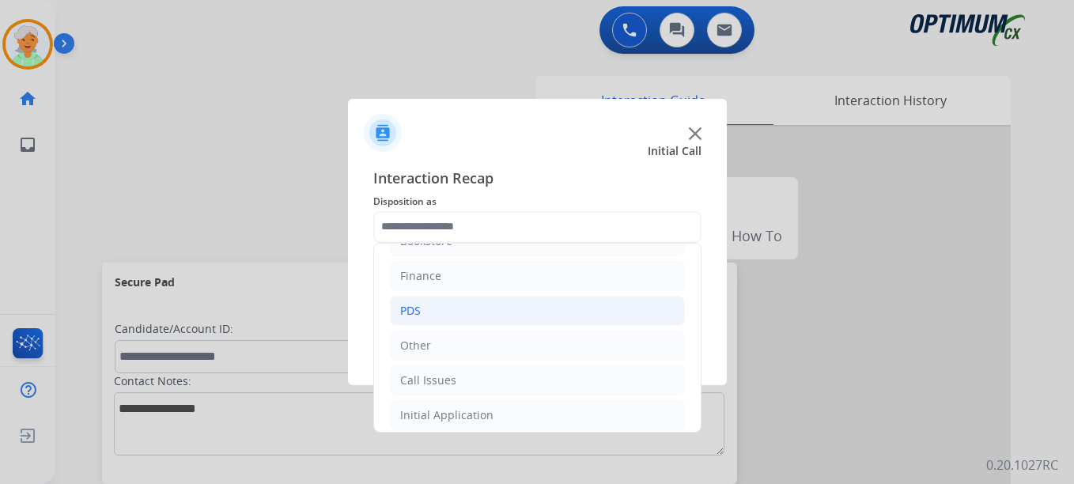
click at [424, 308] on li "PDS" at bounding box center [537, 311] width 295 height 30
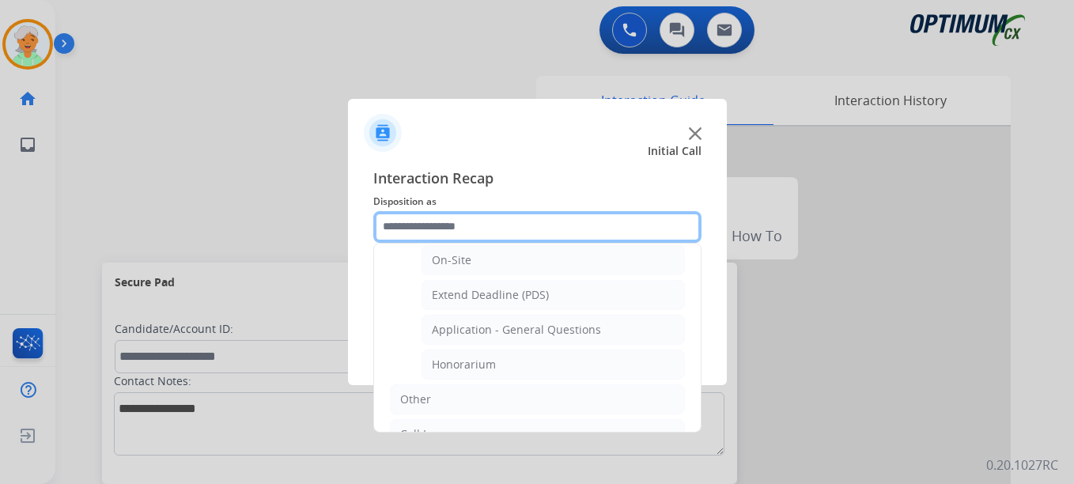
scroll to position [345, 0]
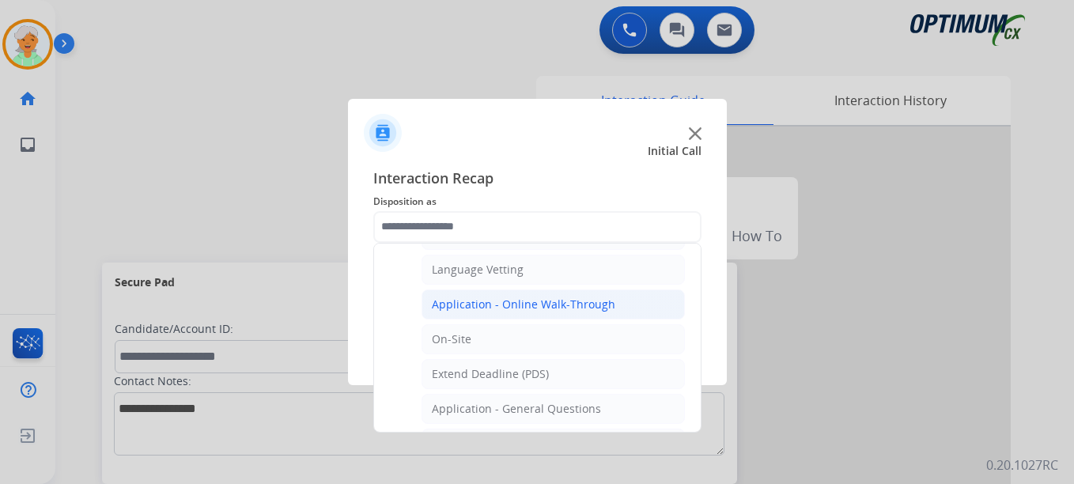
click at [482, 309] on div "Application - Online Walk-Through" at bounding box center [524, 305] width 184 height 16
type input "**********"
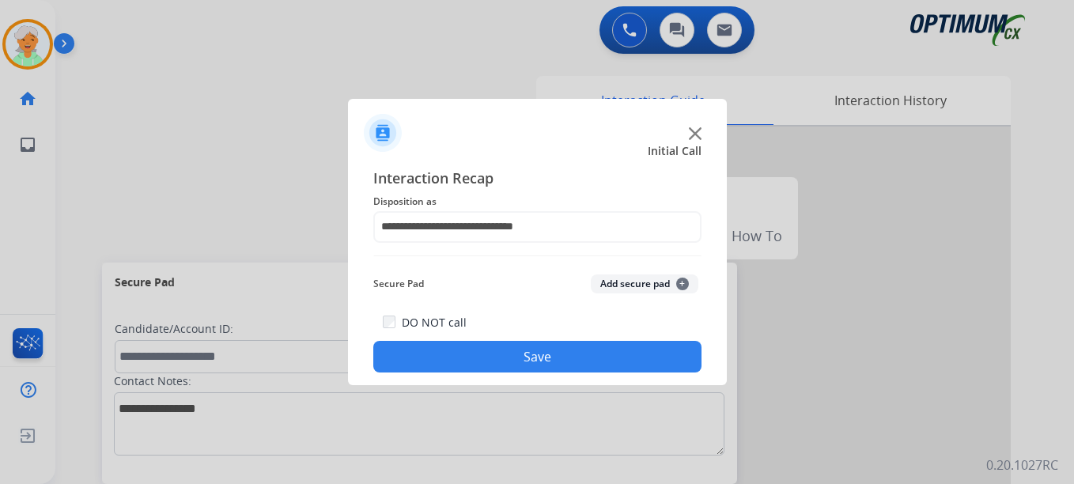
click at [487, 351] on button "Save" at bounding box center [537, 357] width 328 height 32
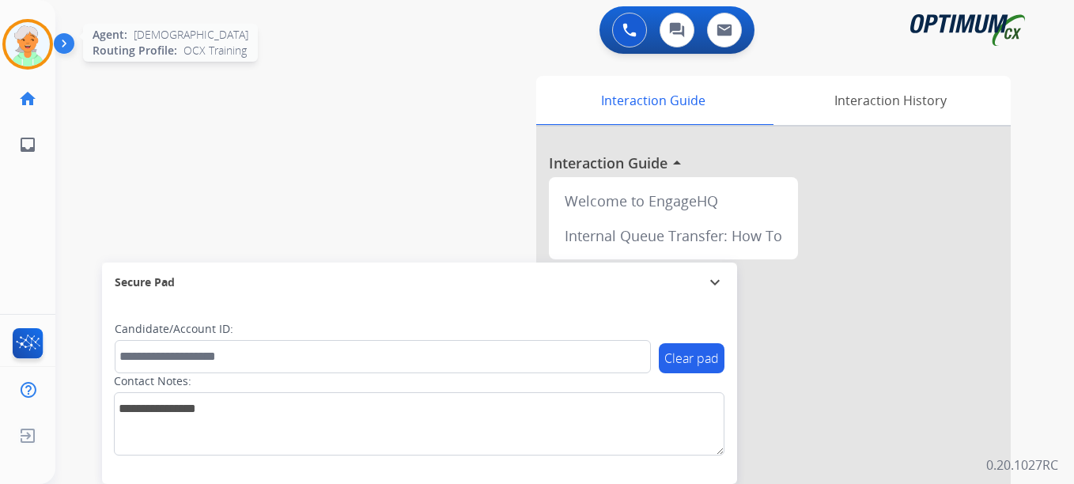
click at [25, 49] on img at bounding box center [28, 44] width 44 height 44
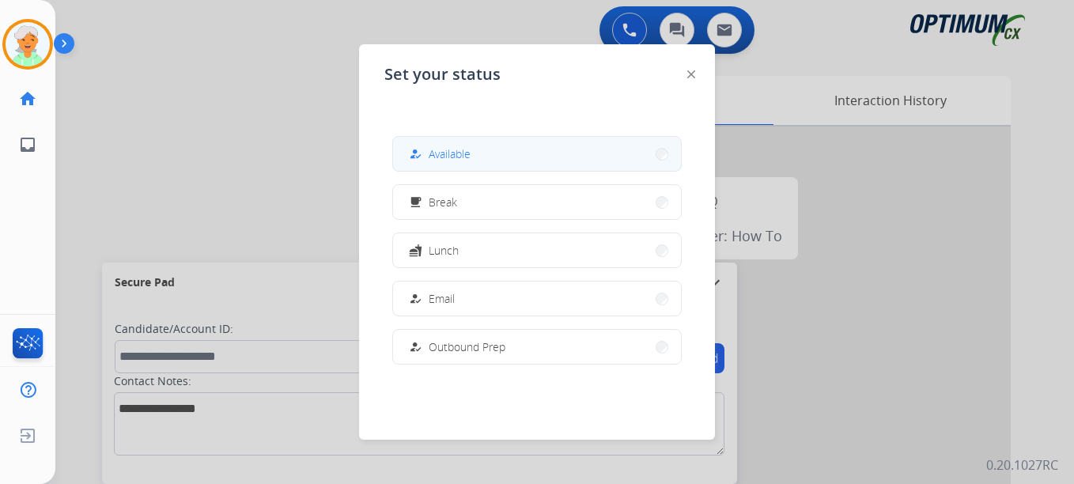
click at [417, 152] on mat-icon "how_to_reg" at bounding box center [415, 153] width 13 height 13
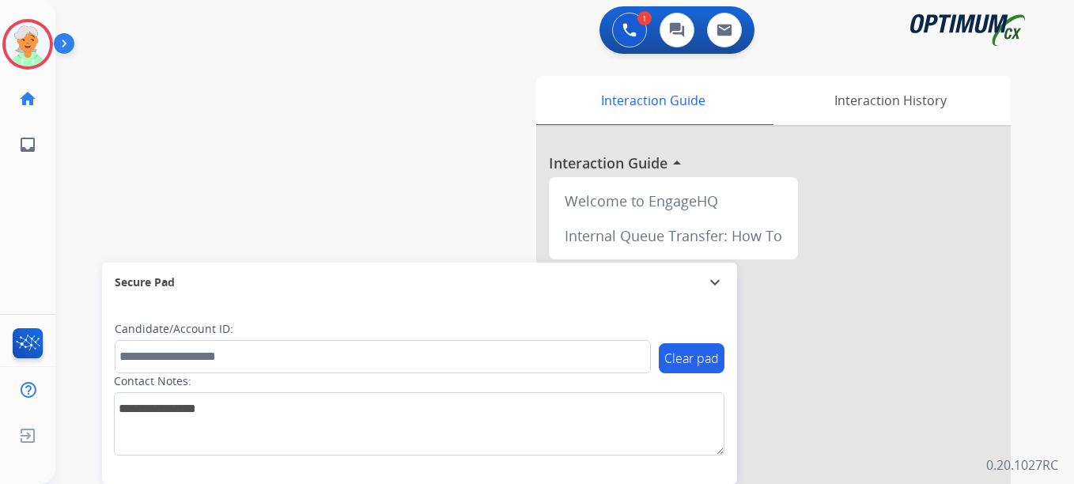
click at [68, 149] on div at bounding box center [537, 242] width 1074 height 484
click at [638, 349] on button "Accept" at bounding box center [621, 347] width 153 height 36
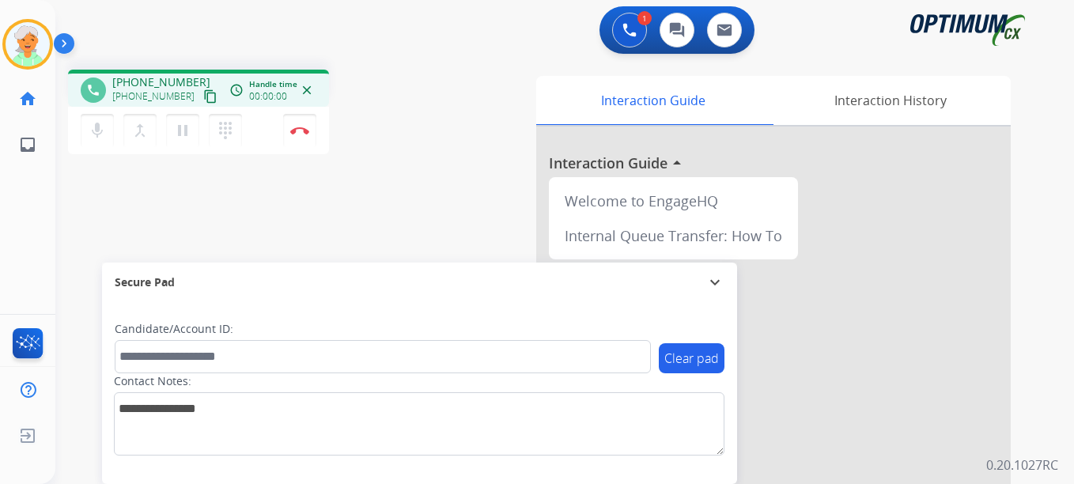
click at [203, 95] on mat-icon "content_copy" at bounding box center [210, 96] width 14 height 14
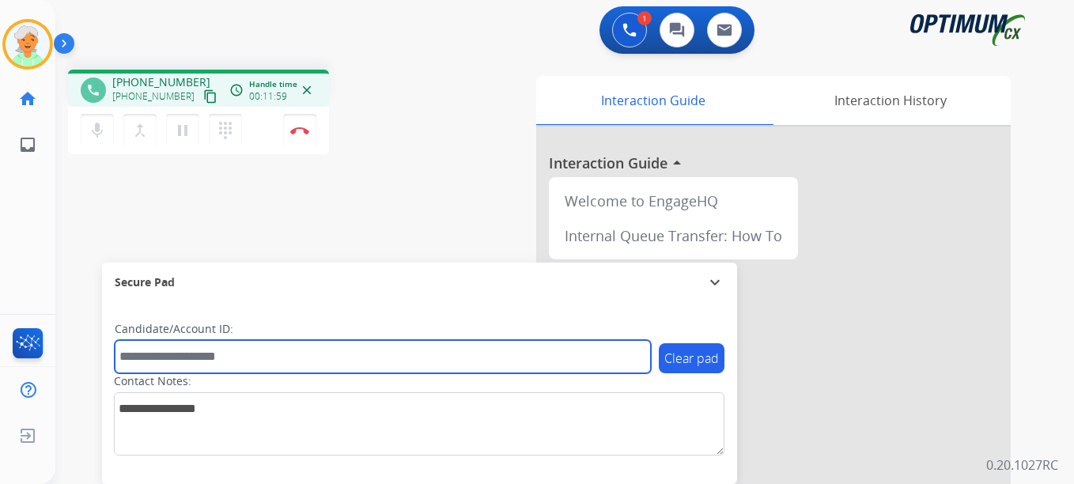
click at [152, 357] on input "text" at bounding box center [383, 356] width 536 height 33
paste input "*******"
type input "*******"
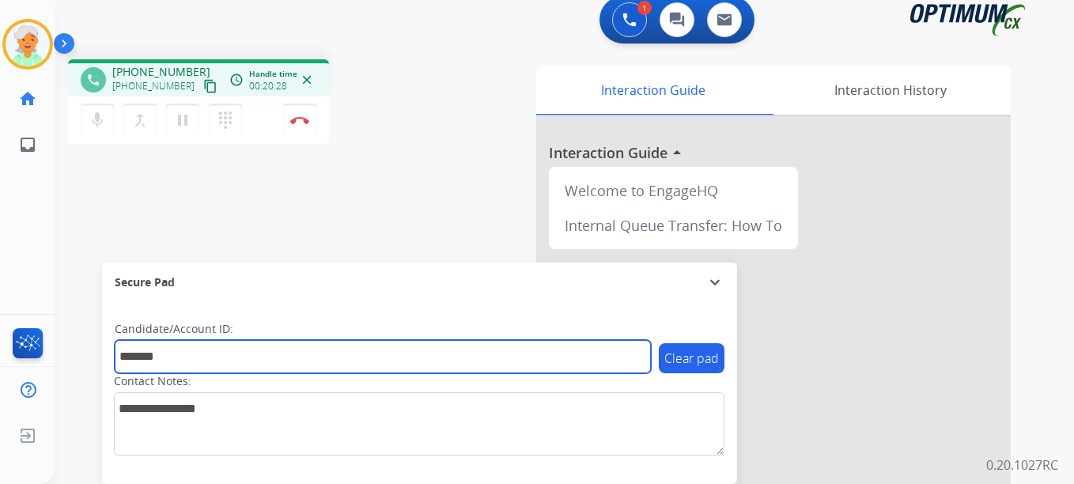
scroll to position [0, 0]
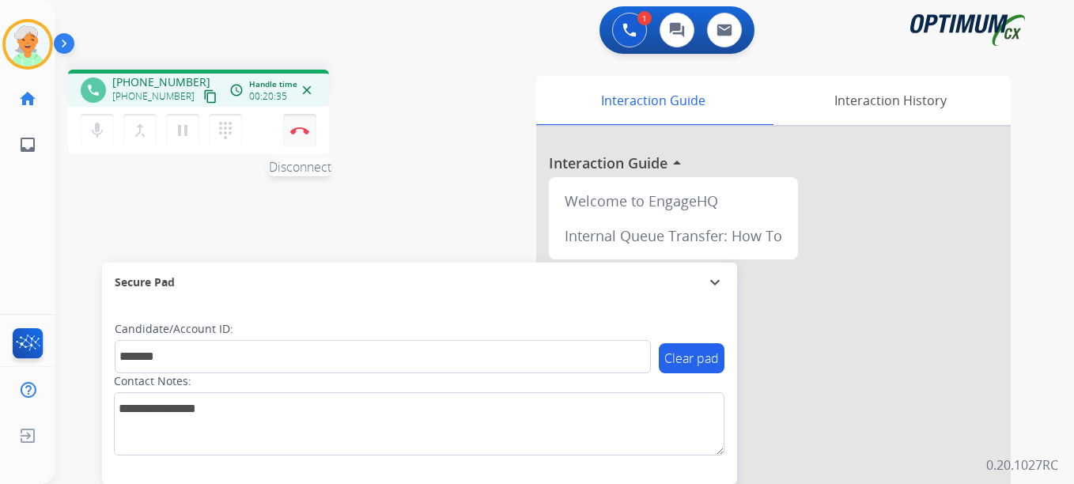
click at [304, 137] on button "Disconnect" at bounding box center [299, 130] width 33 height 33
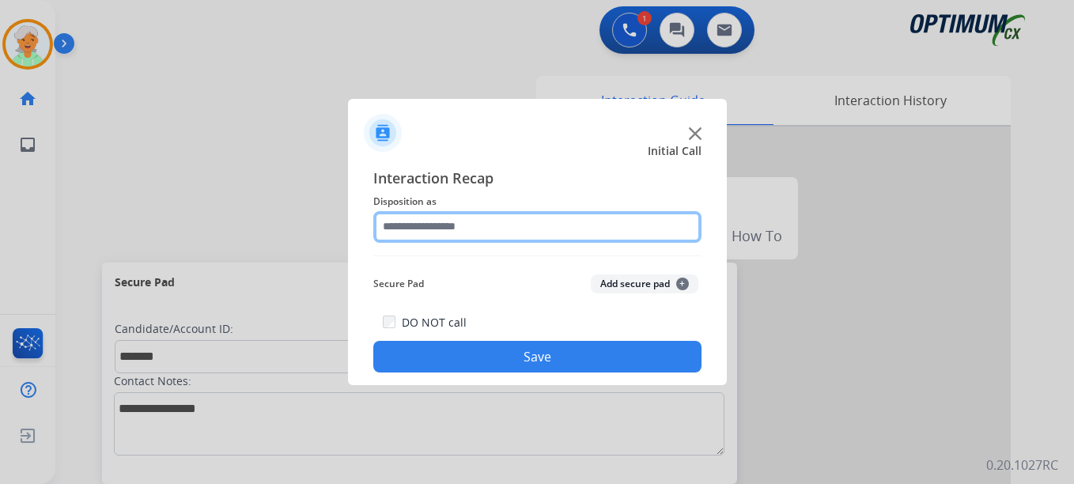
click at [469, 225] on input "text" at bounding box center [537, 227] width 328 height 32
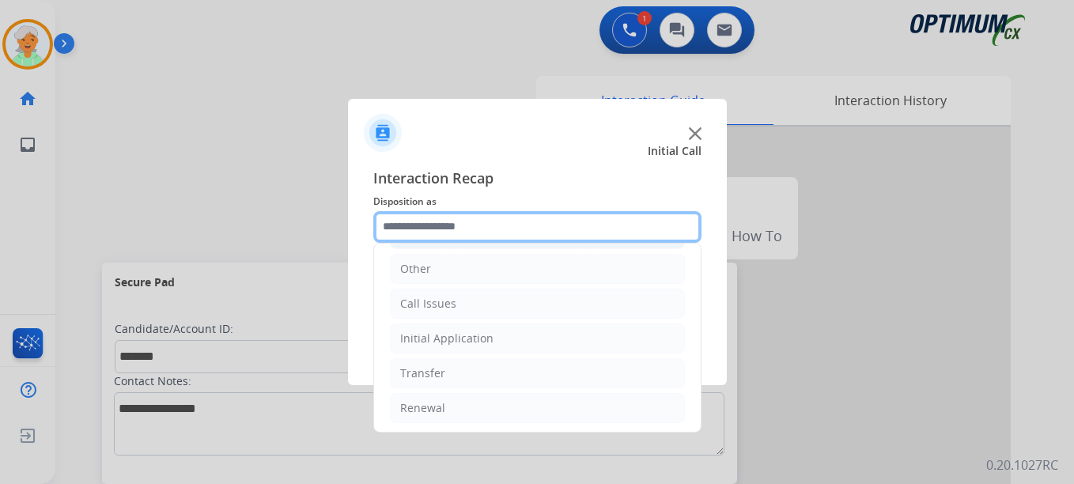
scroll to position [108, 0]
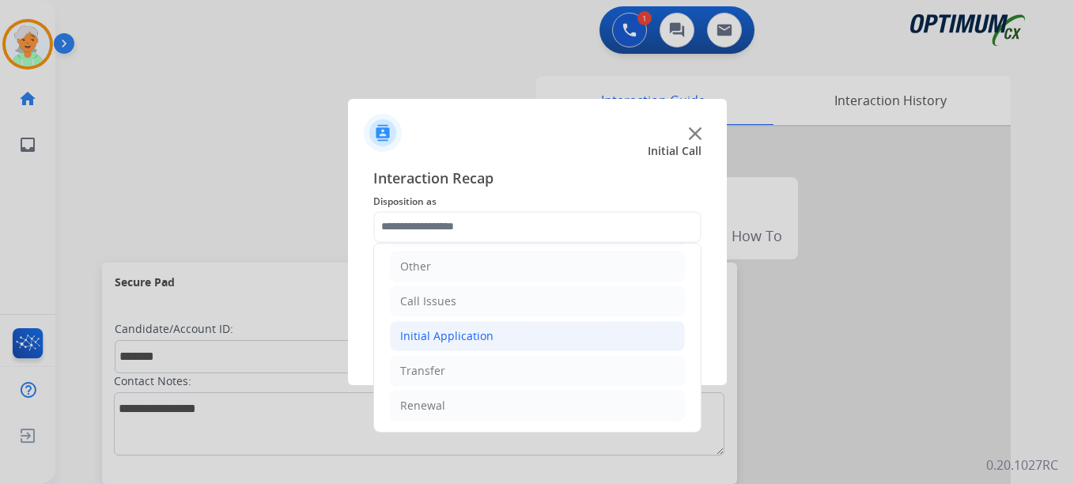
click at [464, 328] on div "Initial Application" at bounding box center [446, 336] width 93 height 16
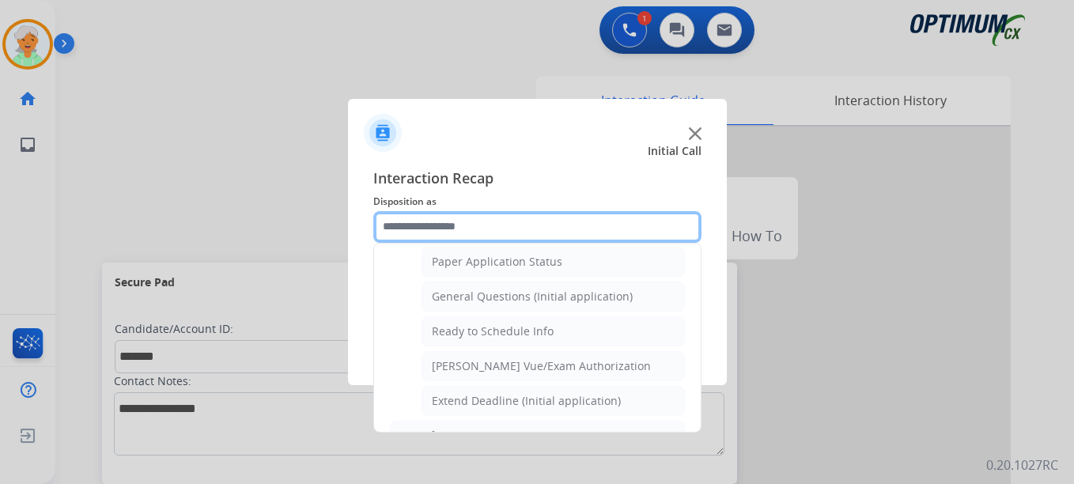
scroll to position [899, 0]
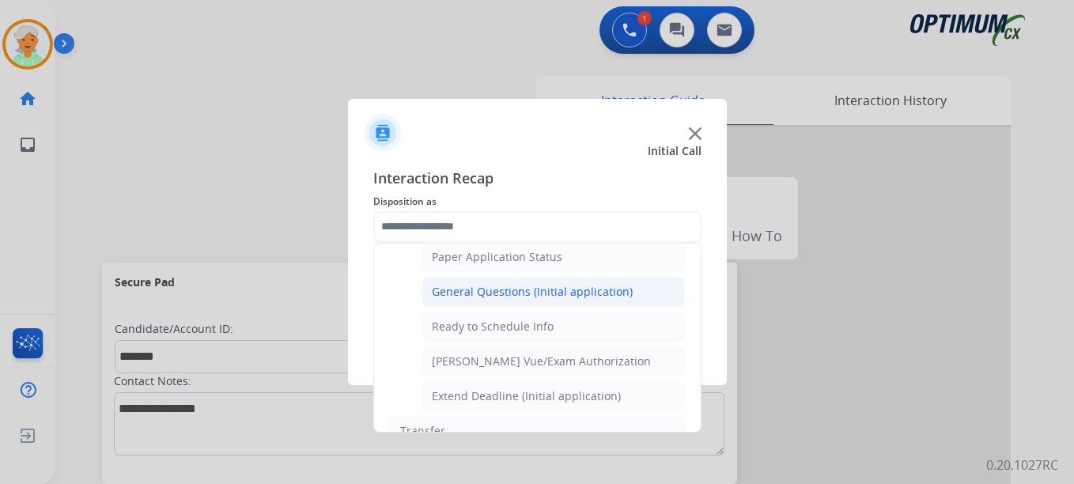
click at [501, 290] on div "General Questions (Initial application)" at bounding box center [532, 292] width 201 height 16
type input "**********"
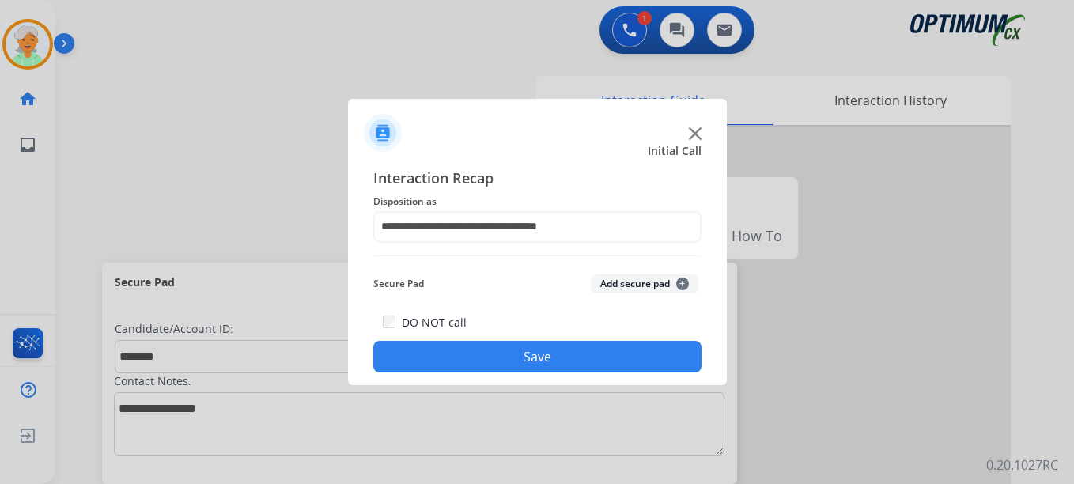
click at [508, 366] on button "Save" at bounding box center [537, 357] width 328 height 32
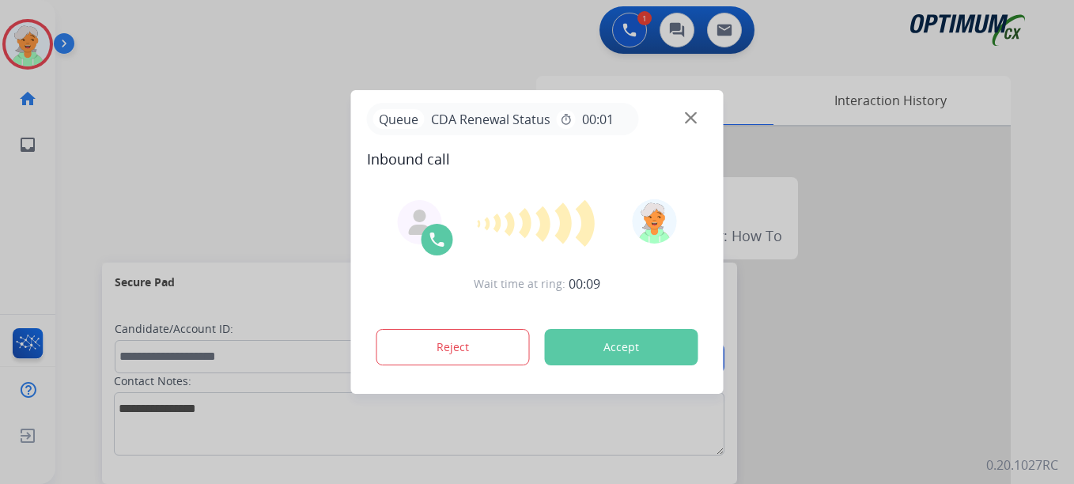
click at [631, 334] on button "Accept" at bounding box center [621, 347] width 153 height 36
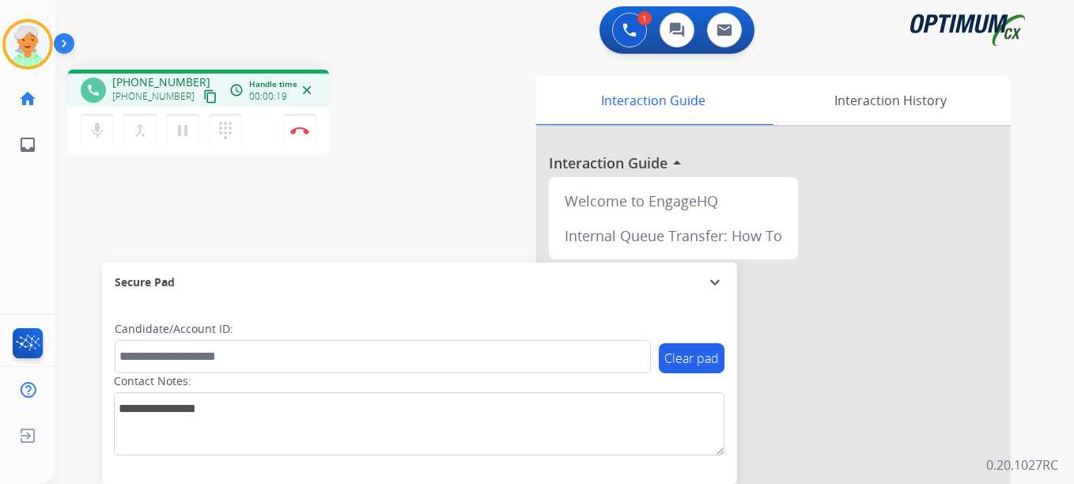
click at [203, 98] on mat-icon "content_copy" at bounding box center [210, 96] width 14 height 14
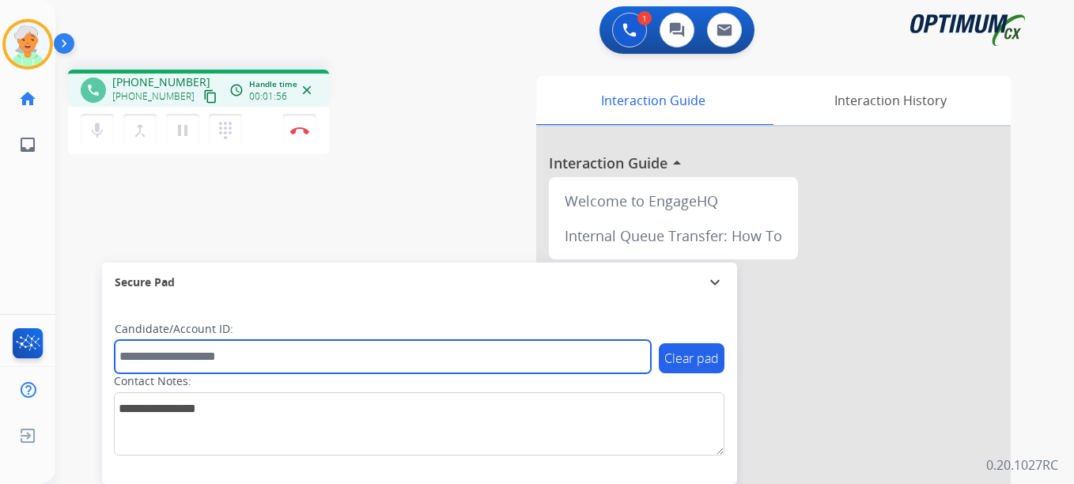
click at [204, 360] on input "text" at bounding box center [383, 356] width 536 height 33
paste input "*******"
type input "*******"
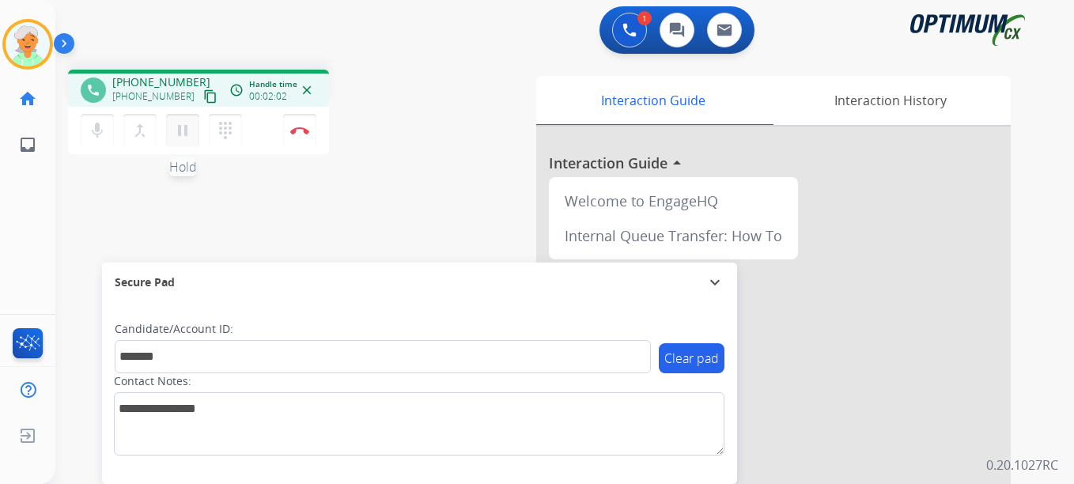
click at [180, 140] on button "pause Hold" at bounding box center [182, 130] width 33 height 33
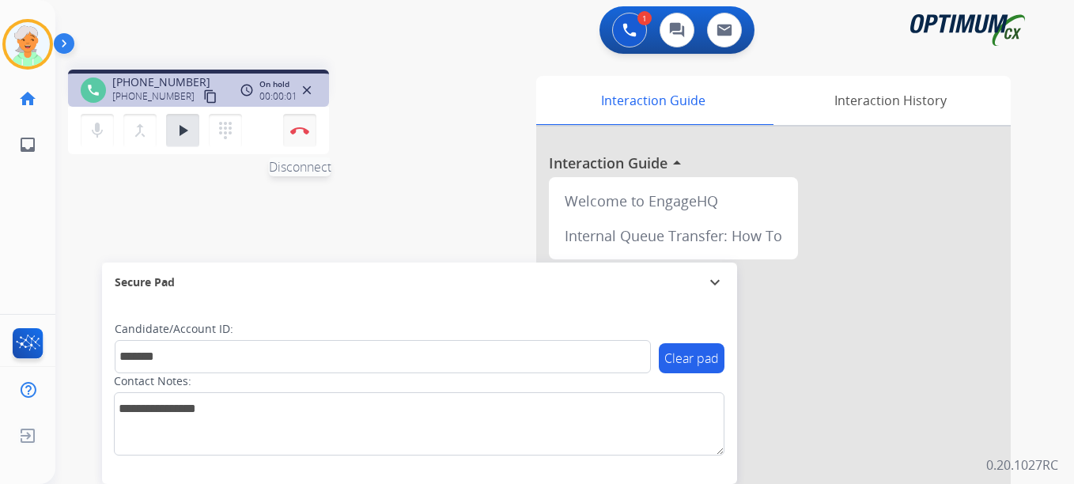
click at [306, 129] on img at bounding box center [299, 131] width 19 height 8
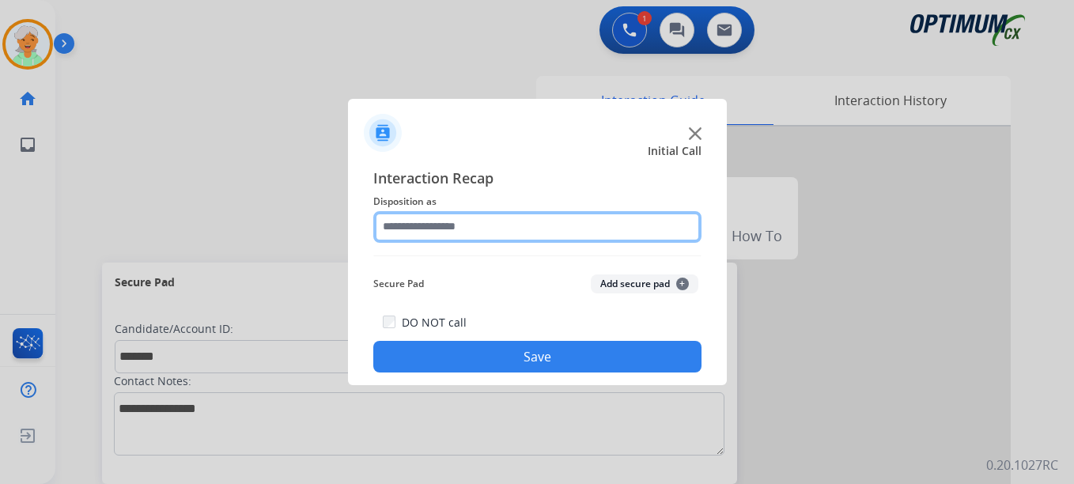
click at [551, 225] on input "text" at bounding box center [537, 227] width 328 height 32
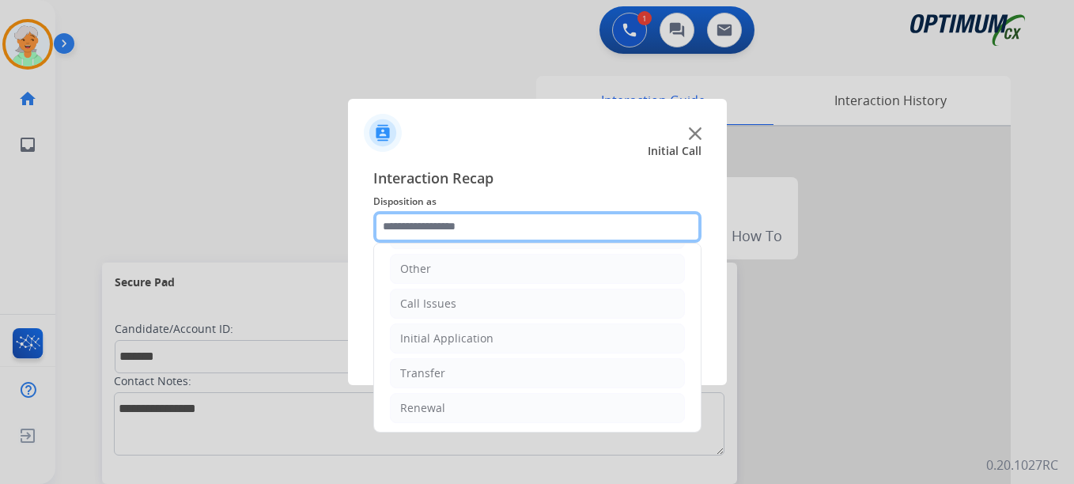
scroll to position [108, 0]
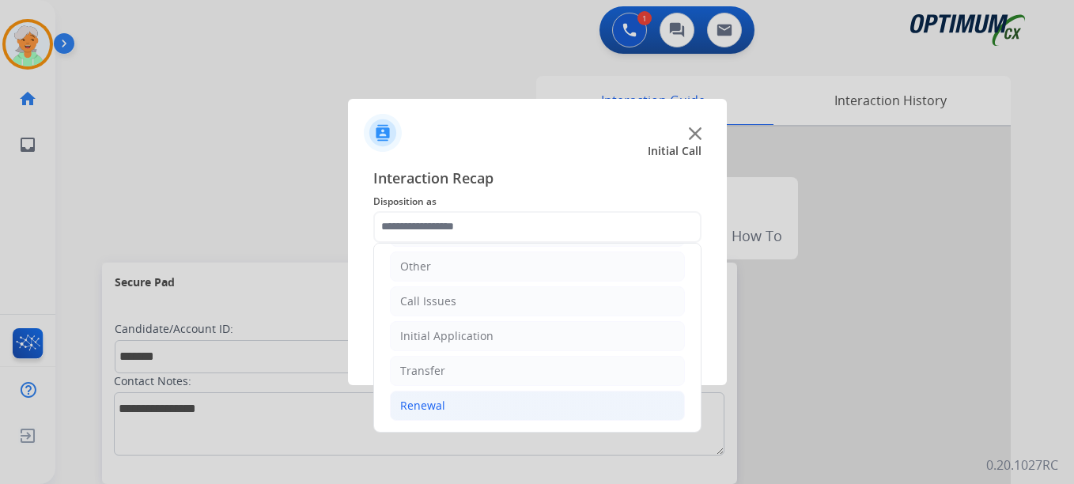
click at [437, 408] on div "Renewal" at bounding box center [422, 406] width 45 height 16
click at [444, 406] on li "Renewal" at bounding box center [537, 406] width 295 height 30
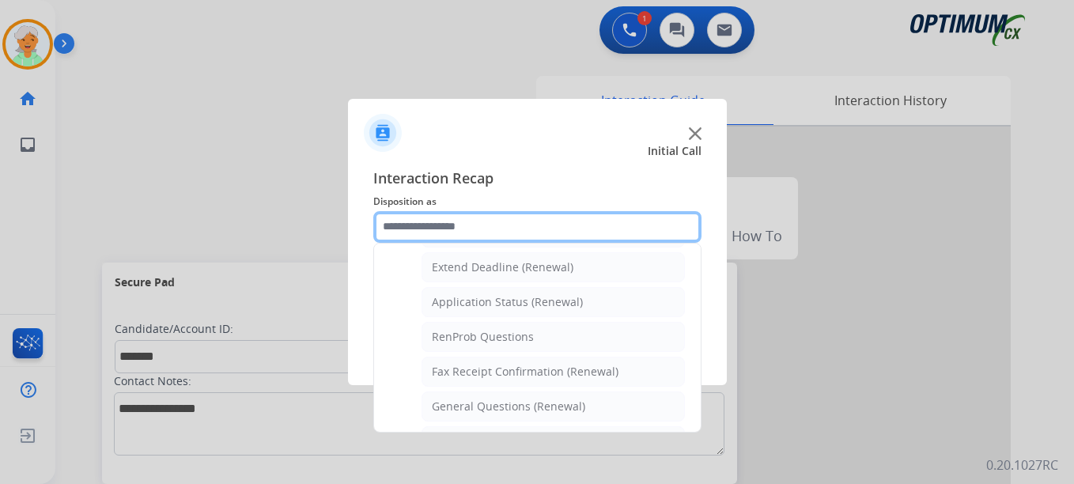
scroll to position [294, 0]
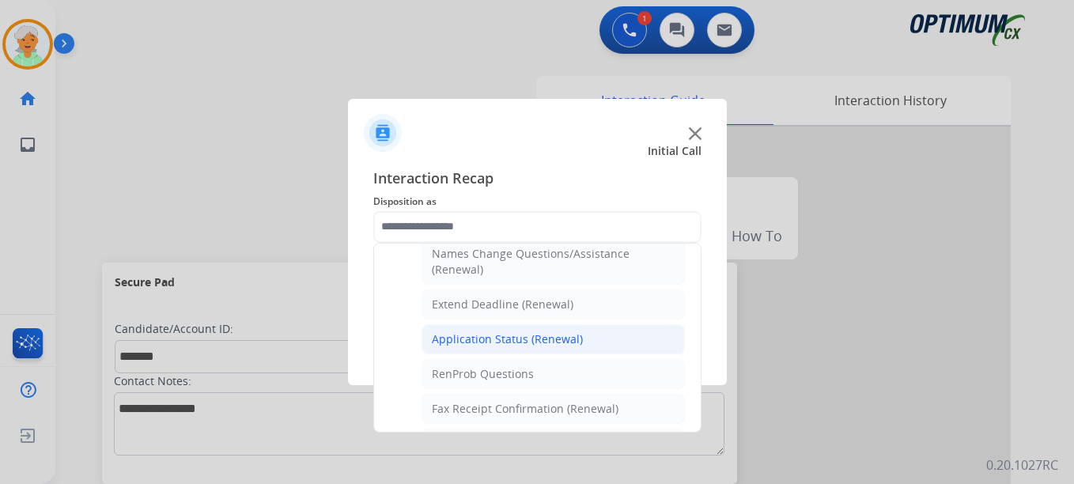
click at [485, 342] on div "Application Status (Renewal)" at bounding box center [507, 339] width 151 height 16
type input "**********"
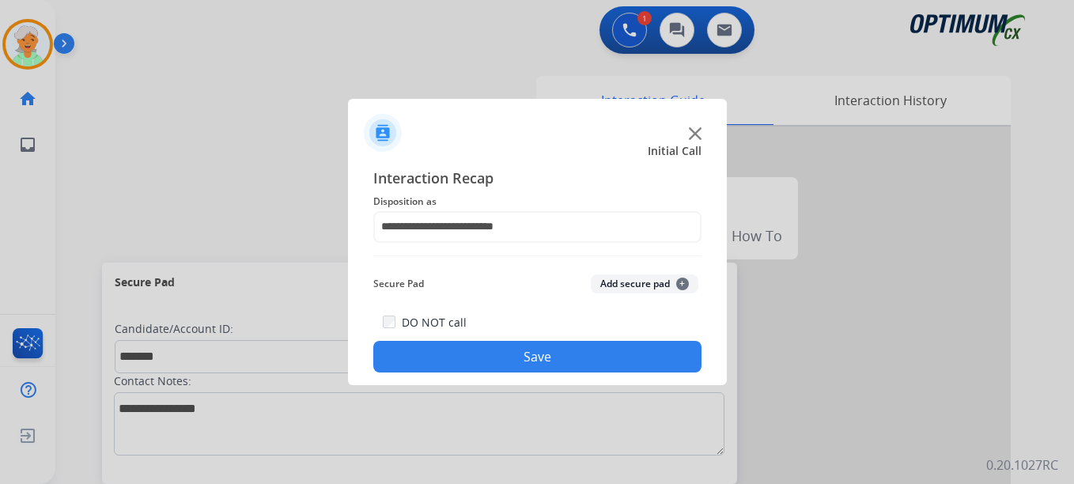
click at [494, 349] on button "Save" at bounding box center [537, 357] width 328 height 32
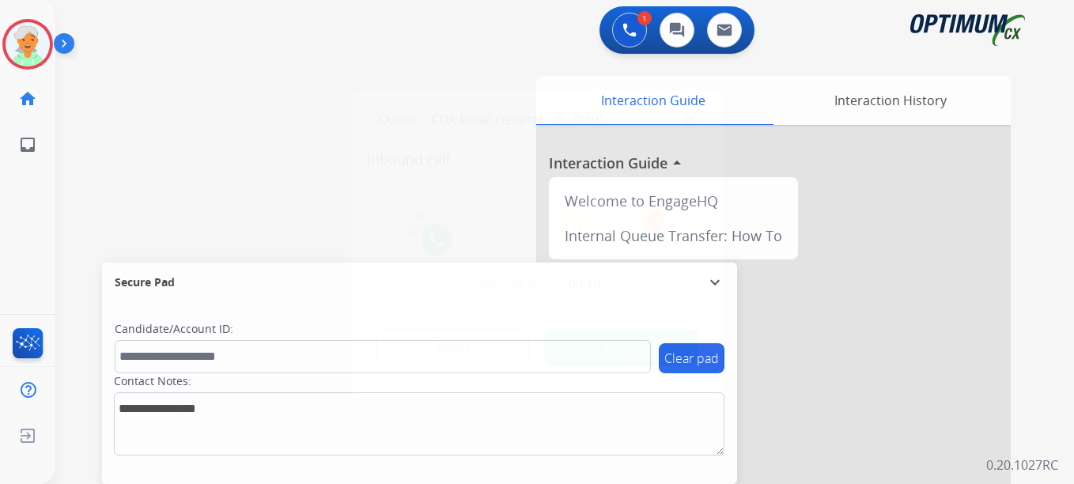
click at [631, 328] on div "Reject Accept" at bounding box center [537, 344] width 341 height 49
click at [644, 339] on button "Accept" at bounding box center [621, 347] width 153 height 36
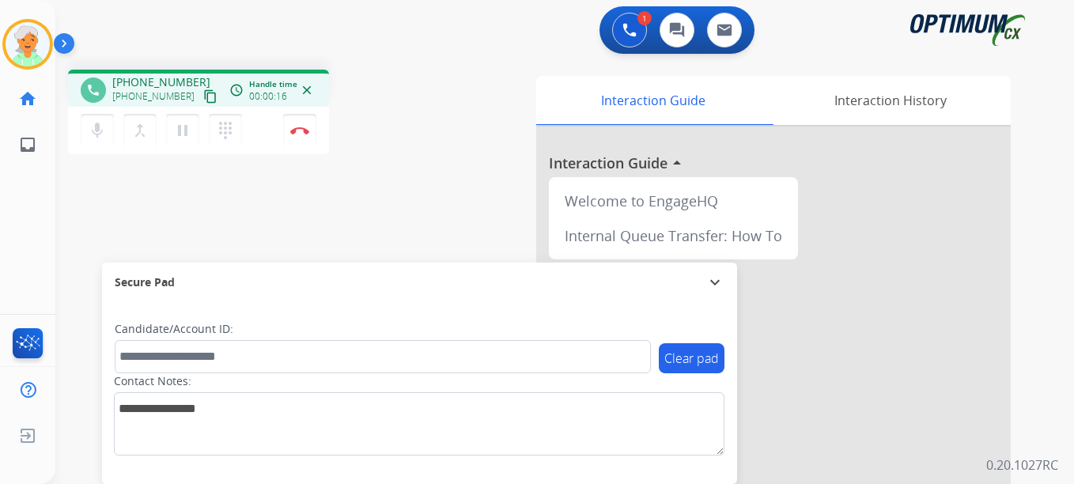
click at [203, 103] on mat-icon "content_copy" at bounding box center [210, 96] width 14 height 14
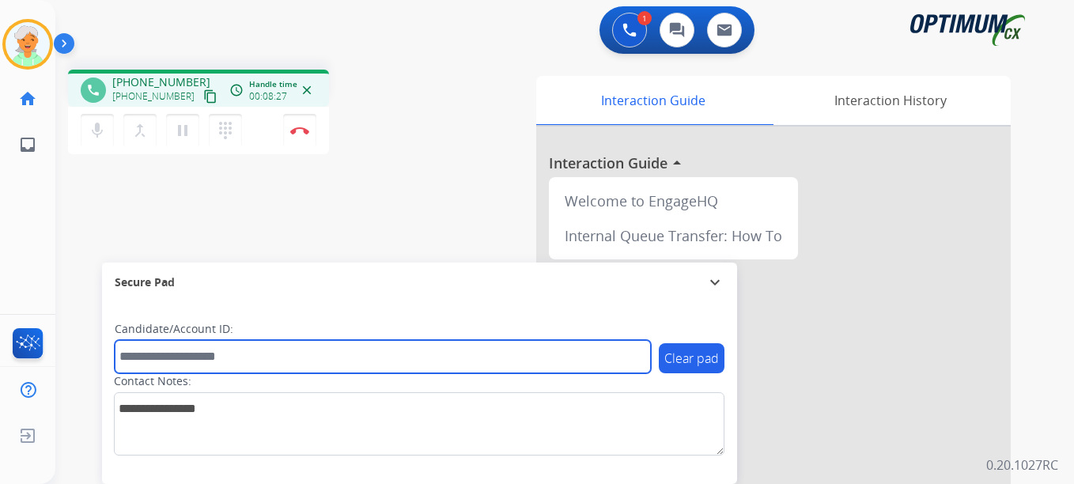
click at [165, 365] on input "text" at bounding box center [383, 356] width 536 height 33
paste input "*******"
type input "*******"
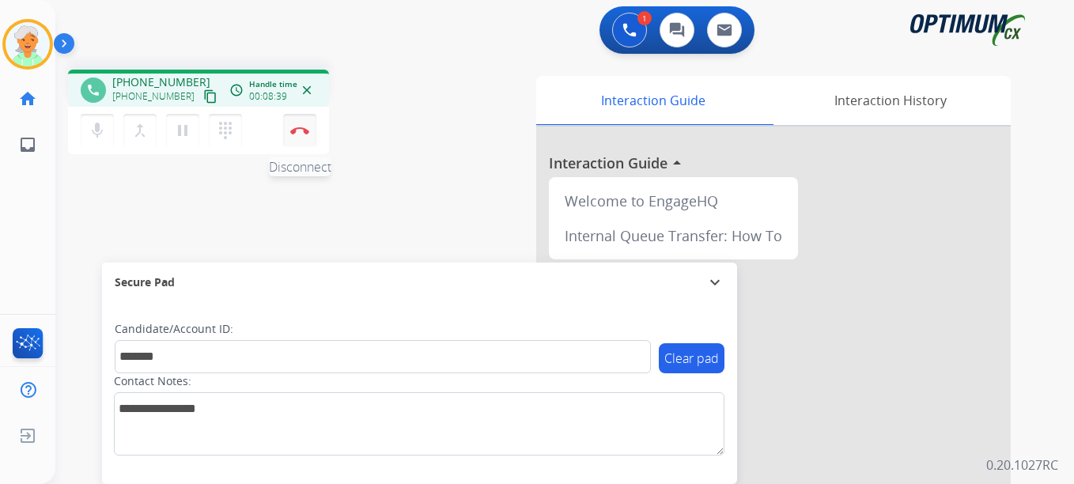
click at [301, 142] on button "Disconnect" at bounding box center [299, 130] width 33 height 33
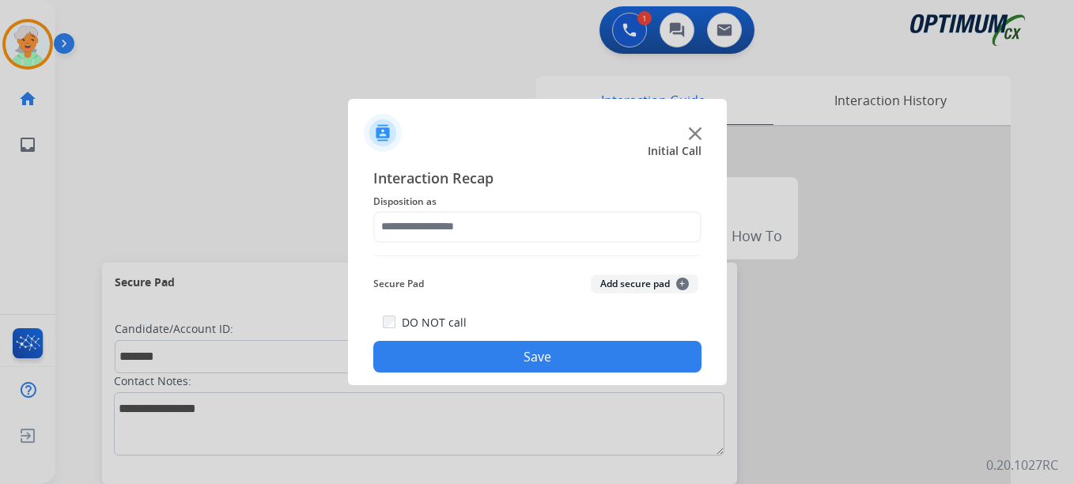
click at [460, 244] on div "Interaction Recap Disposition as Secure Pad Add secure pad + DO NOT call Save" at bounding box center [537, 270] width 328 height 206
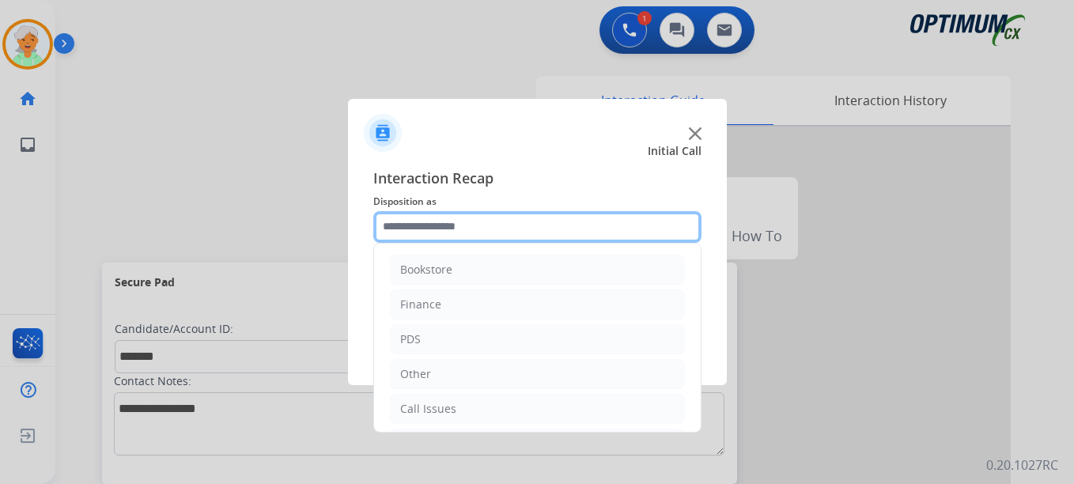
click at [460, 239] on input "text" at bounding box center [537, 227] width 328 height 32
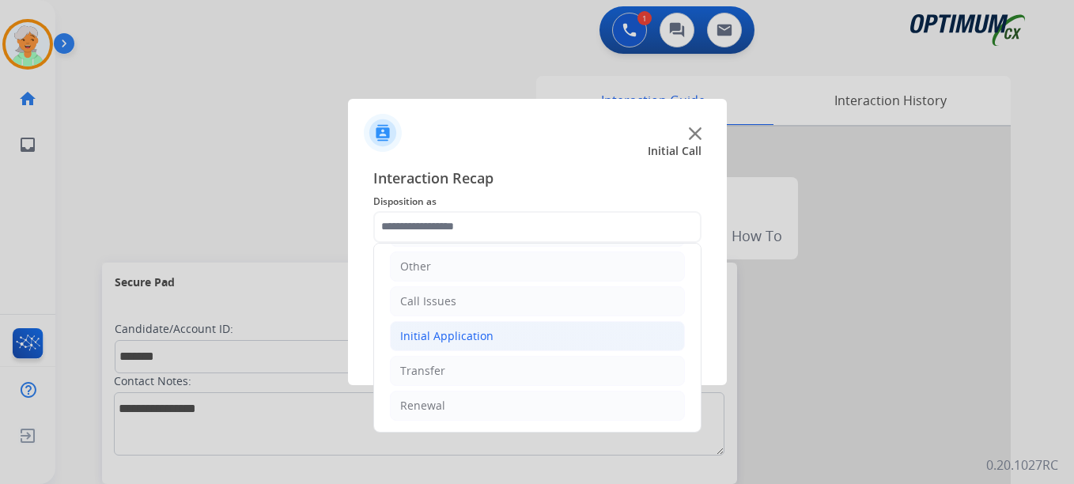
click at [461, 337] on div "Initial Application" at bounding box center [446, 336] width 93 height 16
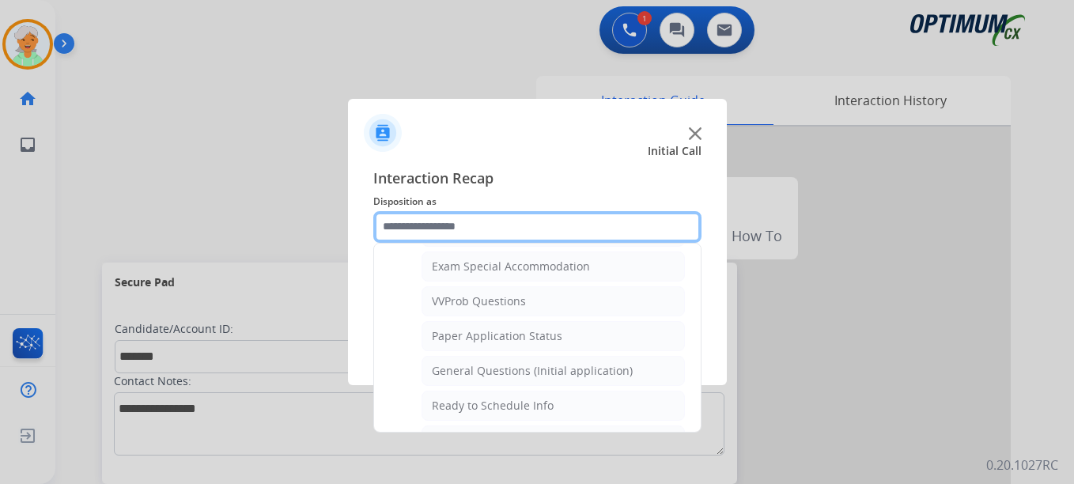
scroll to position [899, 0]
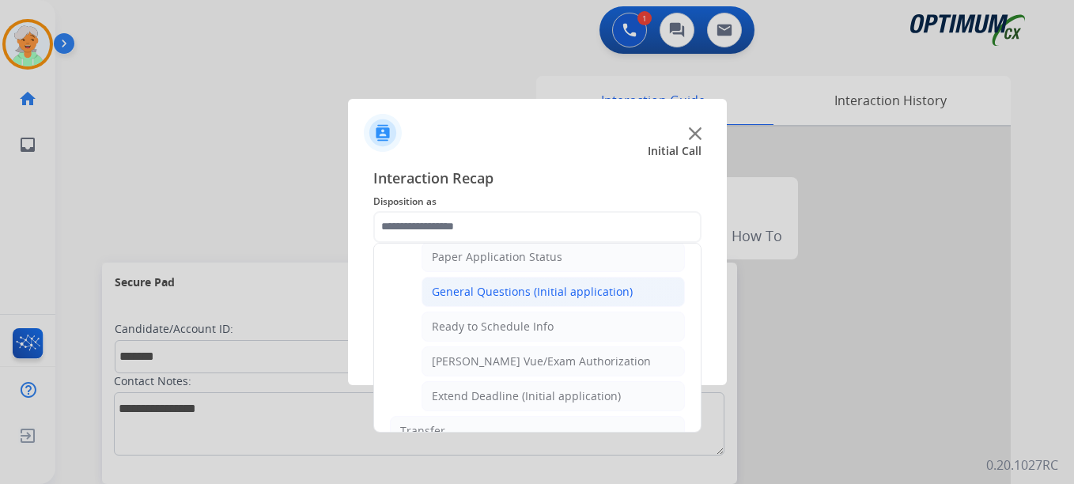
click at [499, 299] on div "General Questions (Initial application)" at bounding box center [532, 292] width 201 height 16
type input "**********"
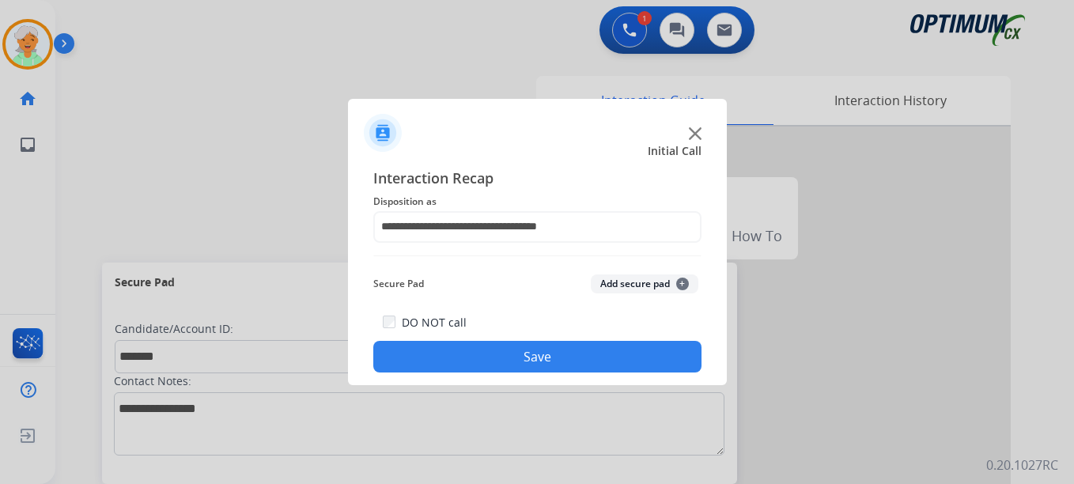
click at [524, 358] on button "Save" at bounding box center [537, 357] width 328 height 32
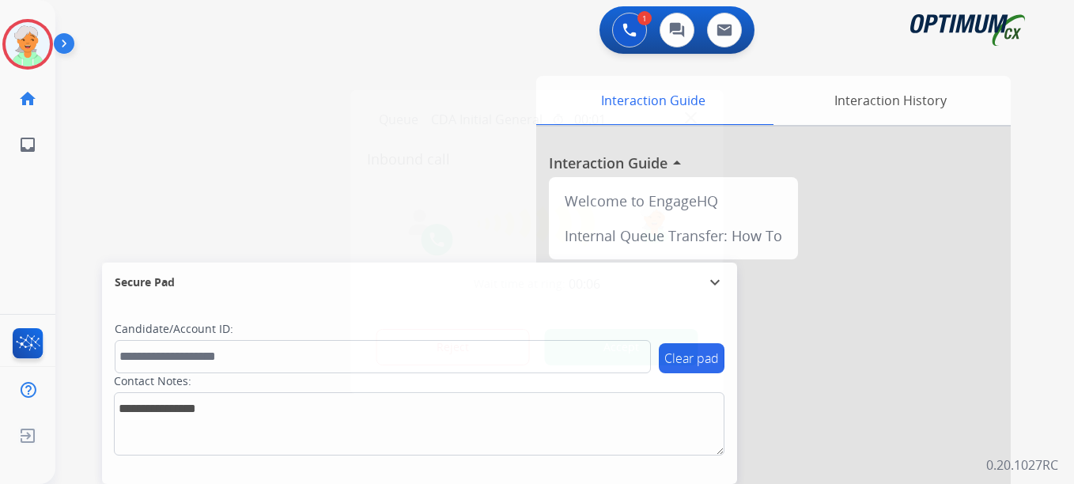
click at [577, 355] on button "Accept" at bounding box center [621, 347] width 153 height 36
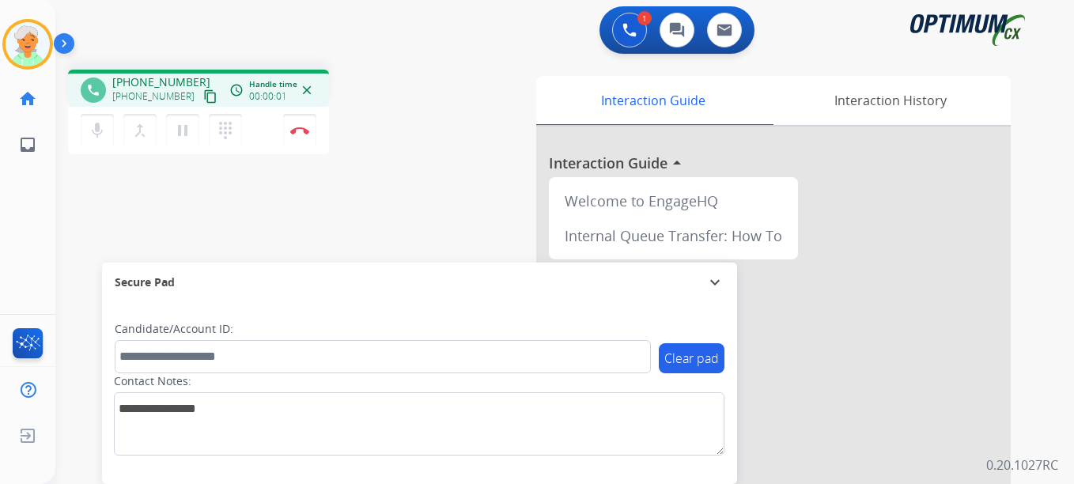
click at [203, 101] on mat-icon "content_copy" at bounding box center [210, 96] width 14 height 14
click at [299, 142] on button "Disconnect" at bounding box center [299, 130] width 33 height 33
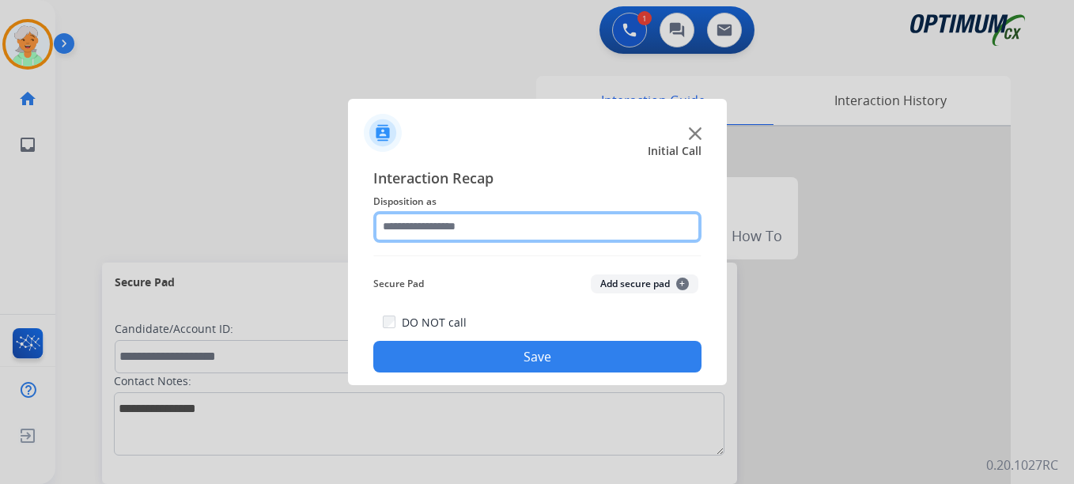
click at [520, 229] on input "text" at bounding box center [537, 227] width 328 height 32
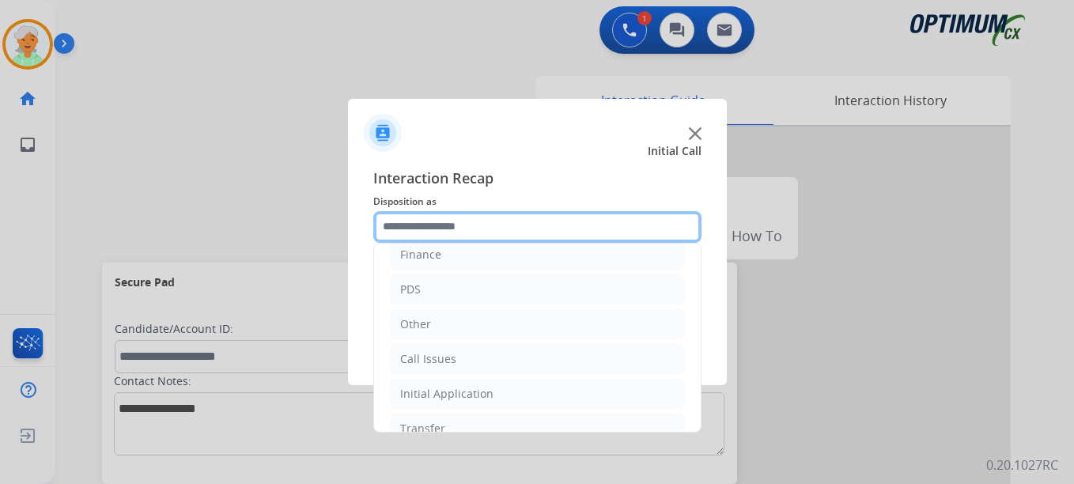
scroll to position [108, 0]
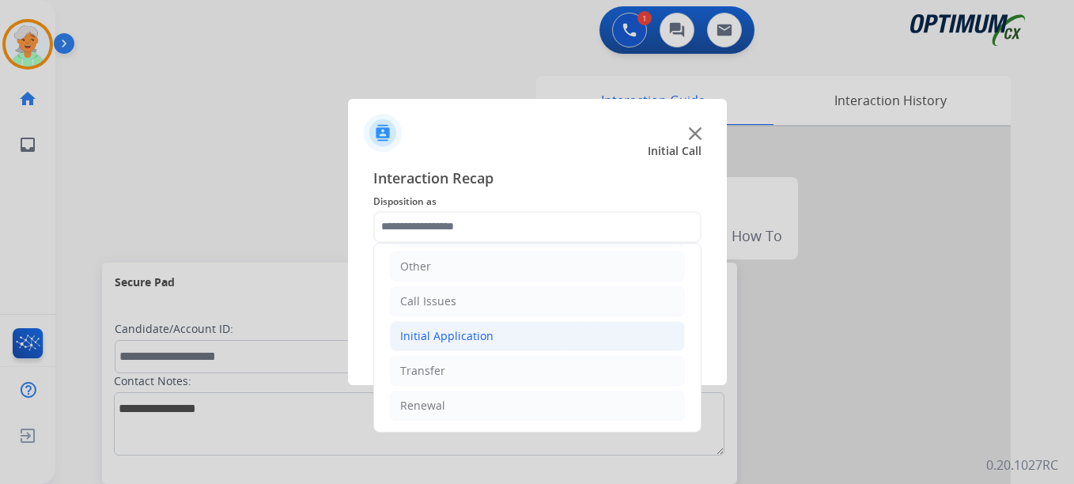
click at [479, 338] on div "Initial Application" at bounding box center [446, 336] width 93 height 16
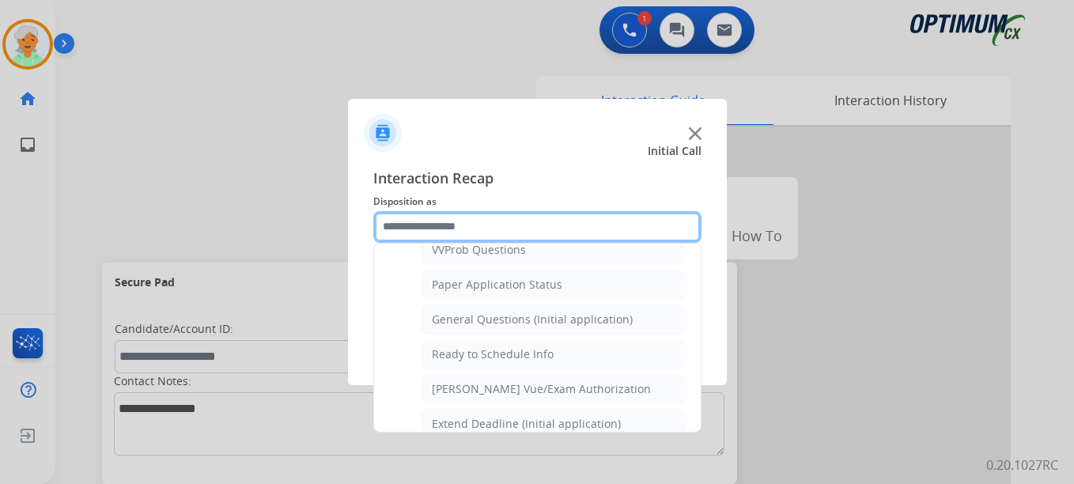
scroll to position [899, 0]
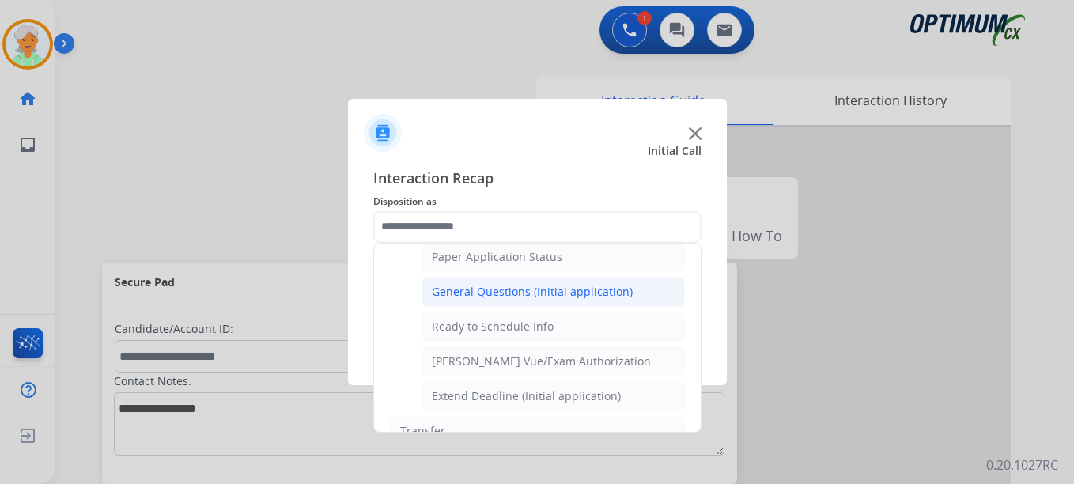
click at [523, 298] on div "General Questions (Initial application)" at bounding box center [532, 292] width 201 height 16
type input "**********"
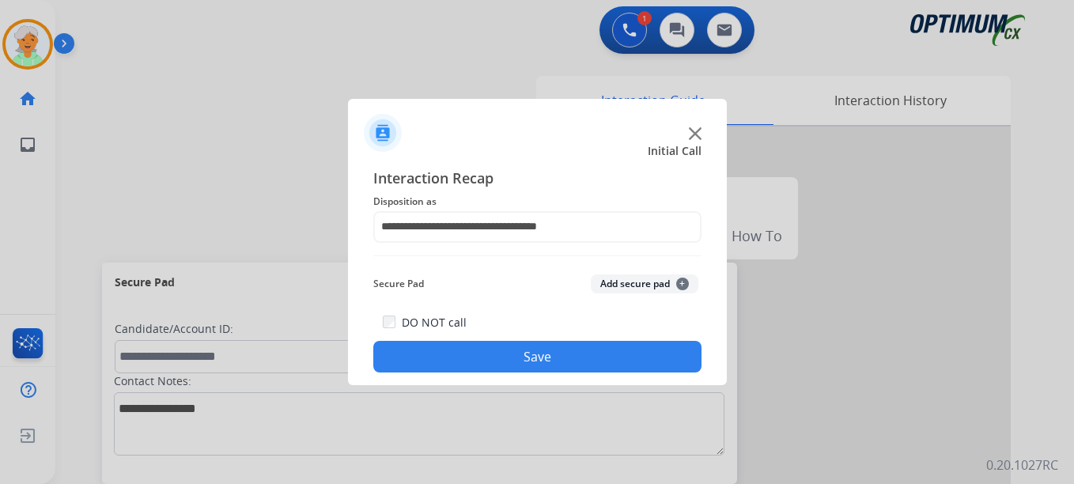
click at [520, 346] on button "Save" at bounding box center [537, 357] width 328 height 32
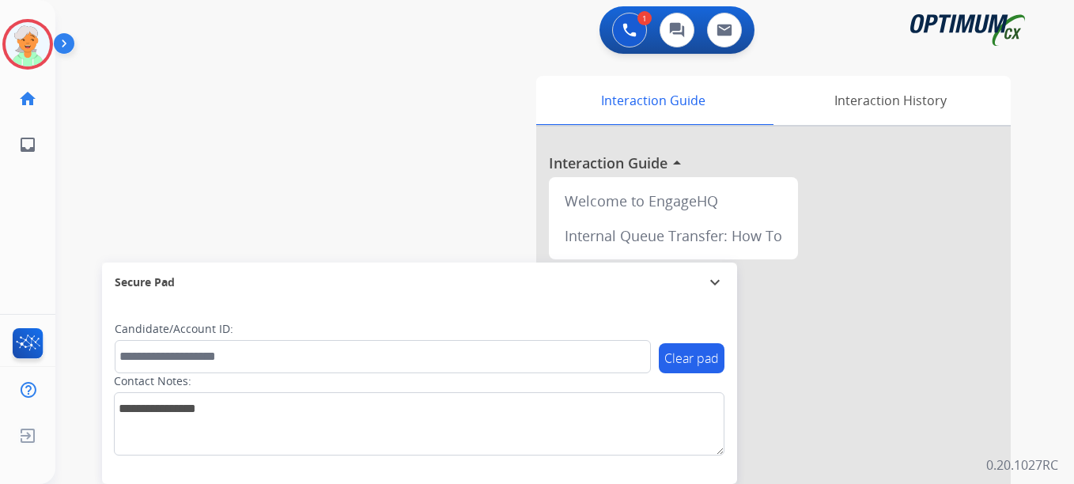
click at [615, 344] on button "Accept" at bounding box center [621, 347] width 153 height 36
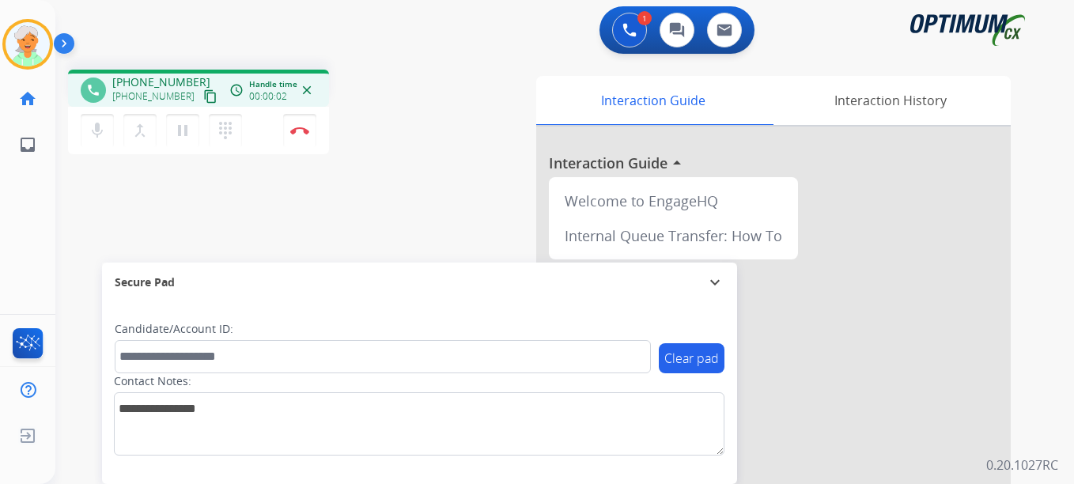
click at [203, 94] on mat-icon "content_copy" at bounding box center [210, 96] width 14 height 14
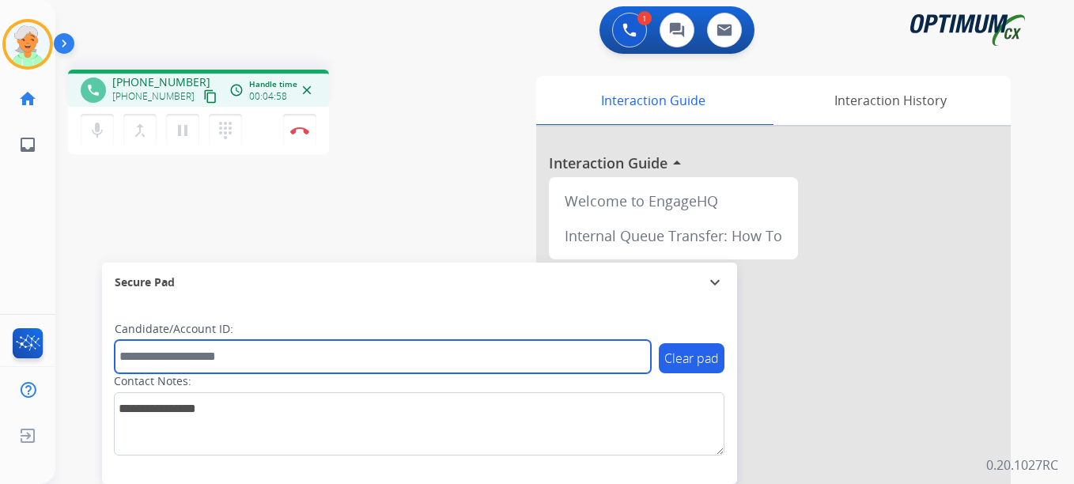
click at [234, 347] on input "text" at bounding box center [383, 356] width 536 height 33
paste input "*******"
type input "*******"
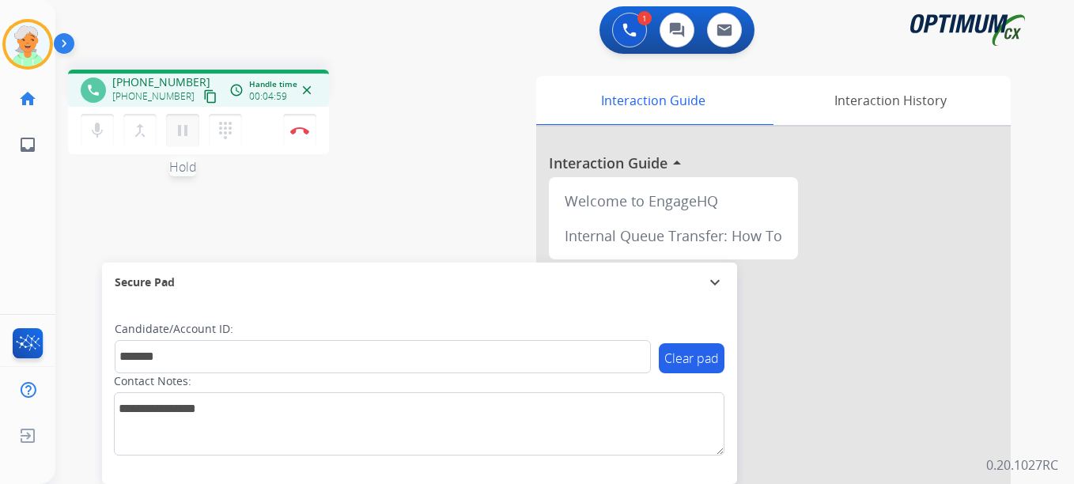
click at [188, 134] on mat-icon "pause" at bounding box center [182, 130] width 19 height 19
click at [308, 136] on button "Disconnect" at bounding box center [299, 130] width 33 height 33
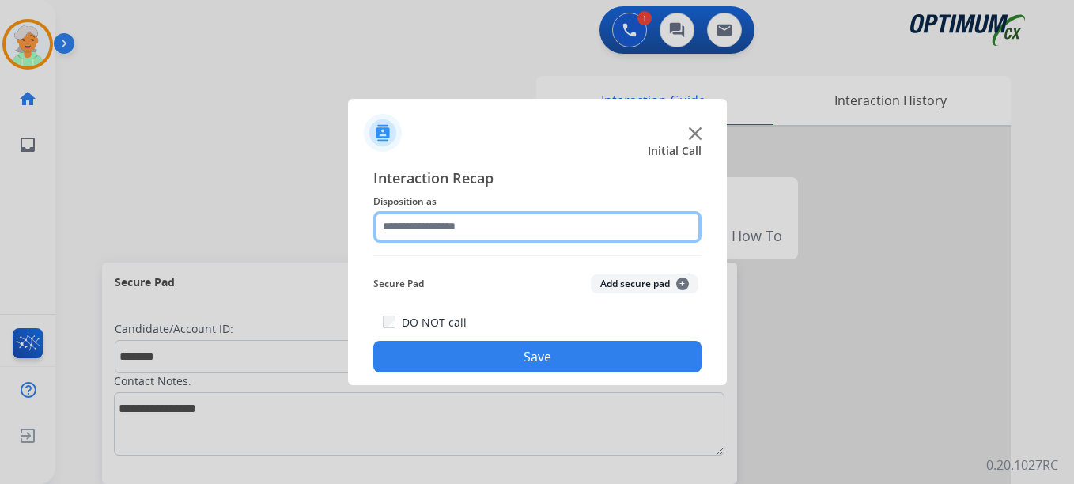
click at [489, 230] on input "text" at bounding box center [537, 227] width 328 height 32
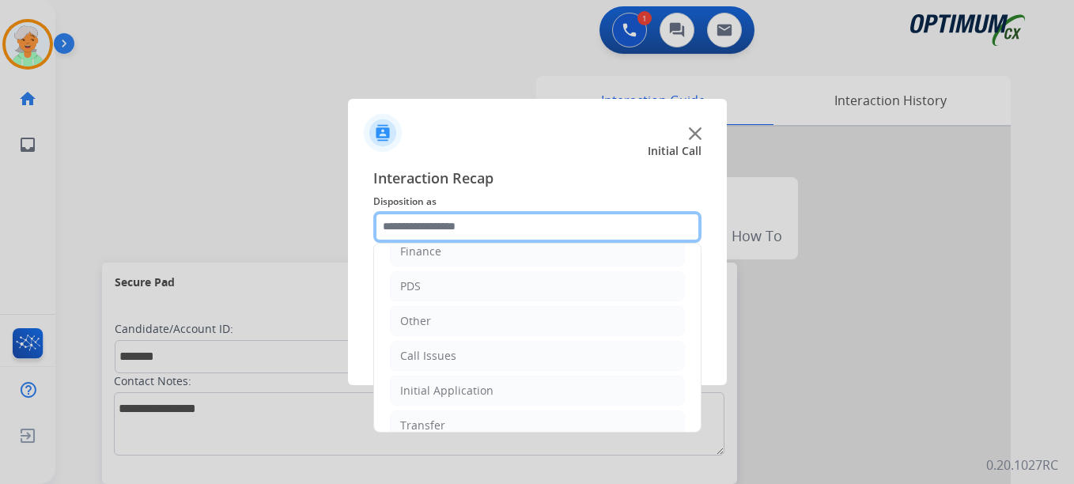
scroll to position [108, 0]
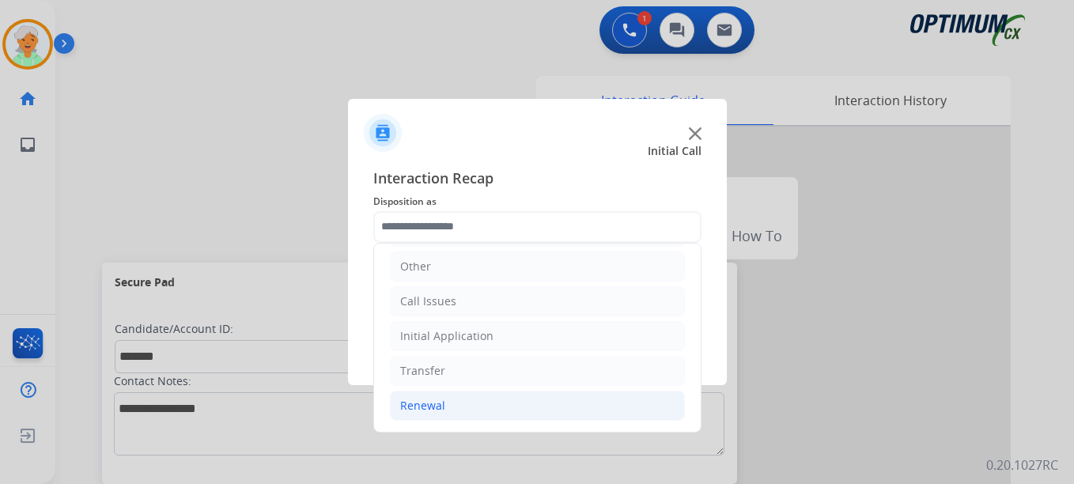
click at [477, 406] on li "Renewal" at bounding box center [537, 406] width 295 height 30
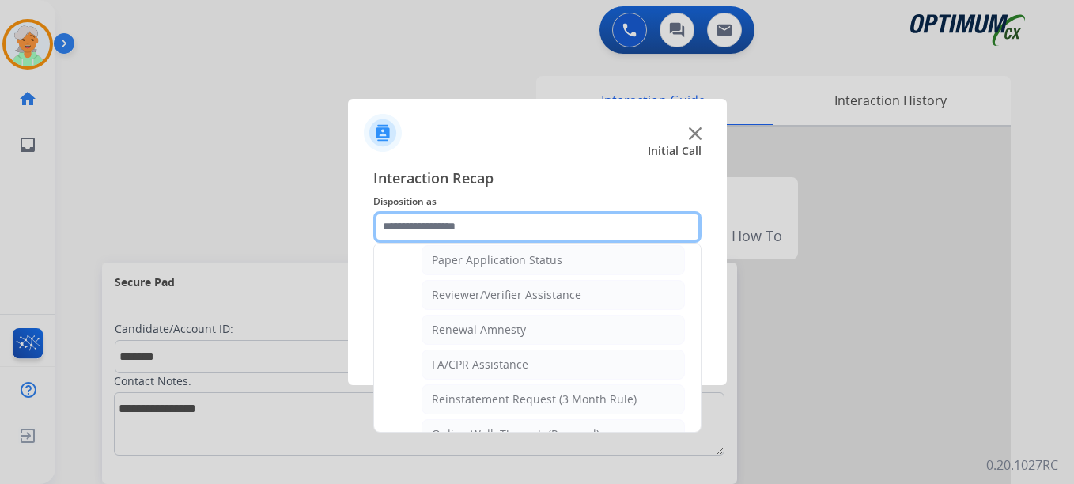
scroll to position [611, 0]
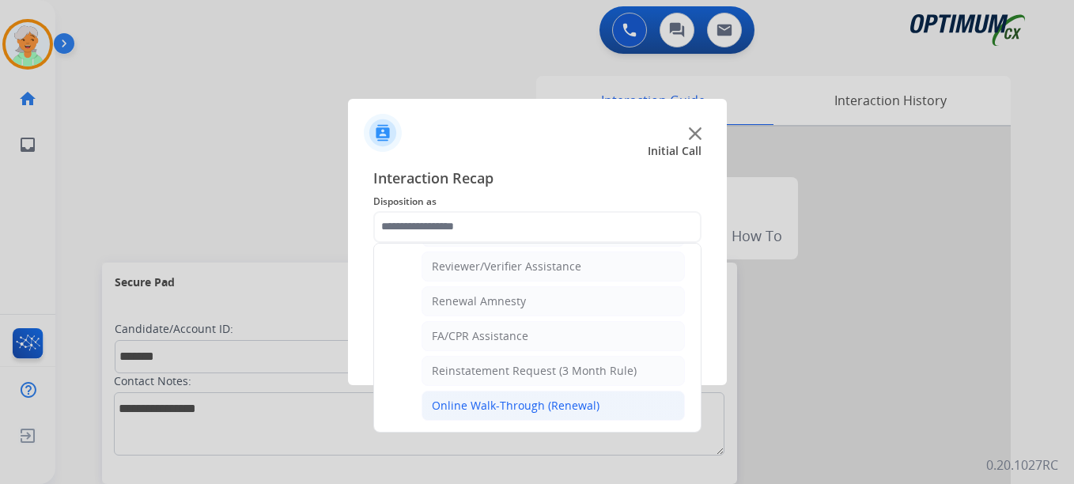
click at [498, 391] on li "Online Walk-Through (Renewal)" at bounding box center [553, 406] width 263 height 30
type input "**********"
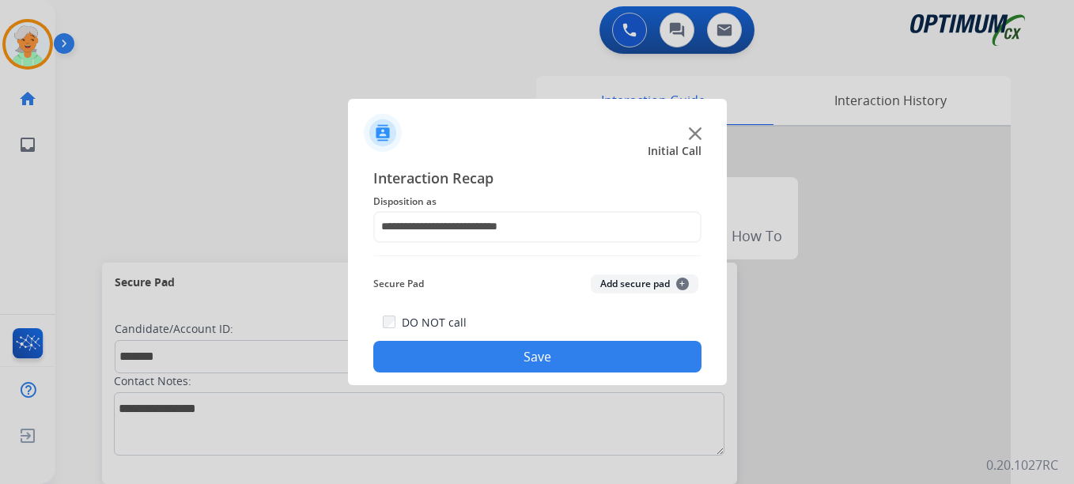
click at [536, 358] on button "Save" at bounding box center [537, 357] width 328 height 32
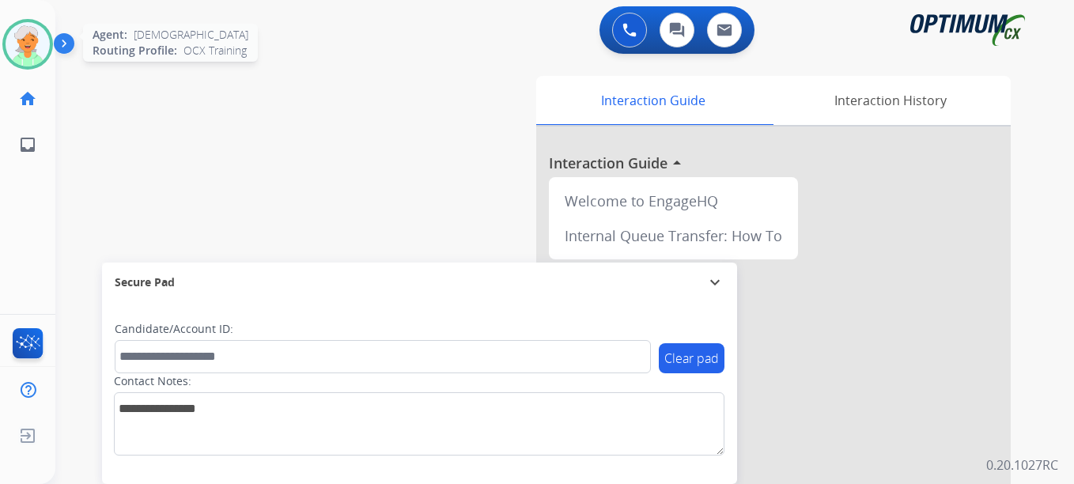
click at [32, 51] on img at bounding box center [28, 44] width 44 height 44
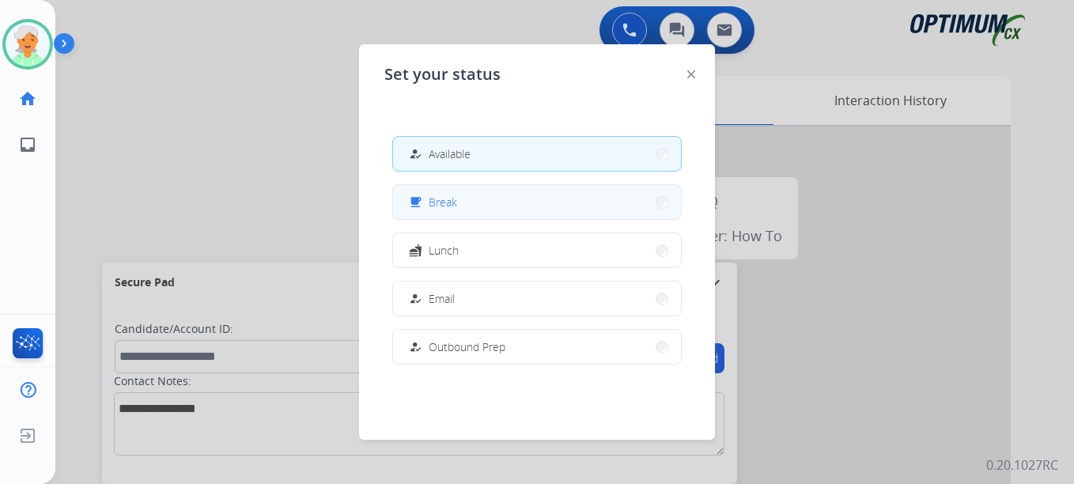
click at [447, 198] on span "Break" at bounding box center [443, 202] width 28 height 17
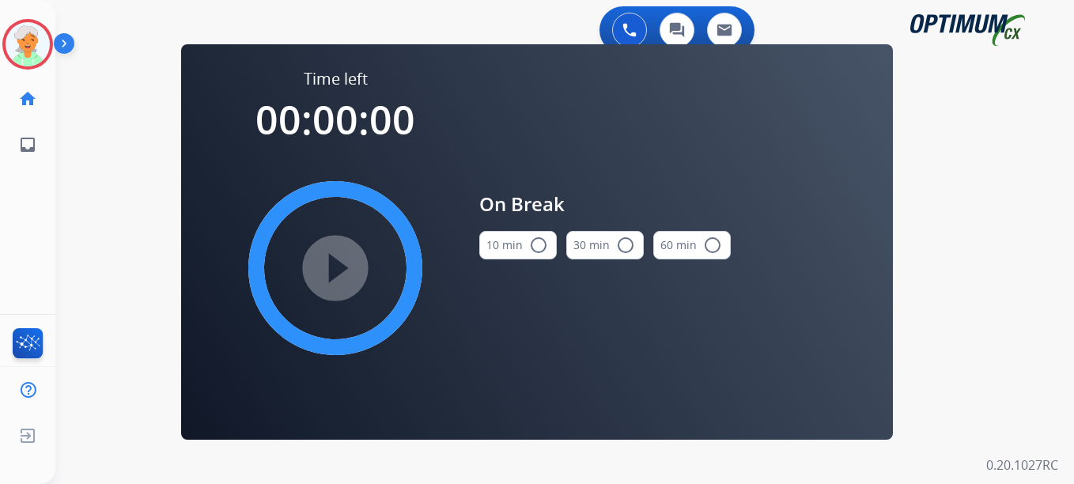
click at [534, 250] on mat-icon "radio_button_unchecked" at bounding box center [538, 245] width 19 height 19
click at [345, 273] on mat-icon "play_circle_filled" at bounding box center [335, 268] width 19 height 19
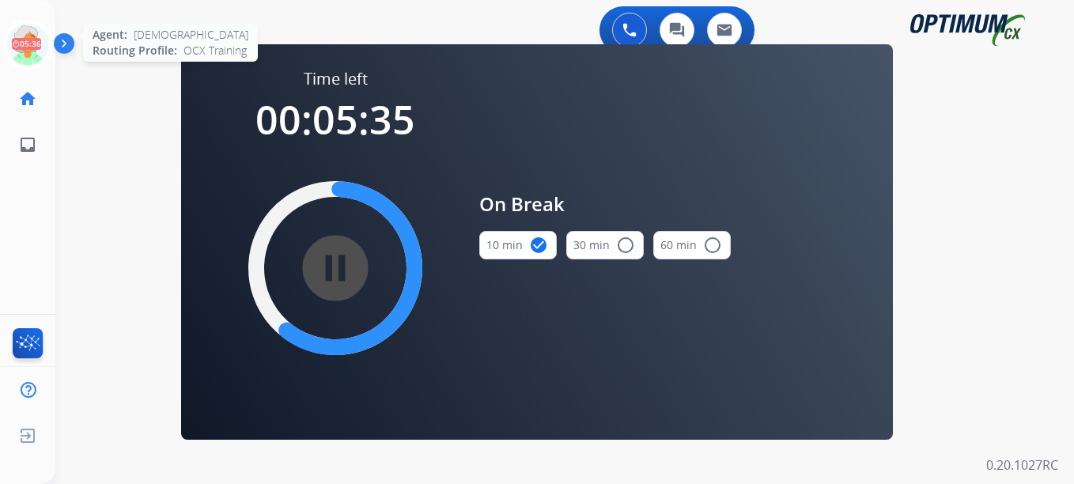
click at [28, 52] on icon at bounding box center [27, 44] width 51 height 51
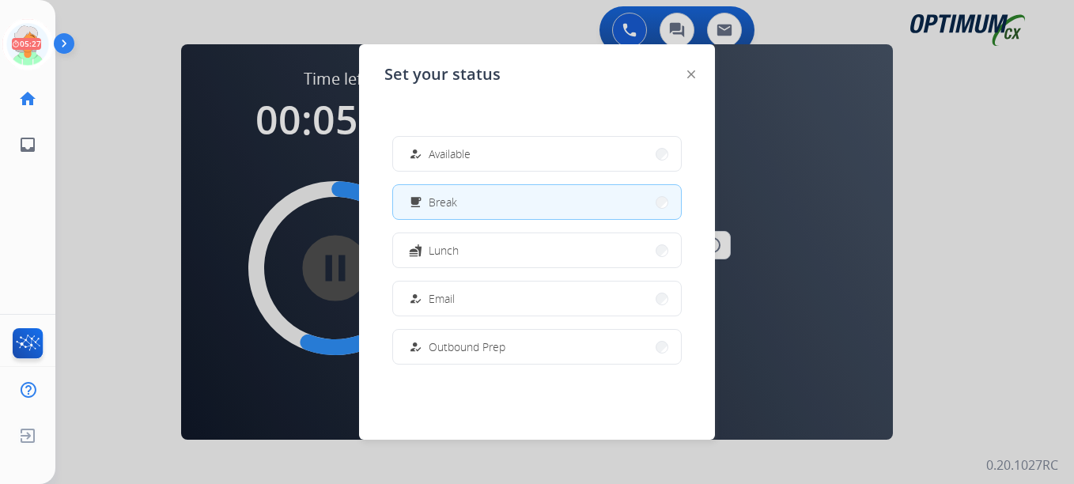
click at [153, 177] on div at bounding box center [537, 242] width 1074 height 484
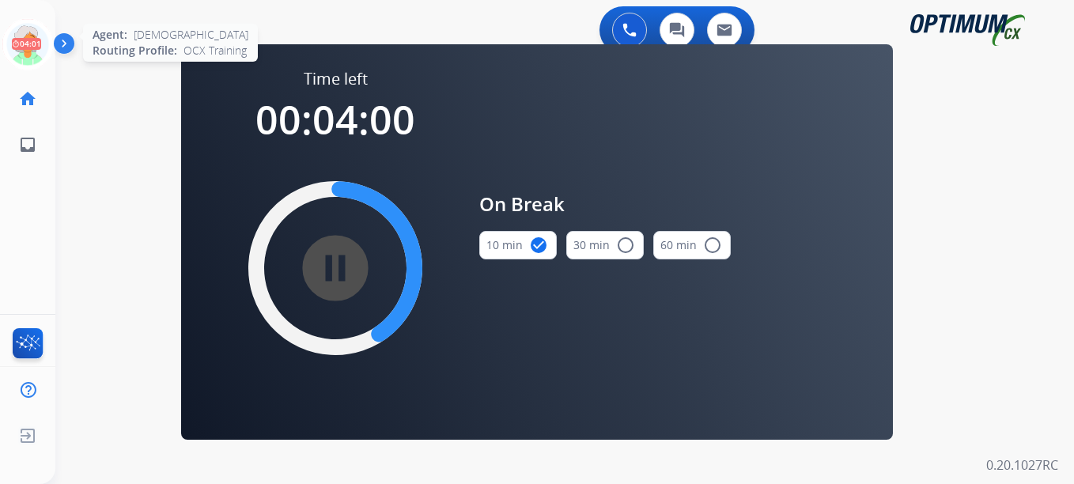
click at [21, 48] on icon at bounding box center [27, 44] width 51 height 51
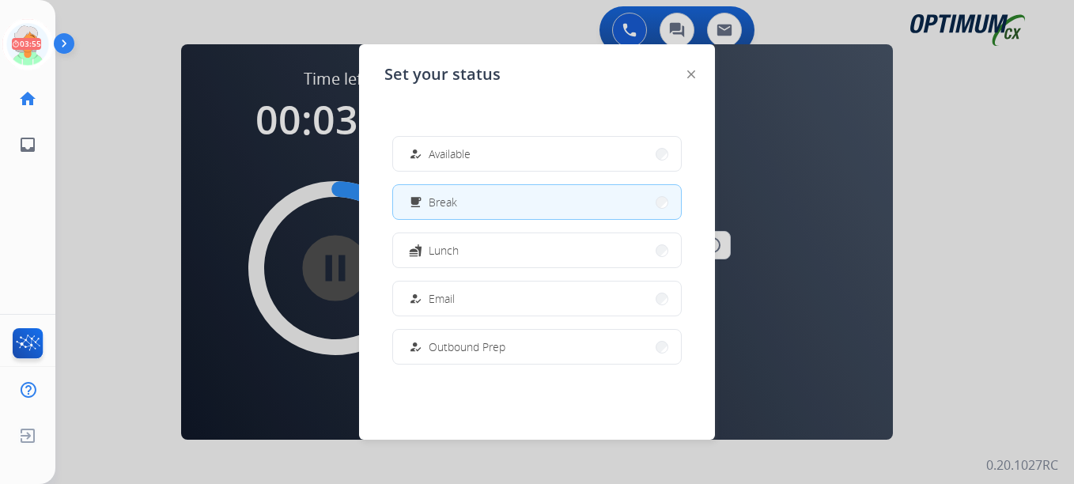
click at [112, 165] on div at bounding box center [537, 242] width 1074 height 484
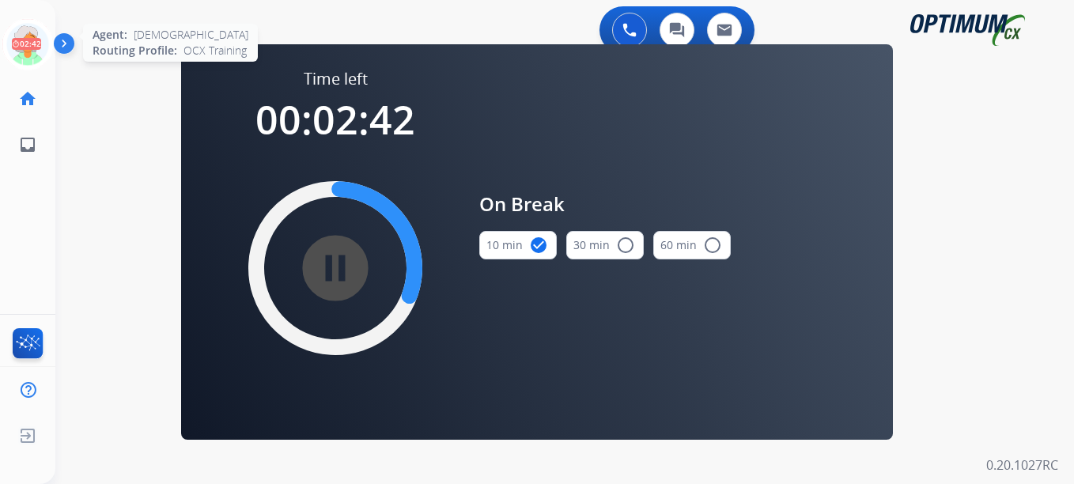
click at [26, 62] on icon at bounding box center [27, 44] width 51 height 51
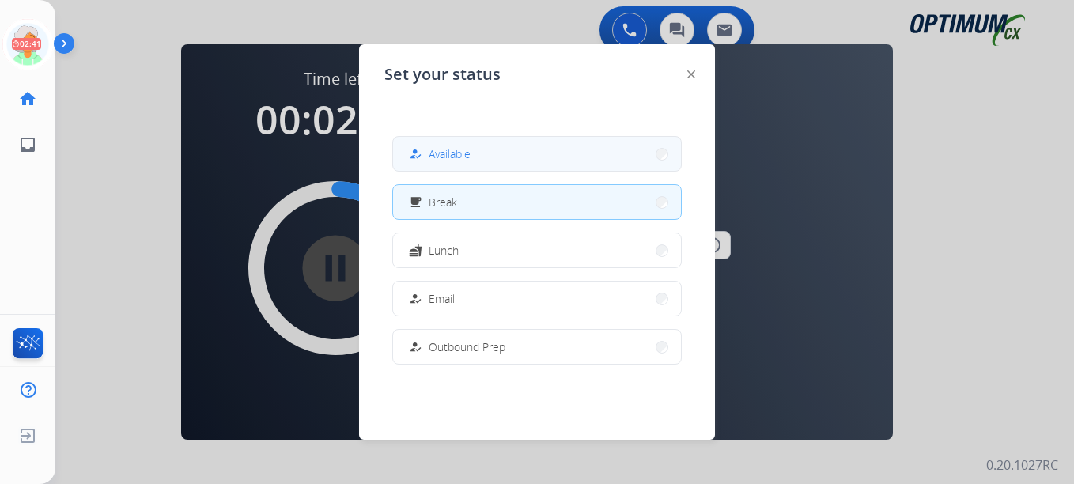
click at [479, 169] on button "how_to_reg Available" at bounding box center [537, 154] width 288 height 34
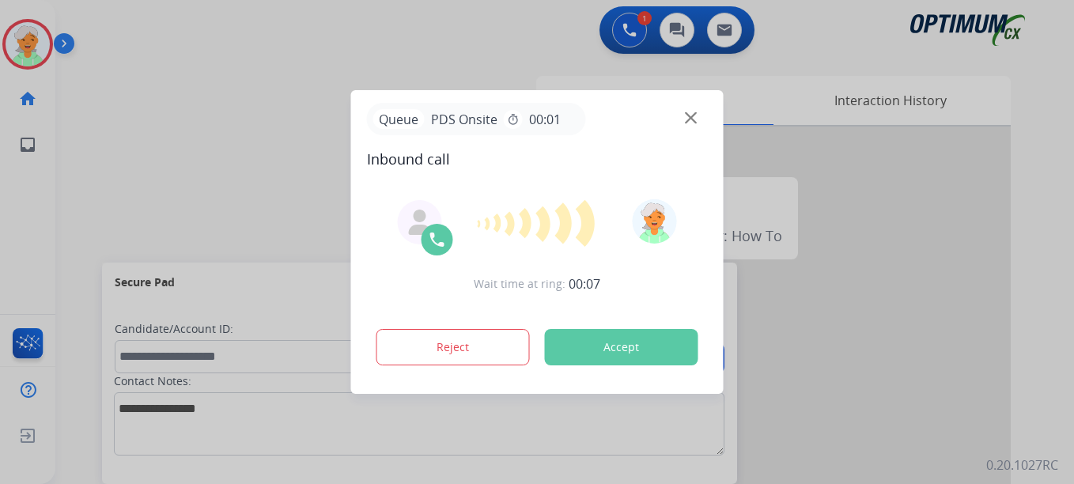
click at [634, 348] on button "Accept" at bounding box center [621, 347] width 153 height 36
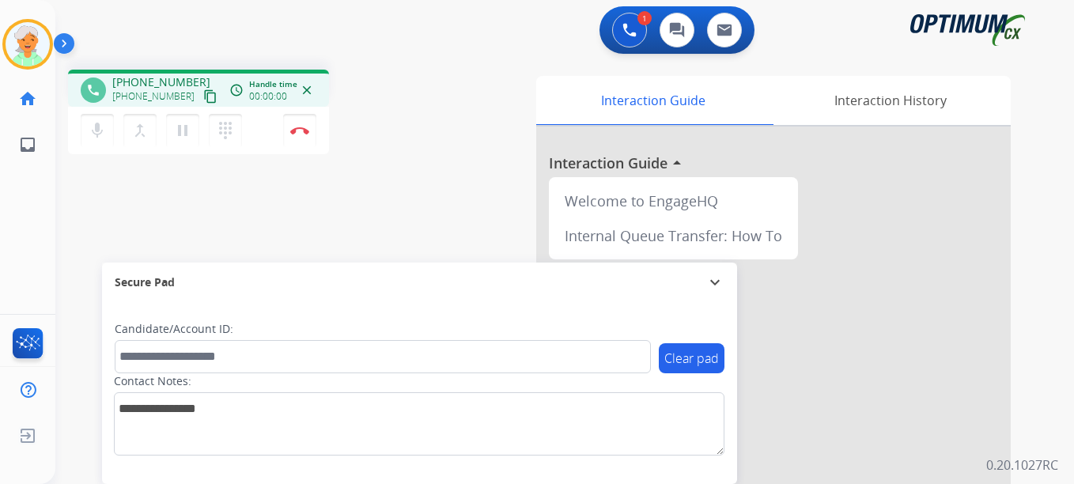
click at [203, 100] on mat-icon "content_copy" at bounding box center [210, 96] width 14 height 14
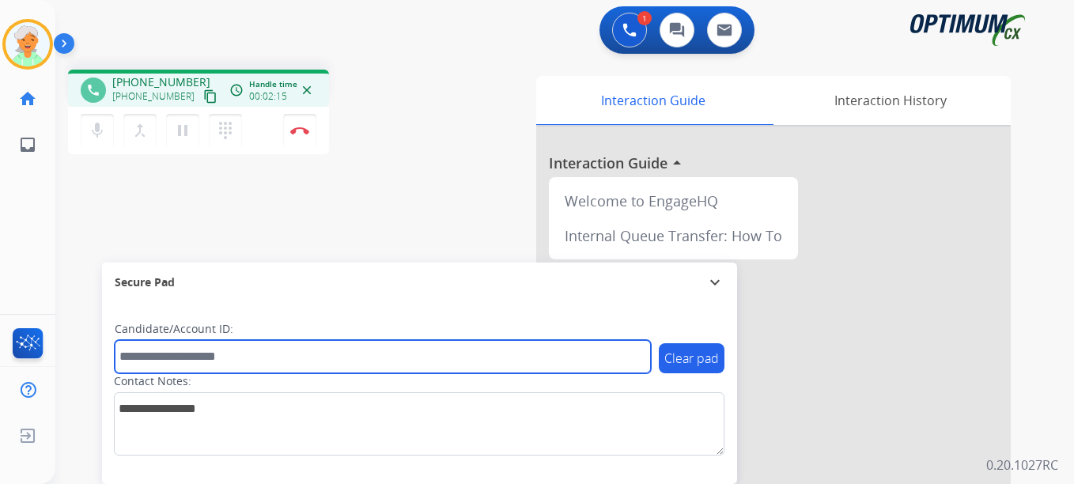
click at [175, 360] on input "text" at bounding box center [383, 356] width 536 height 33
paste input "*********"
type input "*********"
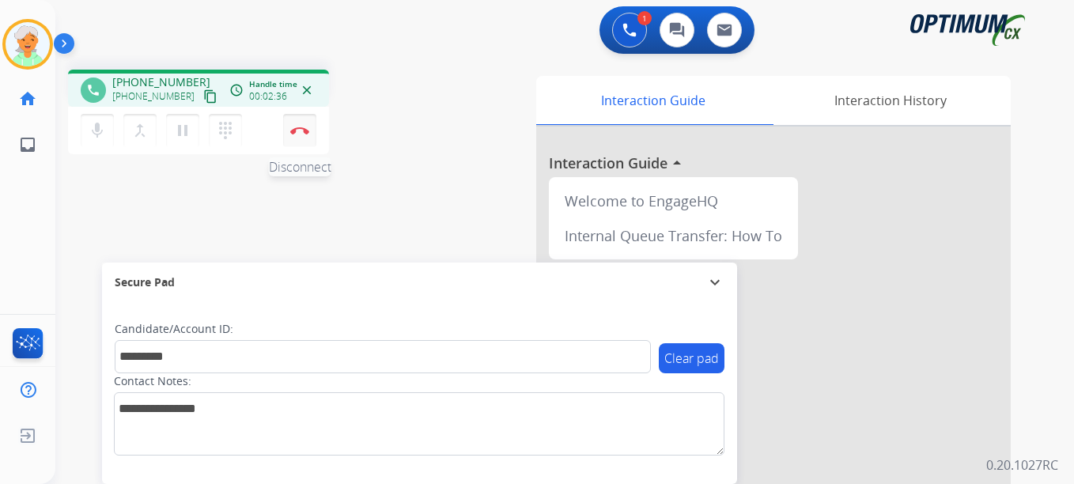
click at [291, 134] on img at bounding box center [299, 131] width 19 height 8
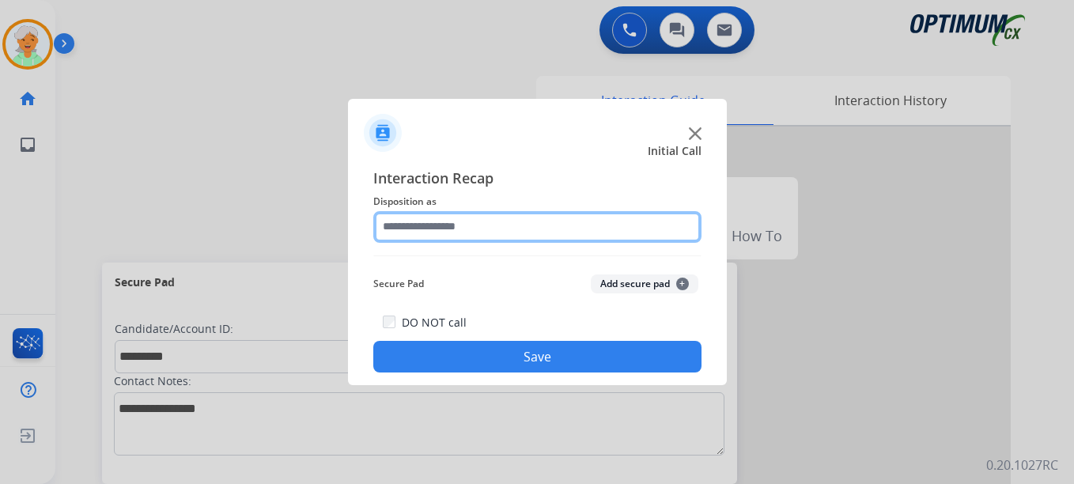
click at [506, 220] on input "text" at bounding box center [537, 227] width 328 height 32
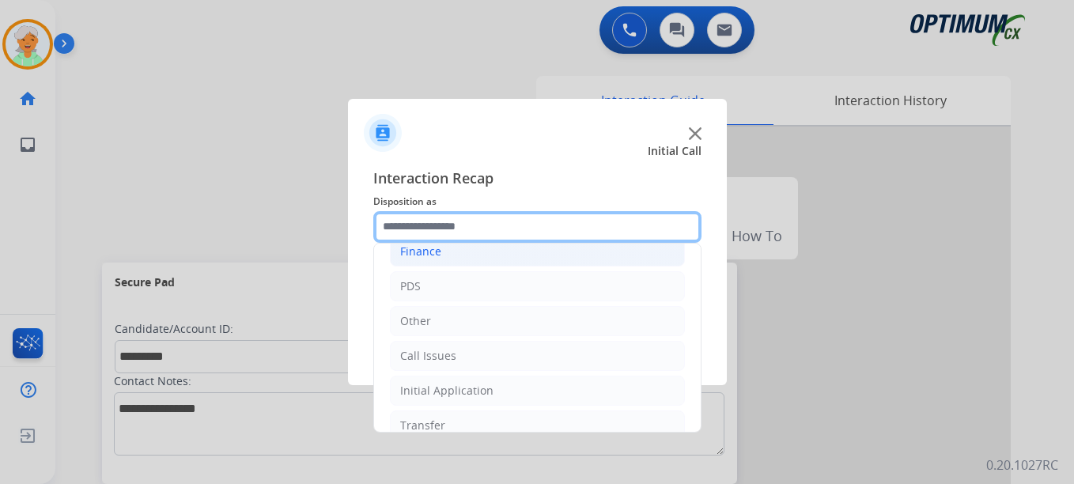
scroll to position [79, 0]
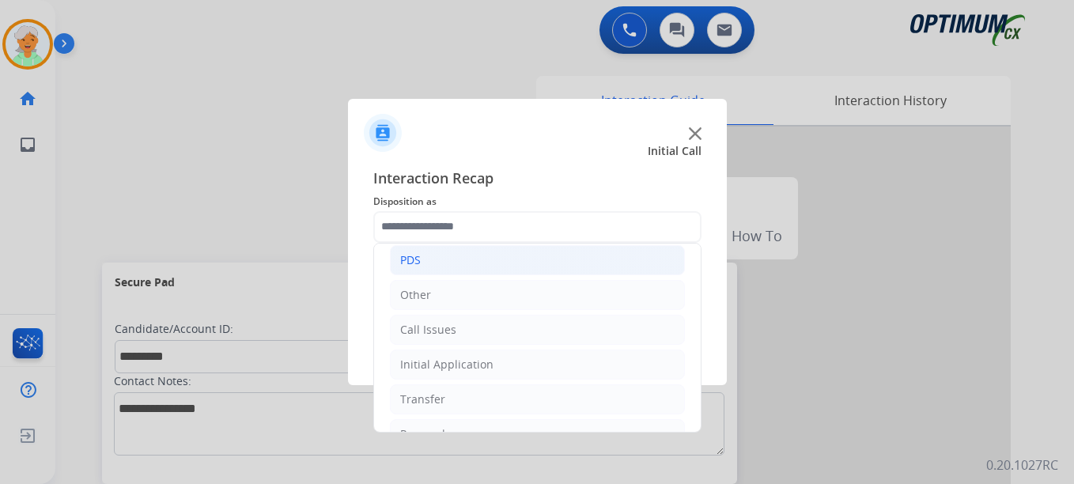
click at [434, 268] on li "PDS" at bounding box center [537, 260] width 295 height 30
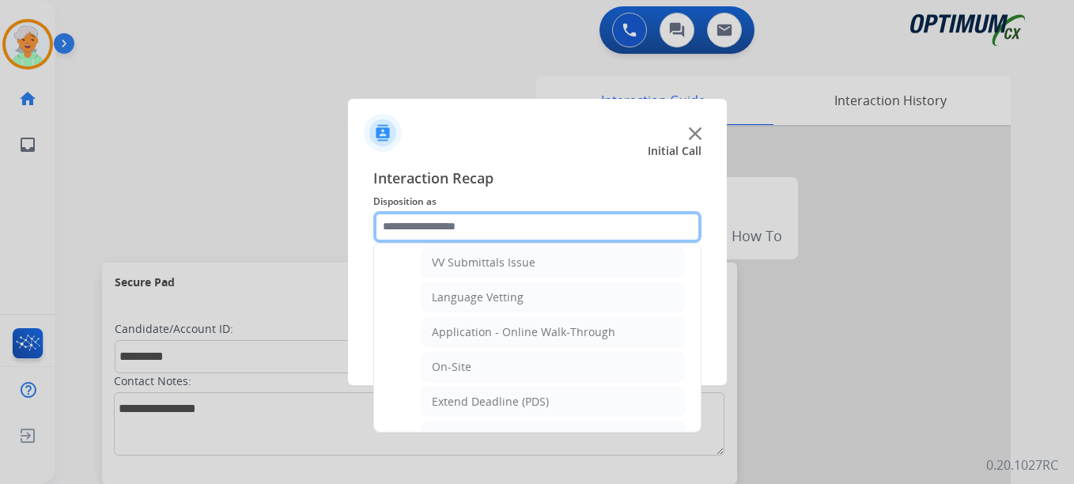
scroll to position [396, 0]
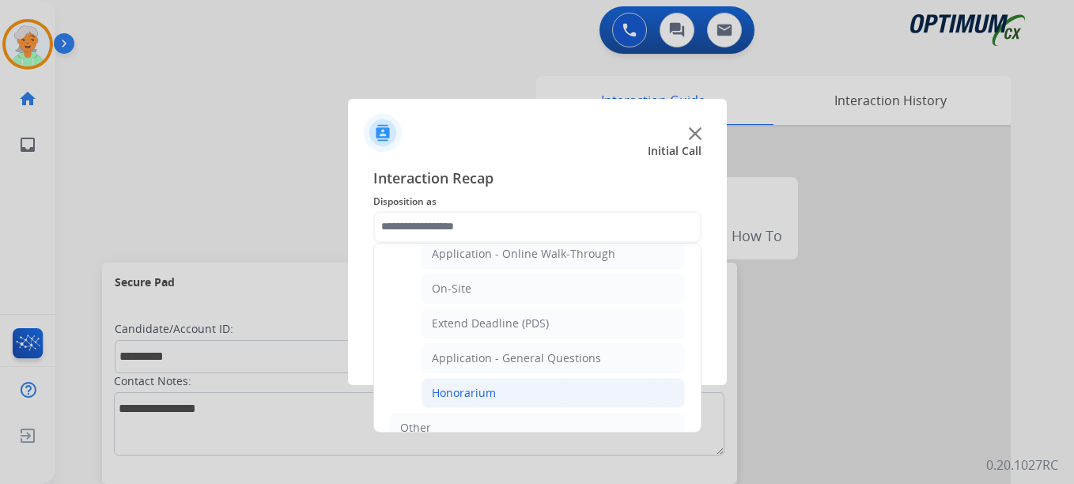
click at [506, 388] on li "Honorarium" at bounding box center [553, 393] width 263 height 30
type input "**********"
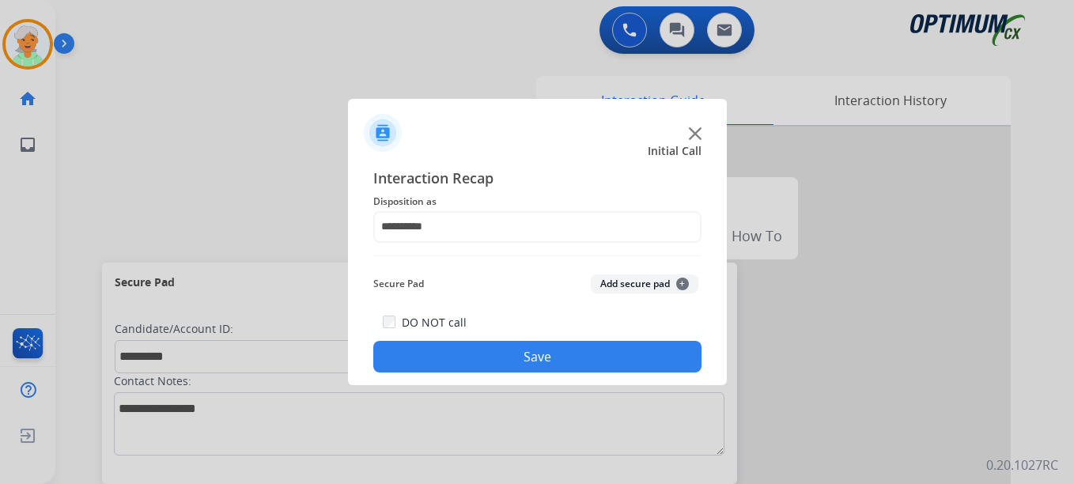
click at [506, 360] on button "Save" at bounding box center [537, 357] width 328 height 32
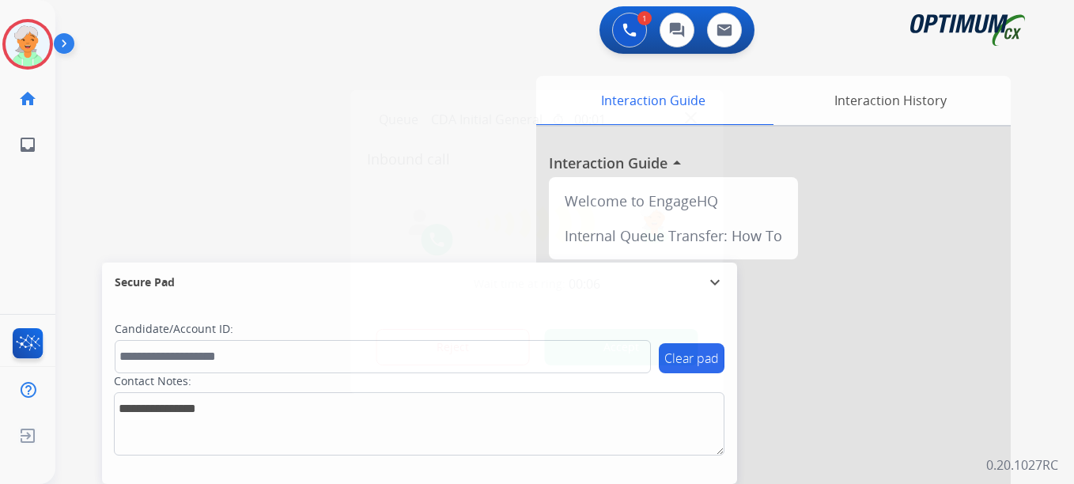
click at [597, 358] on button "Accept" at bounding box center [621, 347] width 153 height 36
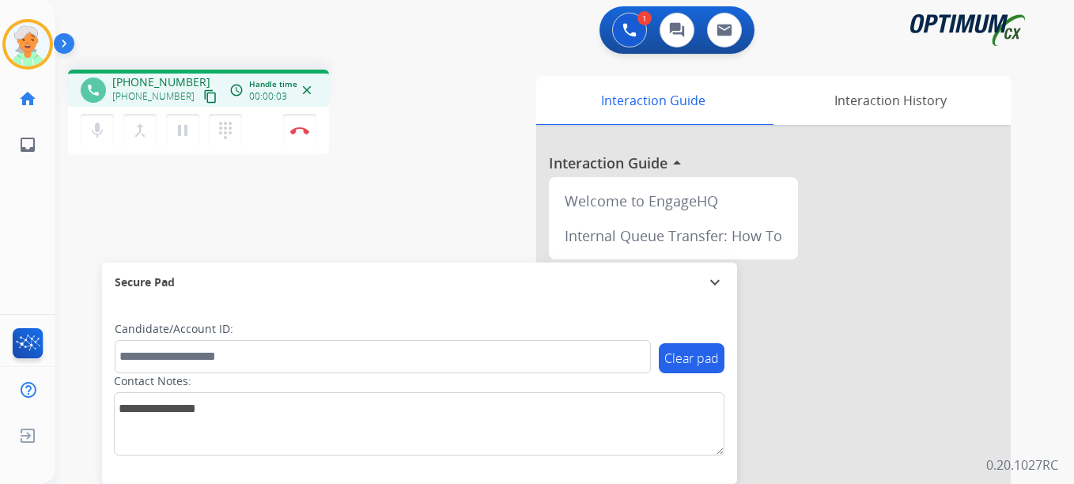
click at [203, 96] on mat-icon "content_copy" at bounding box center [210, 96] width 14 height 14
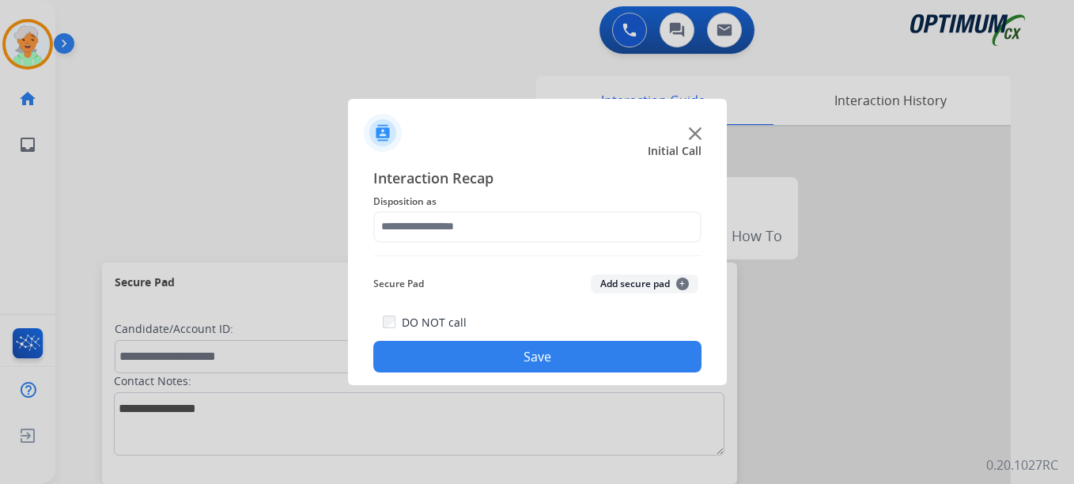
click at [296, 366] on div at bounding box center [537, 242] width 1074 height 484
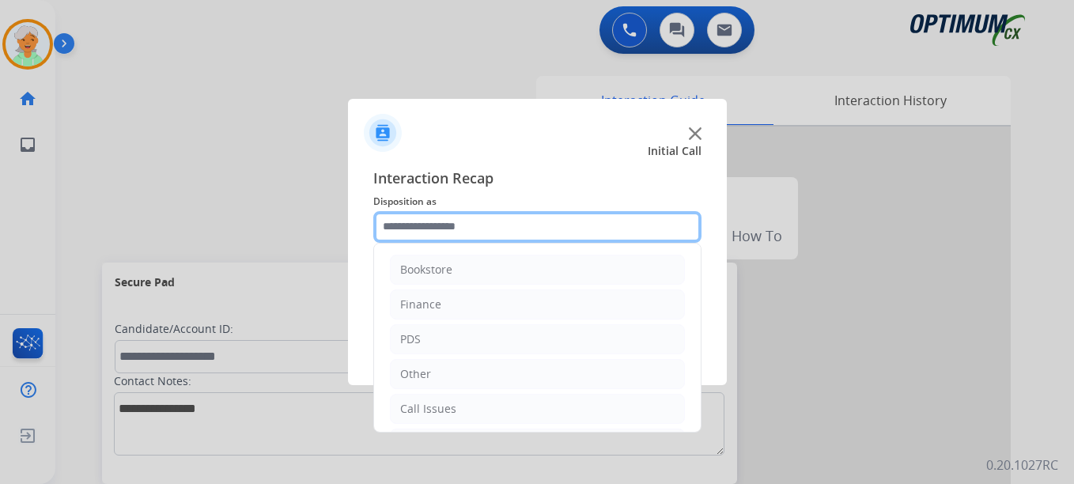
click at [468, 219] on input "text" at bounding box center [537, 227] width 328 height 32
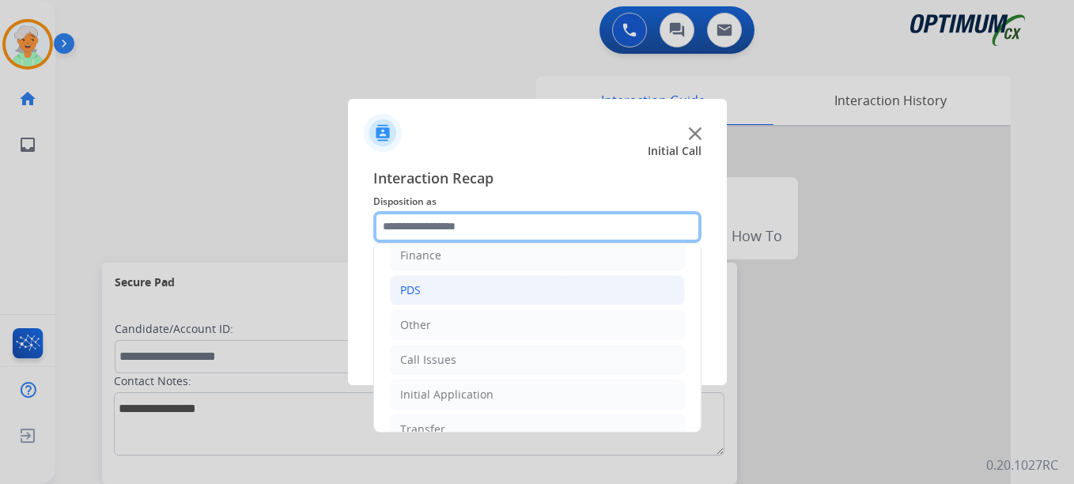
scroll to position [108, 0]
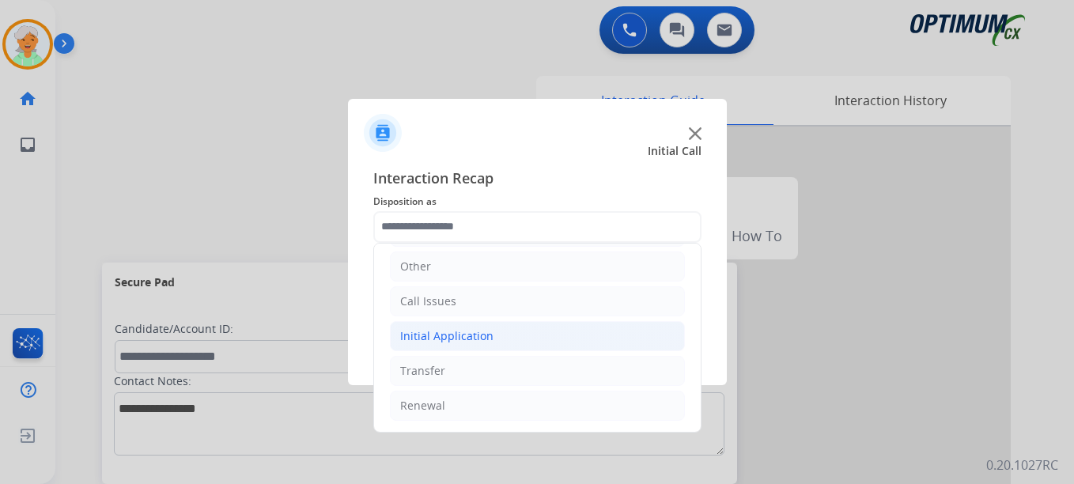
click at [453, 334] on div "Initial Application" at bounding box center [446, 336] width 93 height 16
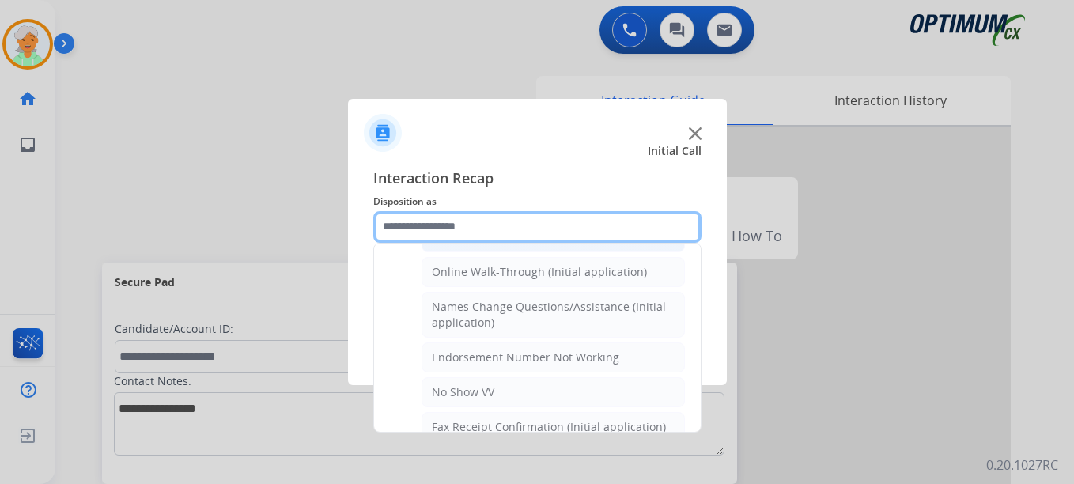
scroll to position [345, 0]
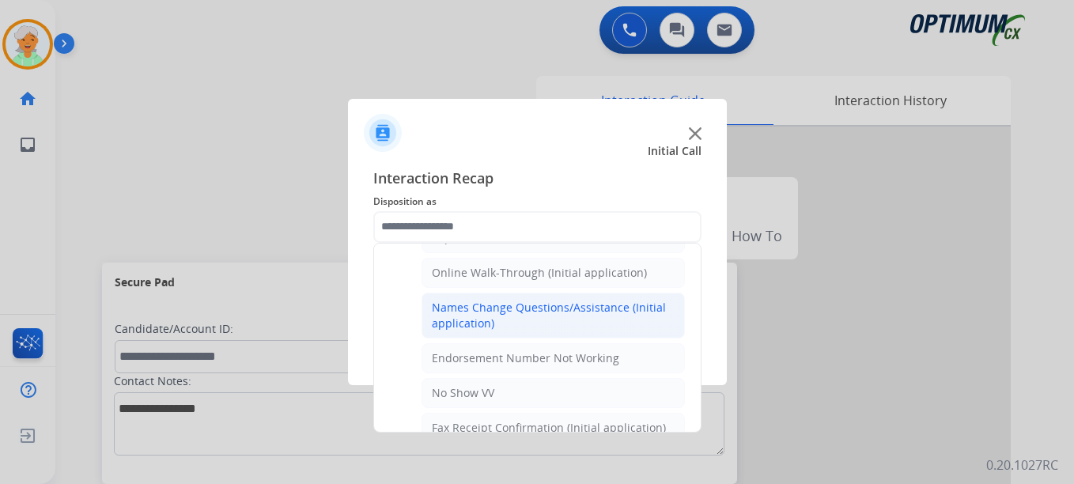
click at [540, 316] on div "Names Change Questions/Assistance (Initial application)" at bounding box center [553, 316] width 243 height 32
type input "**********"
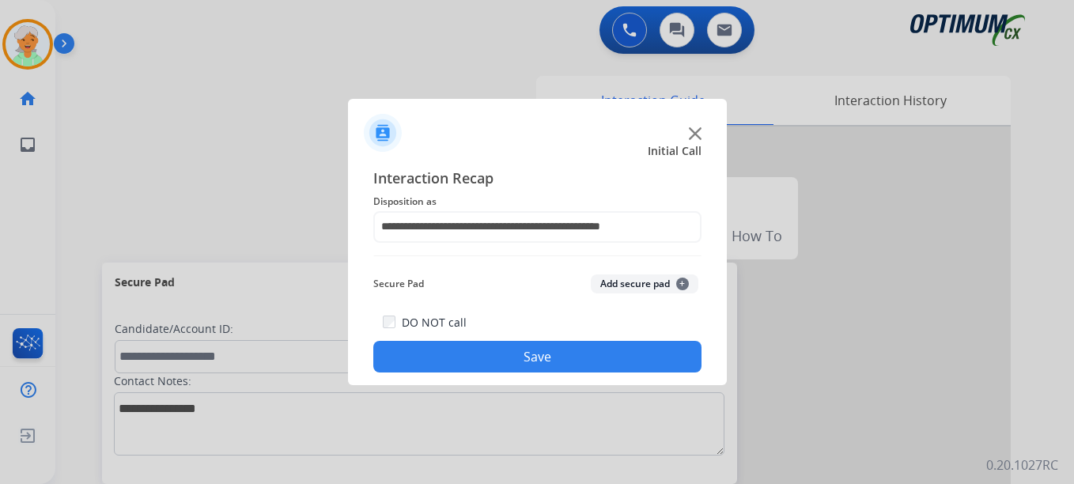
click at [520, 358] on button "Save" at bounding box center [537, 357] width 328 height 32
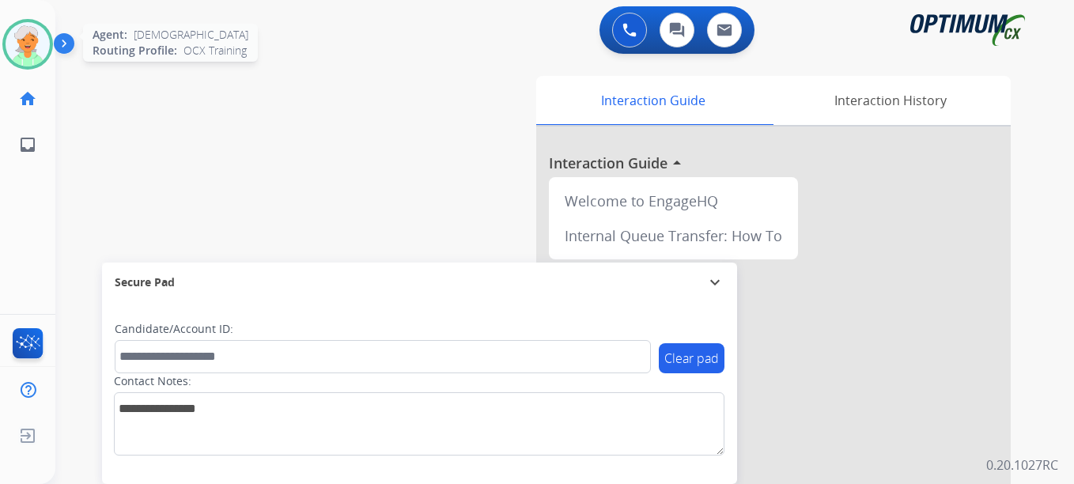
click at [14, 53] on img at bounding box center [28, 44] width 44 height 44
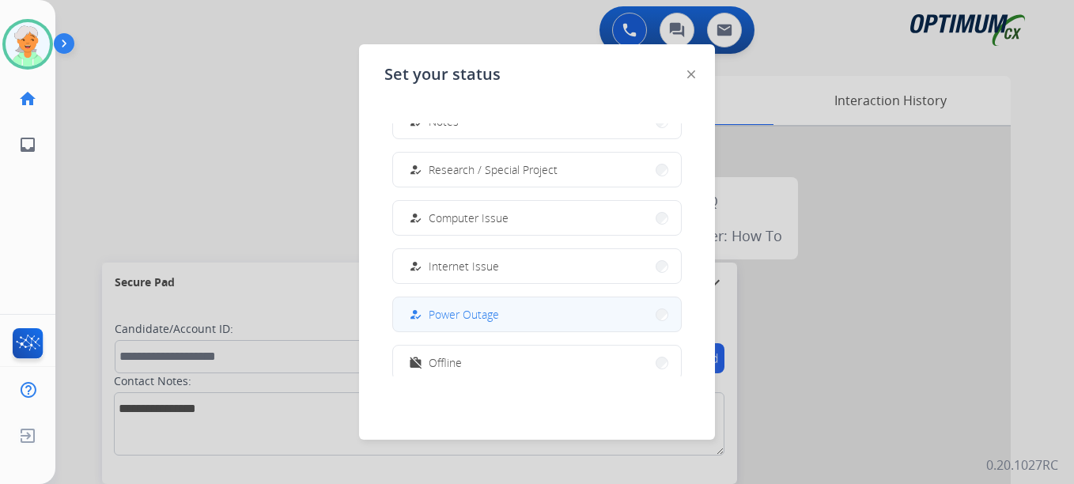
scroll to position [395, 0]
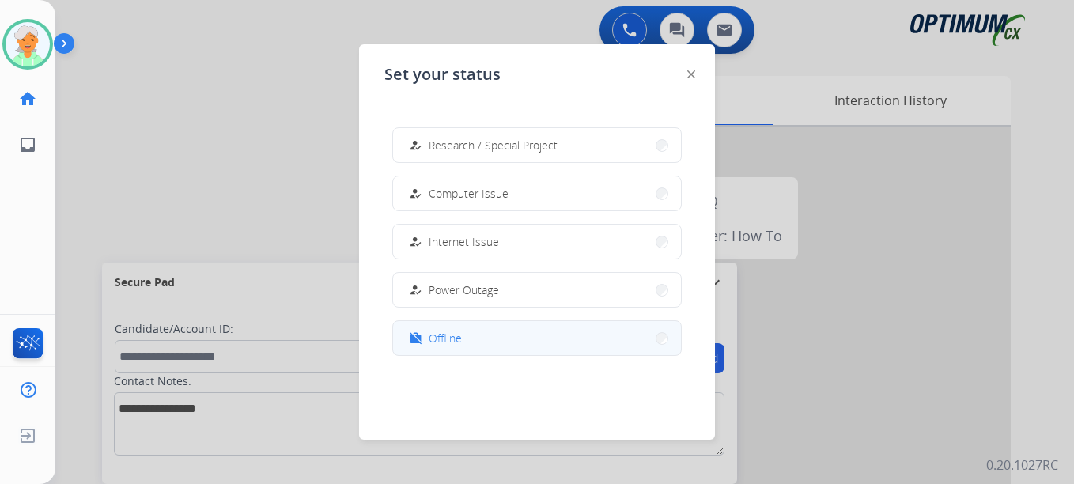
click at [450, 341] on span "Offline" at bounding box center [445, 338] width 33 height 17
